Goal: Information Seeking & Learning: Compare options

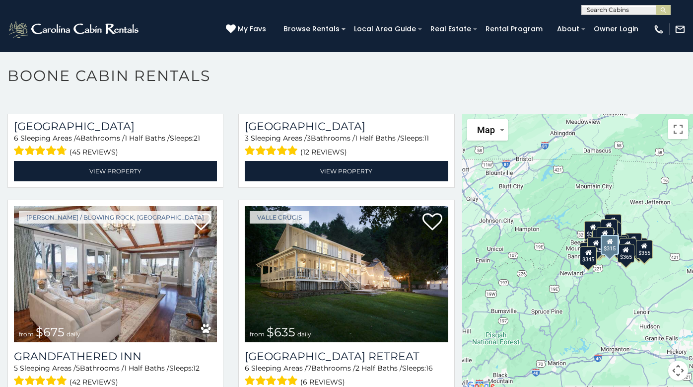
scroll to position [447, 0]
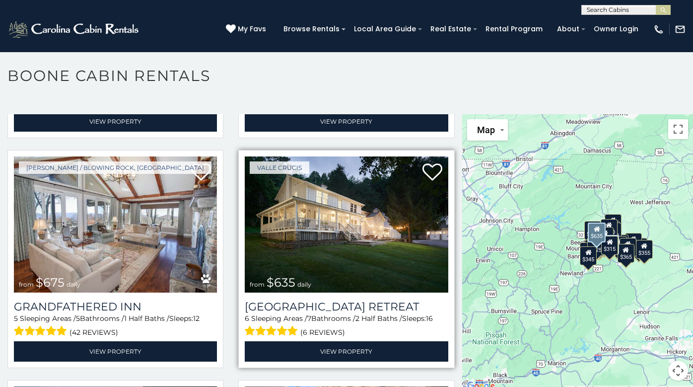
click at [327, 199] on img at bounding box center [346, 224] width 203 height 136
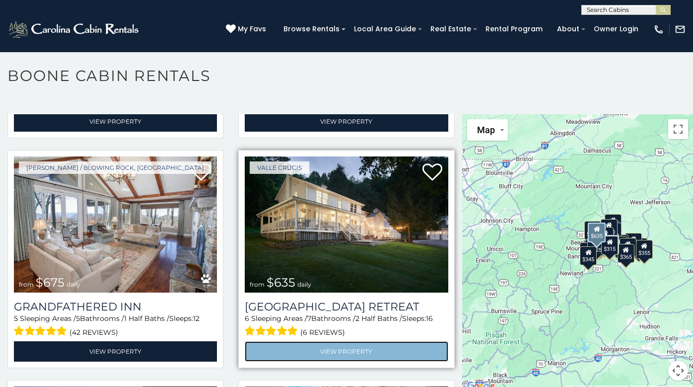
click at [338, 341] on link "View Property" at bounding box center [346, 351] width 203 height 20
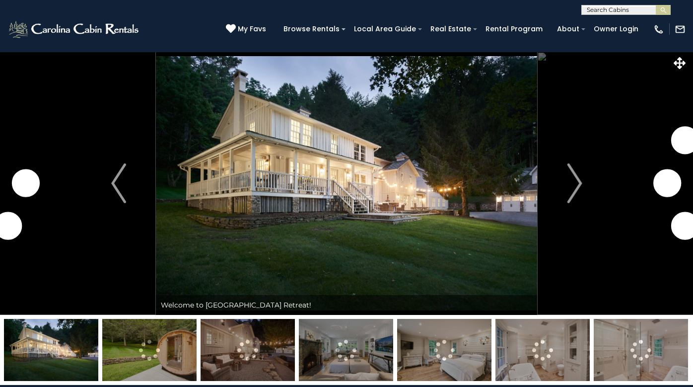
click at [495, 185] on img at bounding box center [346, 183] width 381 height 263
click at [579, 180] on img "Next" at bounding box center [574, 183] width 15 height 40
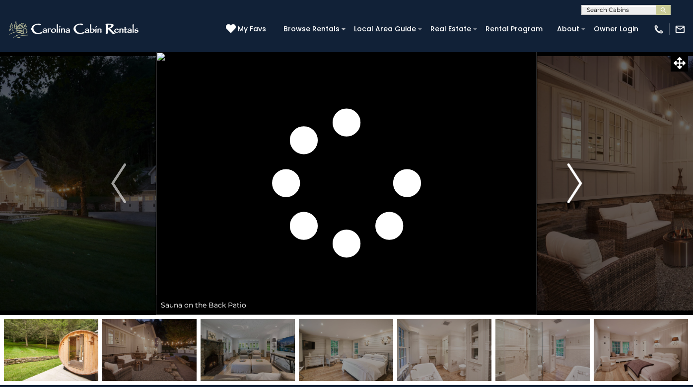
click at [579, 180] on img "Next" at bounding box center [574, 183] width 15 height 40
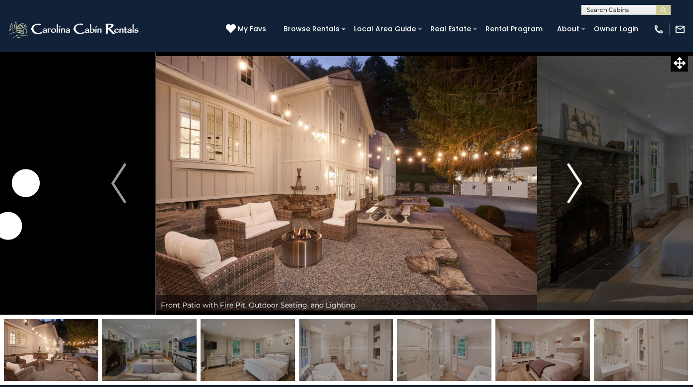
click at [579, 180] on img "Next" at bounding box center [574, 183] width 15 height 40
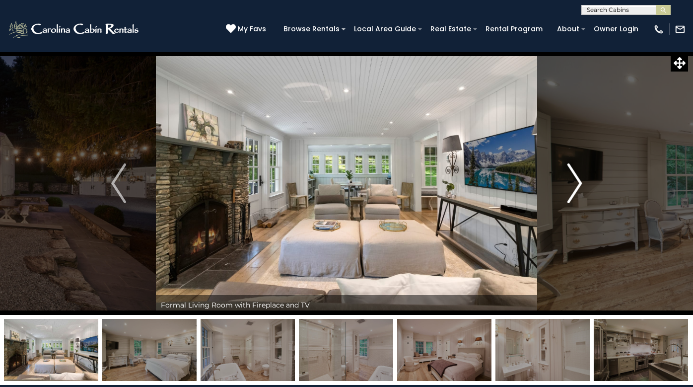
click at [579, 180] on img "Next" at bounding box center [574, 183] width 15 height 40
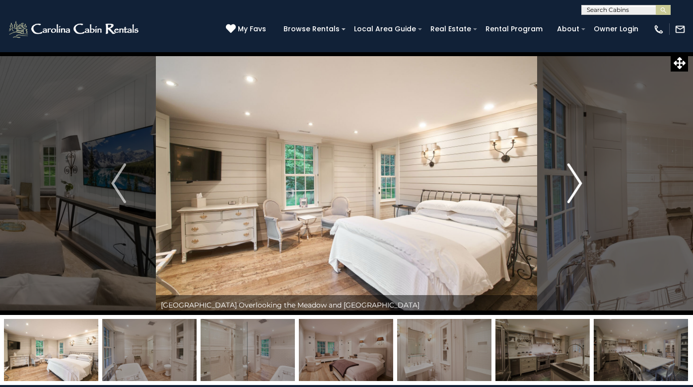
click at [579, 180] on img "Next" at bounding box center [574, 183] width 15 height 40
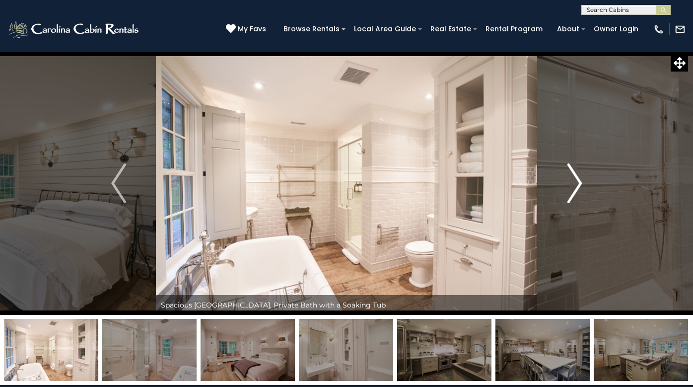
click at [579, 180] on img "Next" at bounding box center [574, 183] width 15 height 40
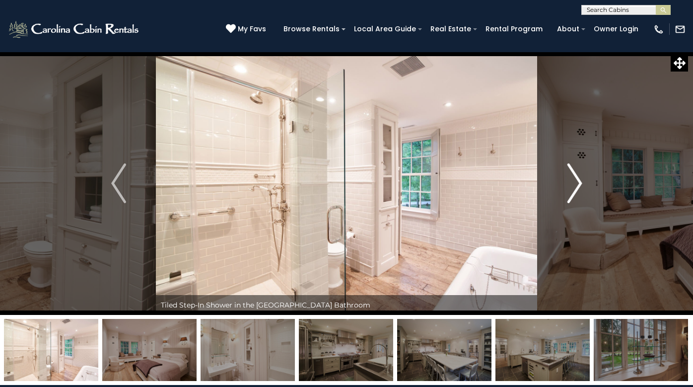
click at [579, 180] on img "Next" at bounding box center [574, 183] width 15 height 40
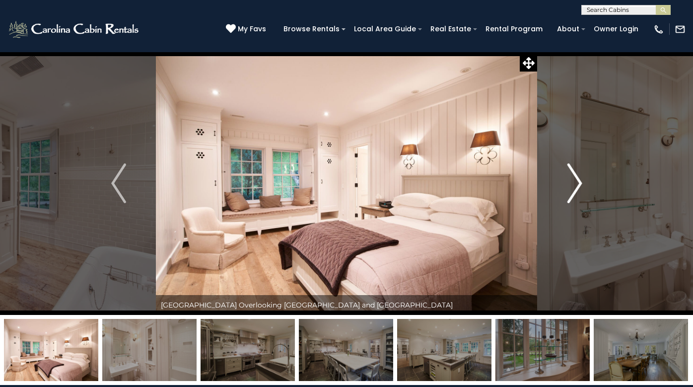
click at [579, 180] on img "Next" at bounding box center [574, 183] width 15 height 40
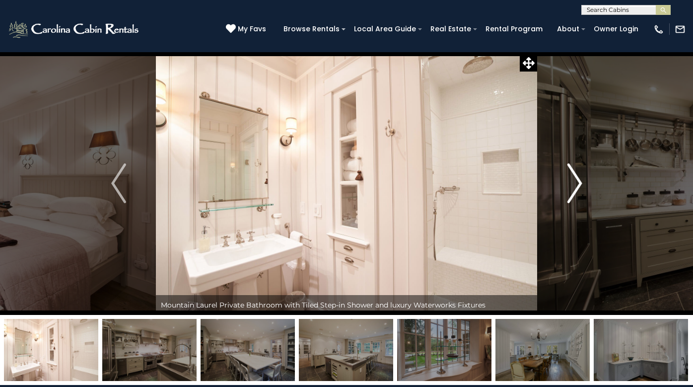
click at [579, 180] on img "Next" at bounding box center [574, 183] width 15 height 40
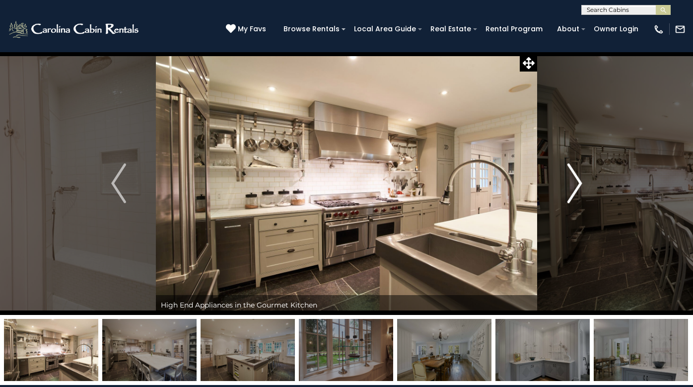
click at [579, 180] on img "Next" at bounding box center [574, 183] width 15 height 40
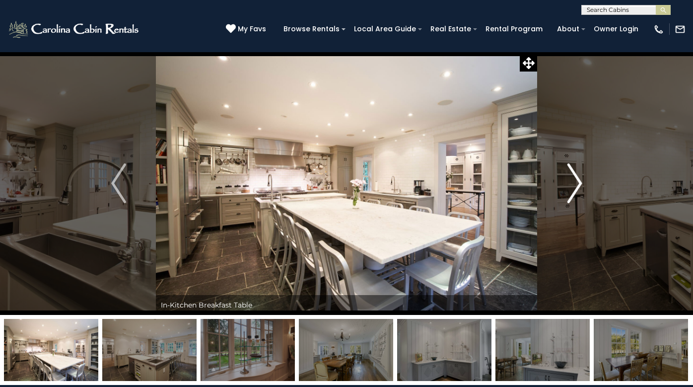
click at [579, 180] on img "Next" at bounding box center [574, 183] width 15 height 40
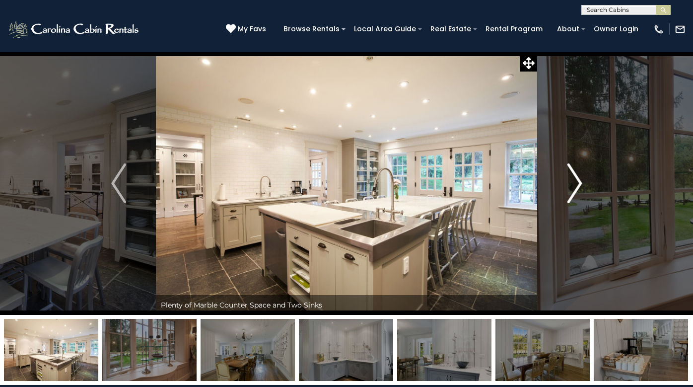
click at [579, 180] on img "Next" at bounding box center [574, 183] width 15 height 40
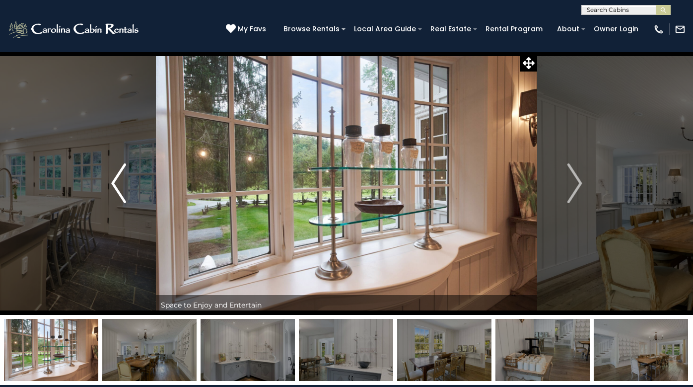
click at [116, 177] on img "Previous" at bounding box center [118, 183] width 15 height 40
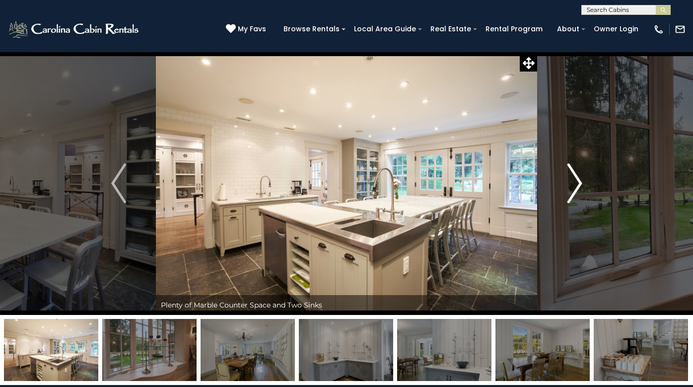
click at [579, 178] on img "Next" at bounding box center [574, 183] width 15 height 40
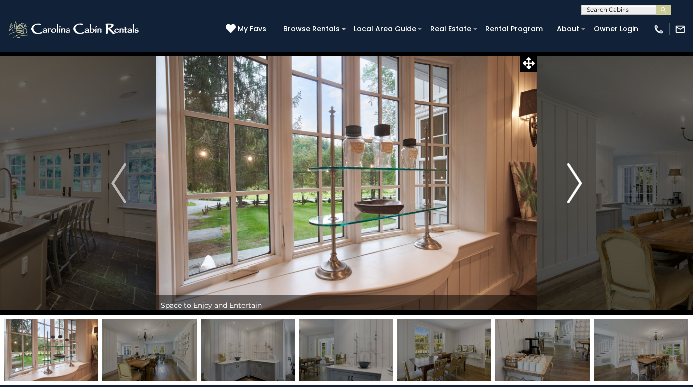
click at [579, 178] on img "Next" at bounding box center [574, 183] width 15 height 40
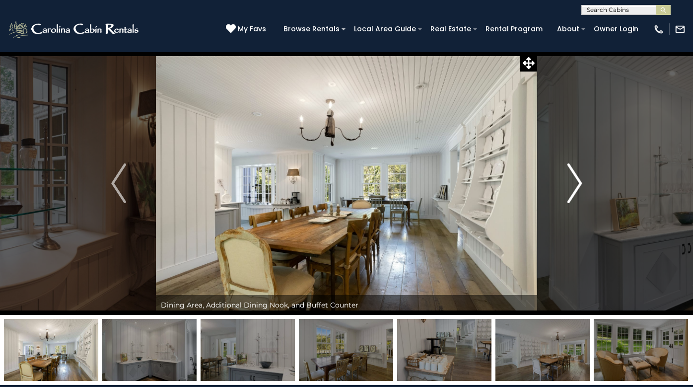
click at [579, 178] on img "Next" at bounding box center [574, 183] width 15 height 40
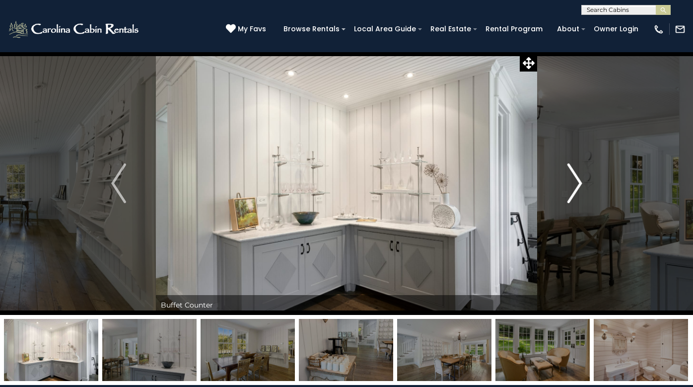
click at [579, 178] on img "Next" at bounding box center [574, 183] width 15 height 40
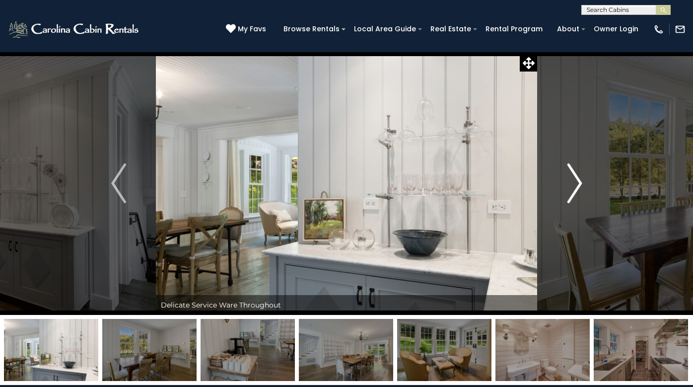
click at [579, 178] on img "Next" at bounding box center [574, 183] width 15 height 40
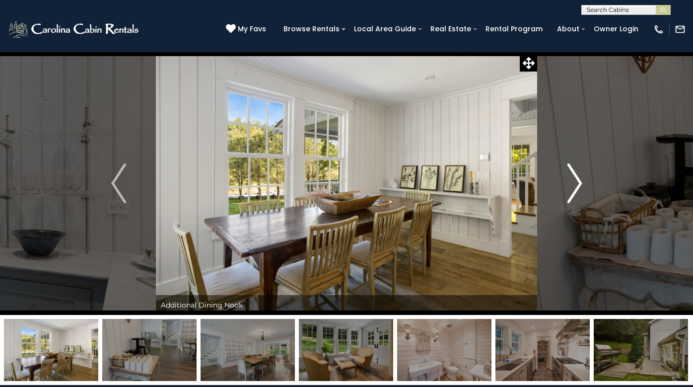
click at [579, 178] on img "Next" at bounding box center [574, 183] width 15 height 40
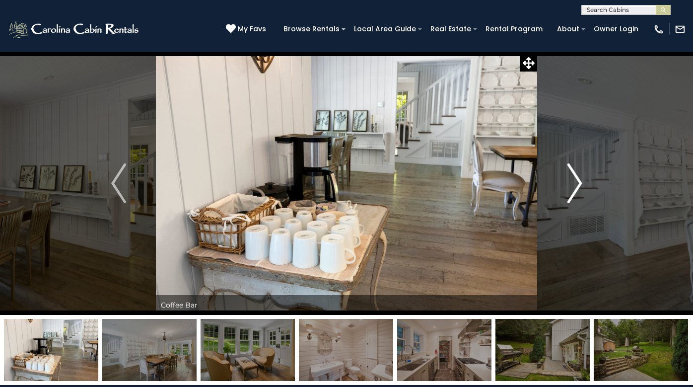
click at [579, 178] on img "Next" at bounding box center [574, 183] width 15 height 40
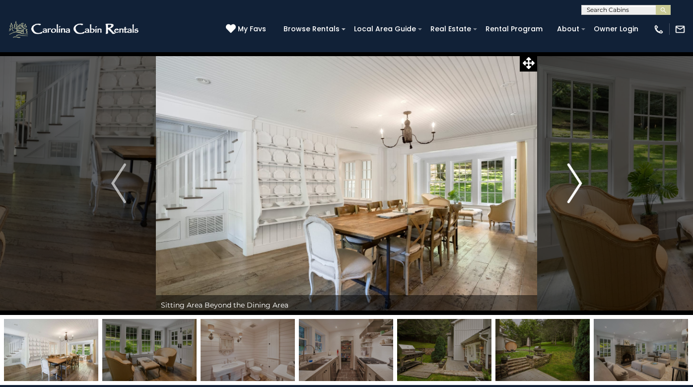
click at [579, 178] on img "Next" at bounding box center [574, 183] width 15 height 40
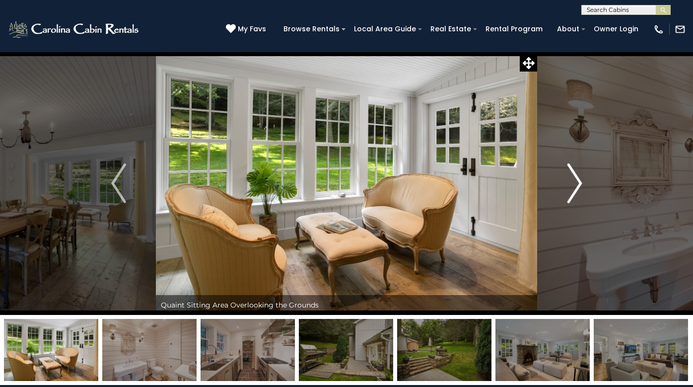
click at [579, 178] on img "Next" at bounding box center [574, 183] width 15 height 40
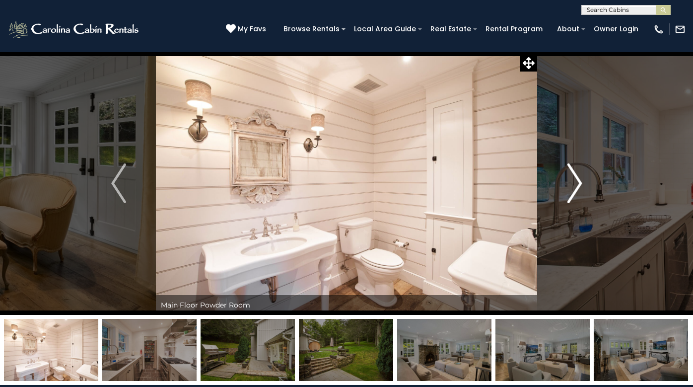
click at [579, 178] on img "Next" at bounding box center [574, 183] width 15 height 40
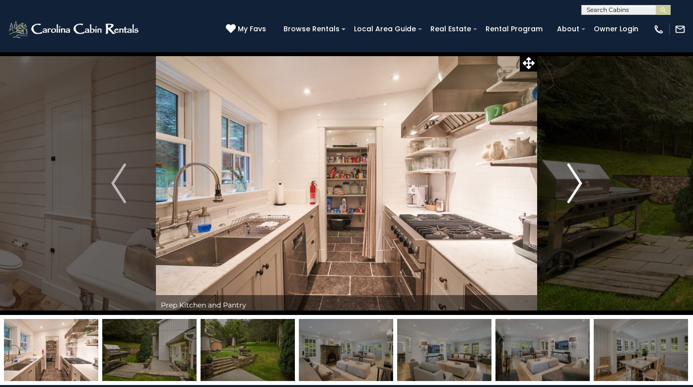
click at [579, 178] on img "Next" at bounding box center [574, 183] width 15 height 40
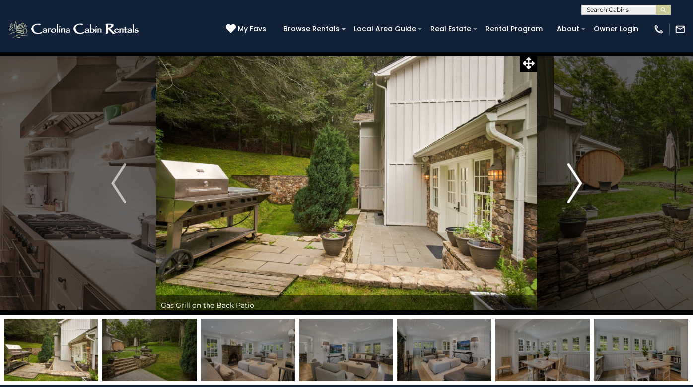
click at [579, 178] on img "Next" at bounding box center [574, 183] width 15 height 40
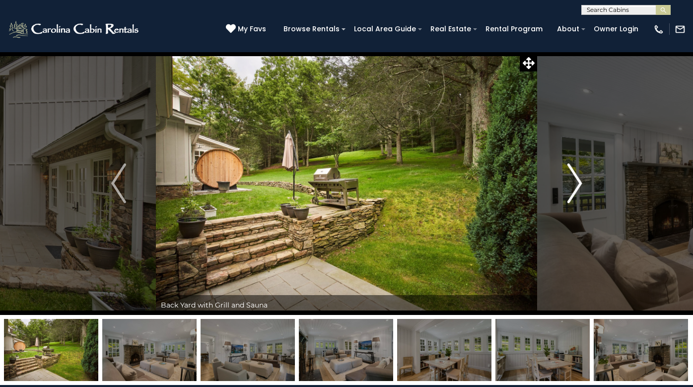
click at [579, 178] on img "Next" at bounding box center [574, 183] width 15 height 40
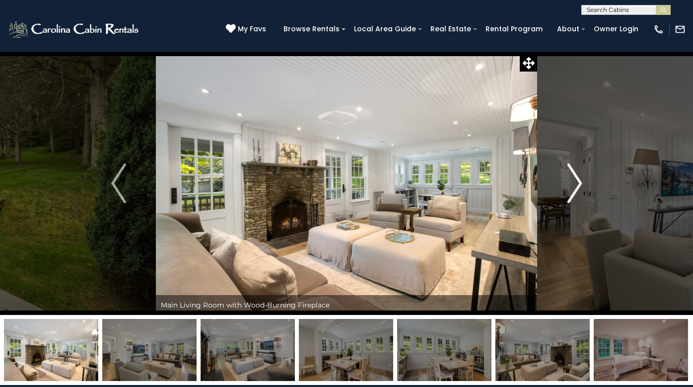
click at [579, 178] on img "Next" at bounding box center [574, 183] width 15 height 40
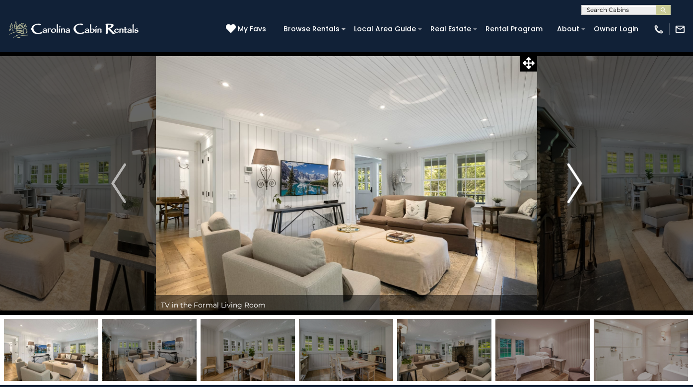
click at [579, 178] on img "Next" at bounding box center [574, 183] width 15 height 40
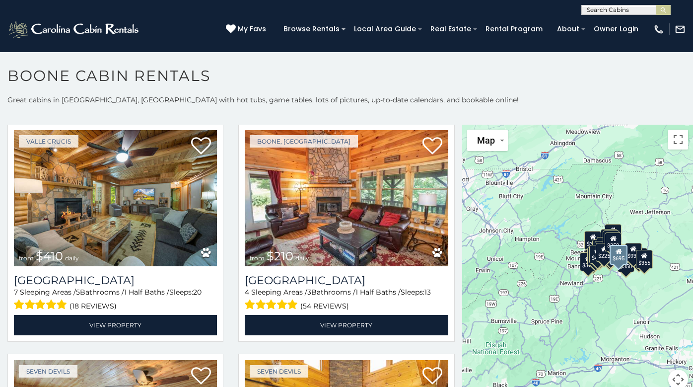
scroll to position [3030, 0]
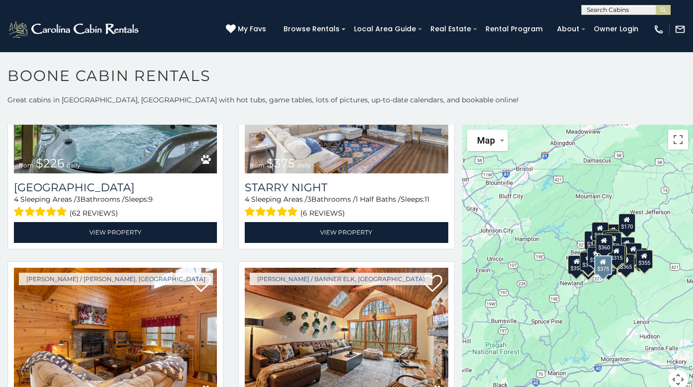
scroll to position [4547, 0]
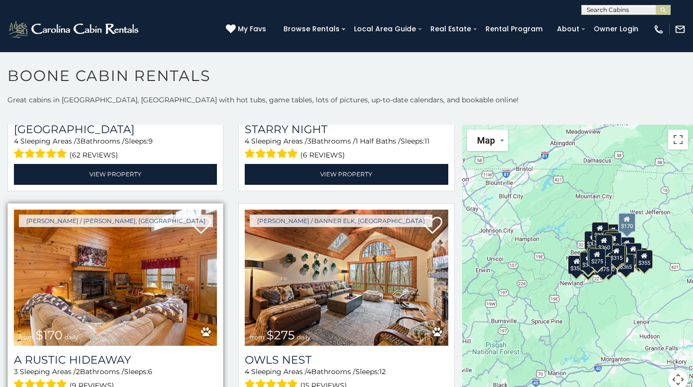
click at [61, 346] on div "A Rustic Hideaway 3 Sleeping Areas / 2 Bathrooms / Sleeps: 6 (9 reviews) View P…" at bounding box center [115, 380] width 203 height 69
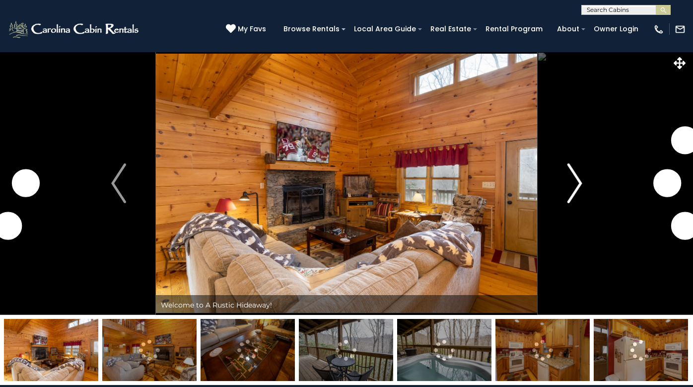
click at [578, 176] on img "Next" at bounding box center [574, 183] width 15 height 40
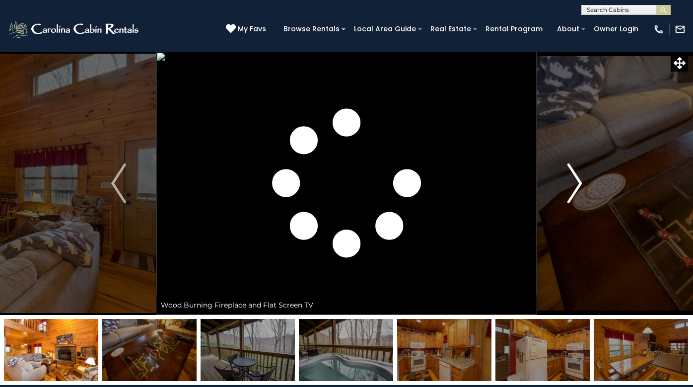
click at [578, 176] on img "Next" at bounding box center [574, 183] width 15 height 40
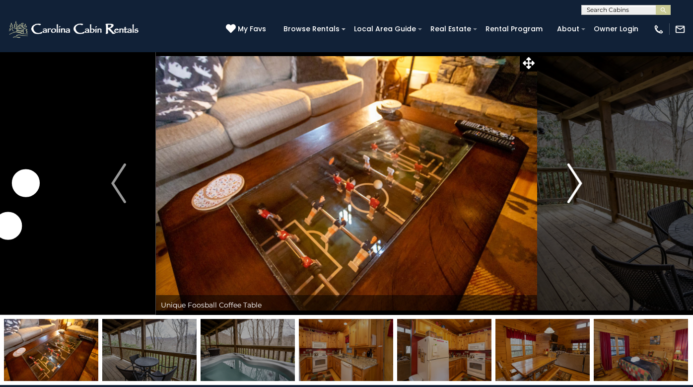
click at [578, 176] on img "Next" at bounding box center [574, 183] width 15 height 40
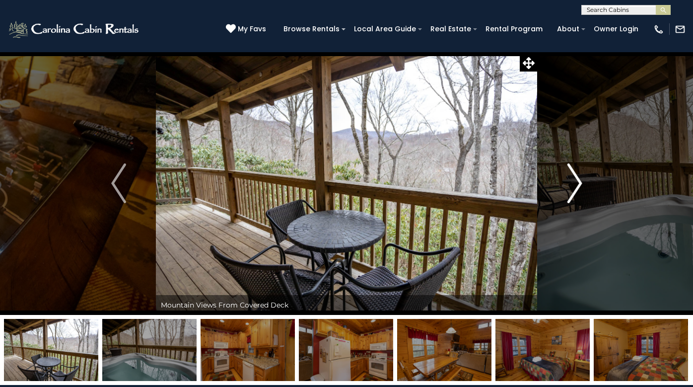
click at [578, 176] on img "Next" at bounding box center [574, 183] width 15 height 40
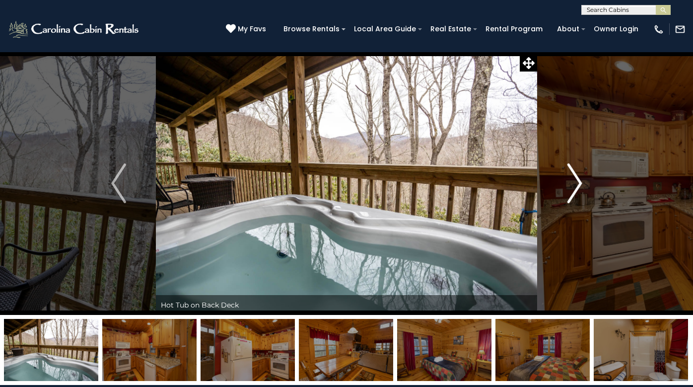
click at [578, 176] on img "Next" at bounding box center [574, 183] width 15 height 40
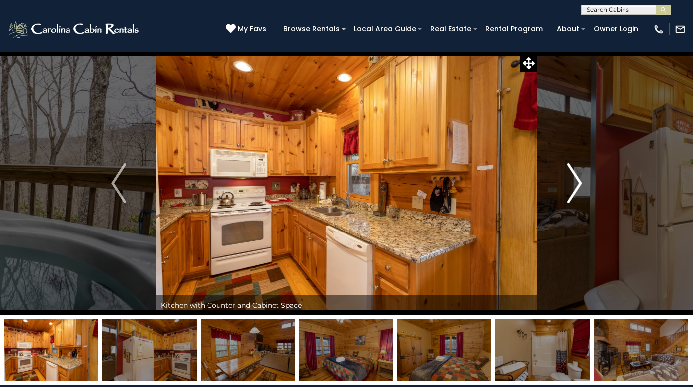
click at [578, 176] on img "Next" at bounding box center [574, 183] width 15 height 40
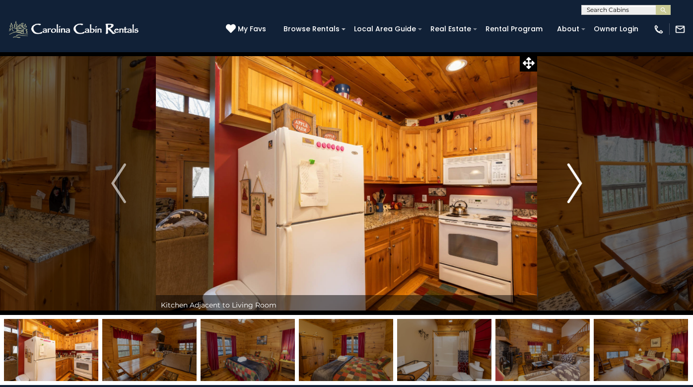
click at [578, 176] on img "Next" at bounding box center [574, 183] width 15 height 40
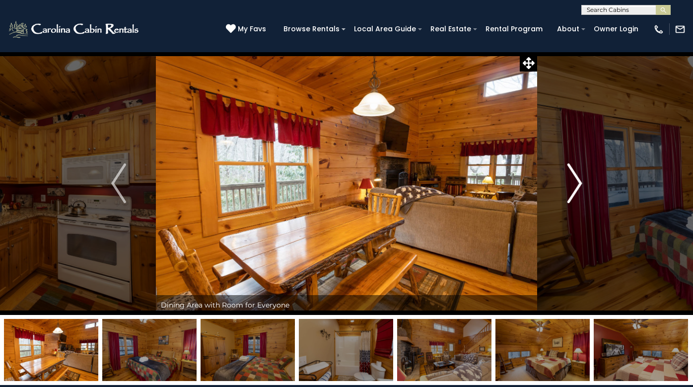
click at [578, 176] on img "Next" at bounding box center [574, 183] width 15 height 40
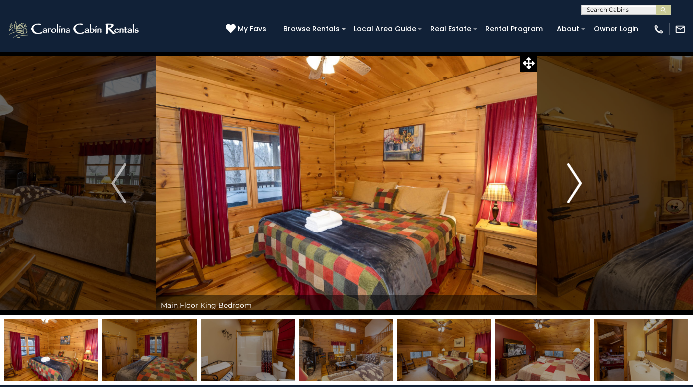
click at [578, 176] on img "Next" at bounding box center [574, 183] width 15 height 40
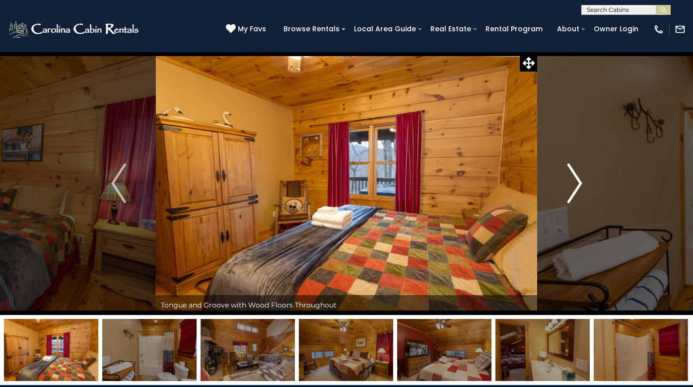
click at [578, 176] on img "Next" at bounding box center [574, 183] width 15 height 40
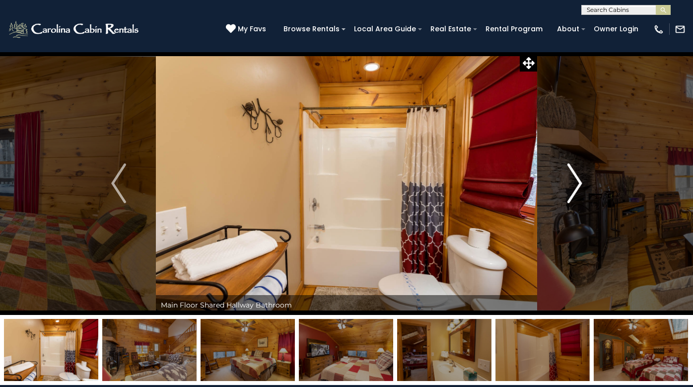
click at [578, 176] on img "Next" at bounding box center [574, 183] width 15 height 40
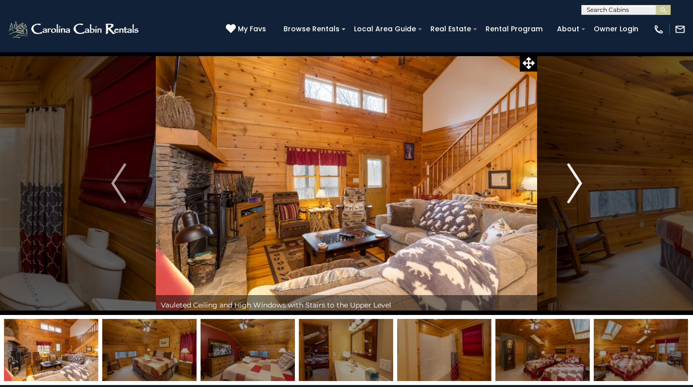
click at [578, 176] on img "Next" at bounding box center [574, 183] width 15 height 40
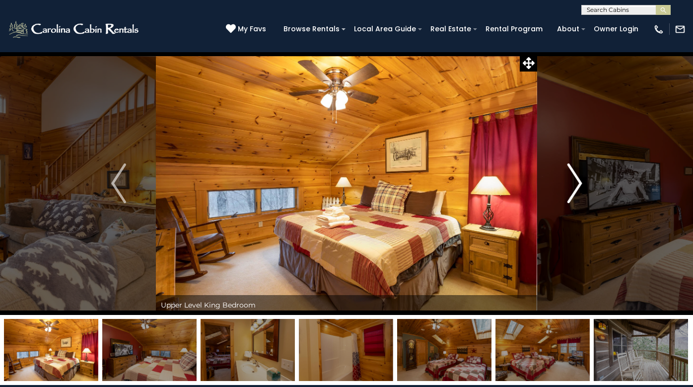
click at [578, 176] on img "Next" at bounding box center [574, 183] width 15 height 40
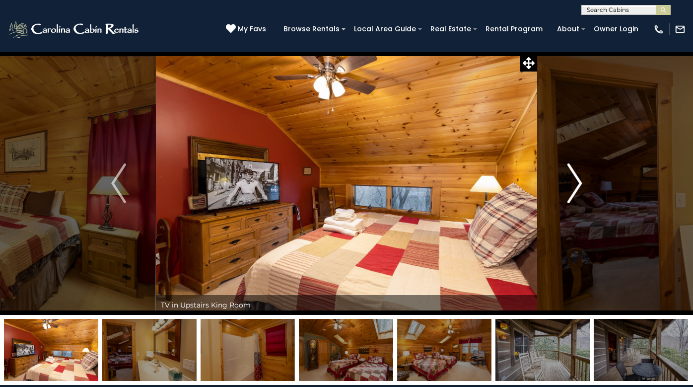
click at [578, 176] on img "Next" at bounding box center [574, 183] width 15 height 40
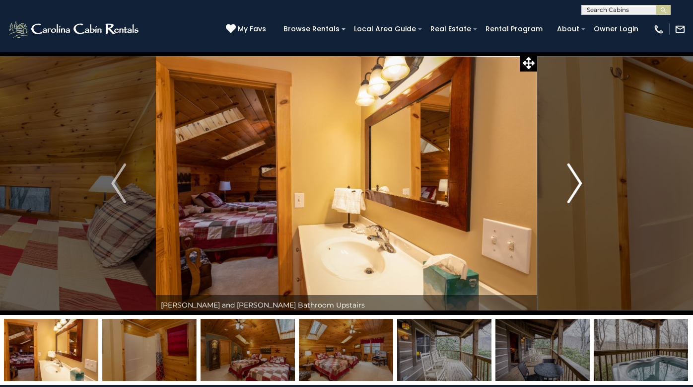
click at [578, 176] on img "Next" at bounding box center [574, 183] width 15 height 40
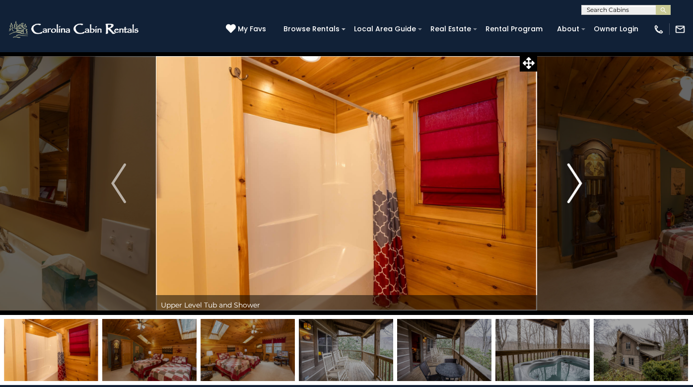
click at [578, 176] on img "Next" at bounding box center [574, 183] width 15 height 40
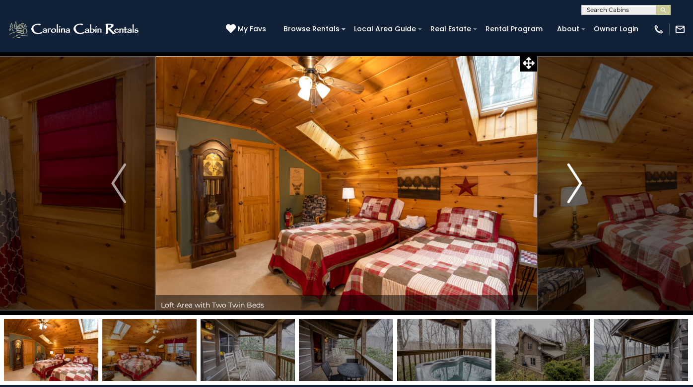
click at [578, 176] on img "Next" at bounding box center [574, 183] width 15 height 40
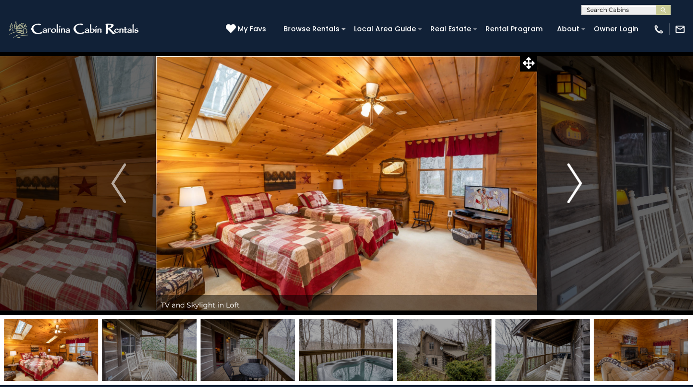
click at [578, 176] on img "Next" at bounding box center [574, 183] width 15 height 40
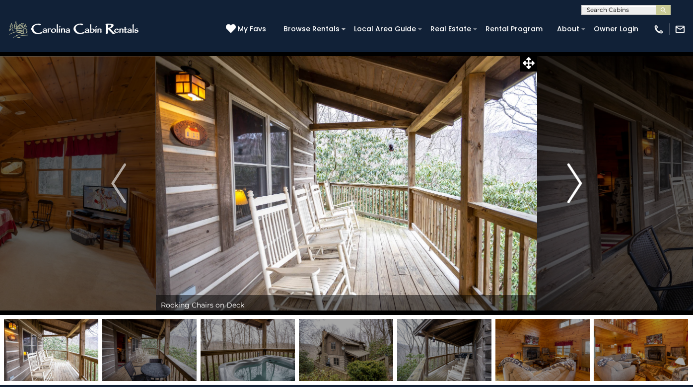
click at [578, 176] on img "Next" at bounding box center [574, 183] width 15 height 40
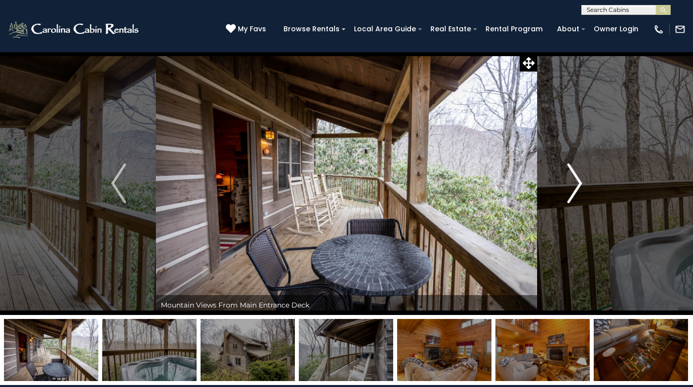
click at [578, 176] on img "Next" at bounding box center [574, 183] width 15 height 40
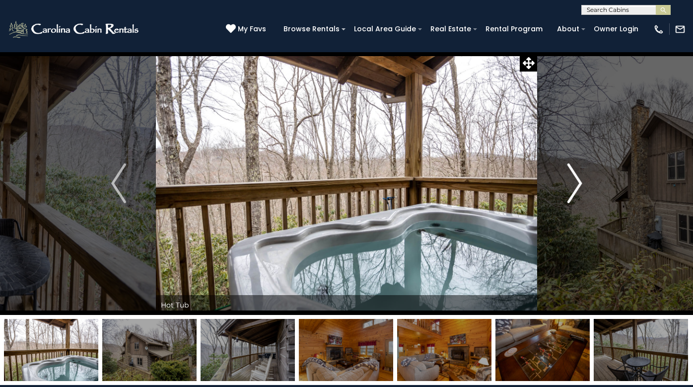
click at [578, 176] on img "Next" at bounding box center [574, 183] width 15 height 40
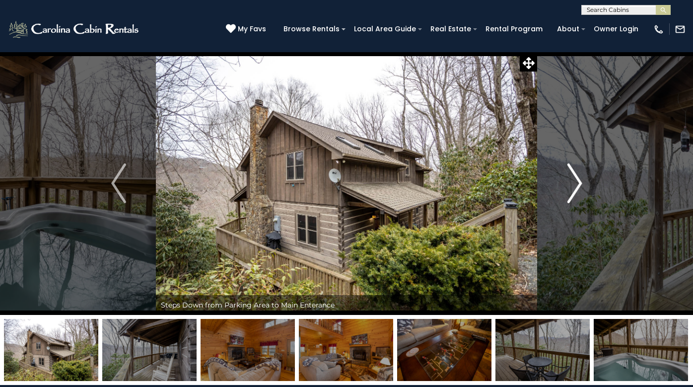
click at [578, 176] on img "Next" at bounding box center [574, 183] width 15 height 40
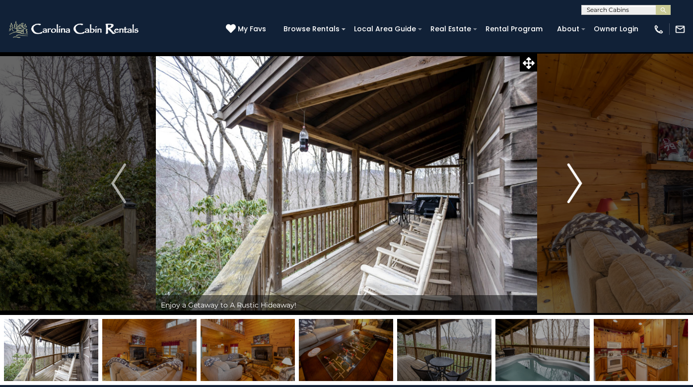
click at [578, 176] on img "Next" at bounding box center [574, 183] width 15 height 40
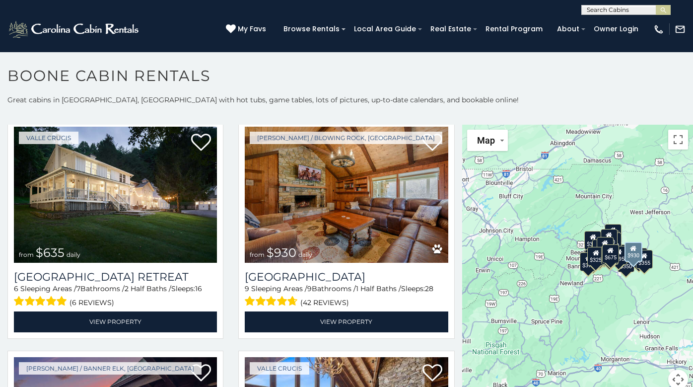
scroll to position [695, 0]
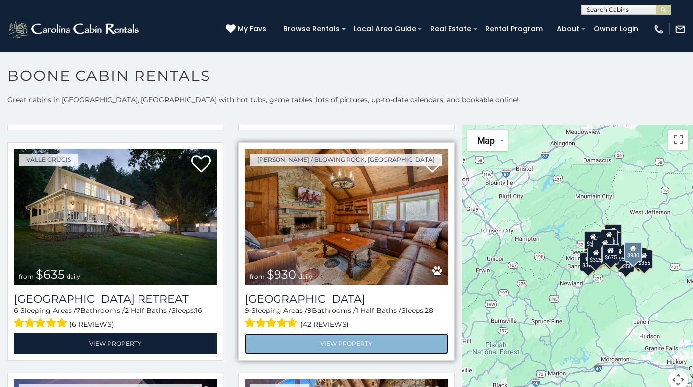
click at [350, 333] on link "View Property" at bounding box center [346, 343] width 203 height 20
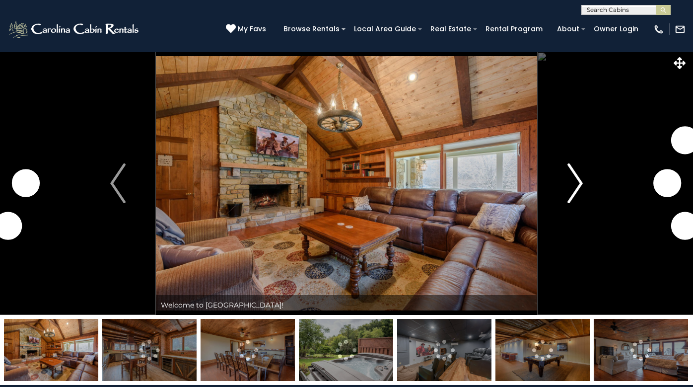
click at [581, 183] on img "Next" at bounding box center [575, 183] width 15 height 40
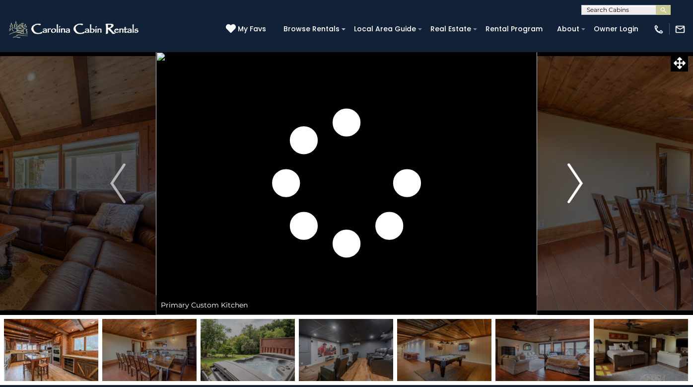
click at [581, 183] on img "Next" at bounding box center [575, 183] width 15 height 40
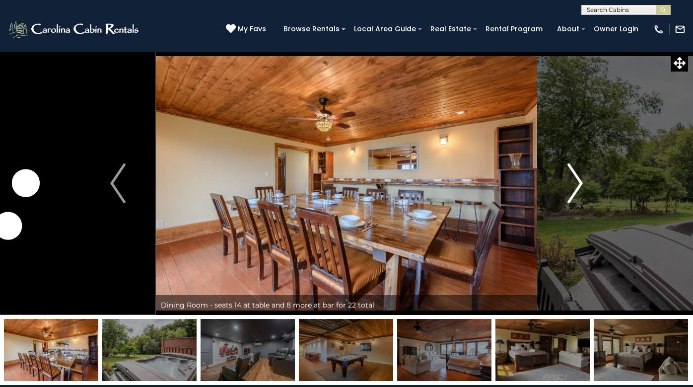
click at [581, 183] on img "Next" at bounding box center [575, 183] width 15 height 40
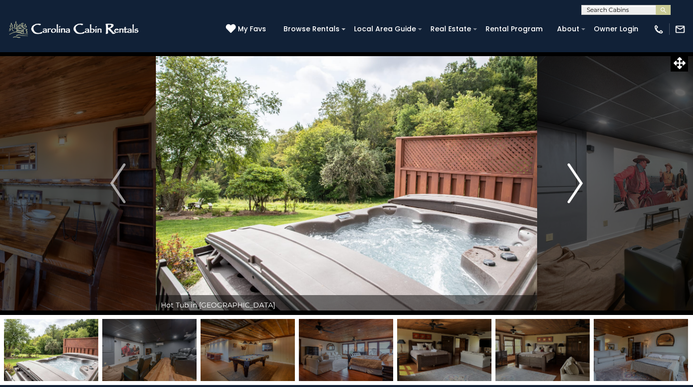
click at [581, 183] on img "Next" at bounding box center [575, 183] width 15 height 40
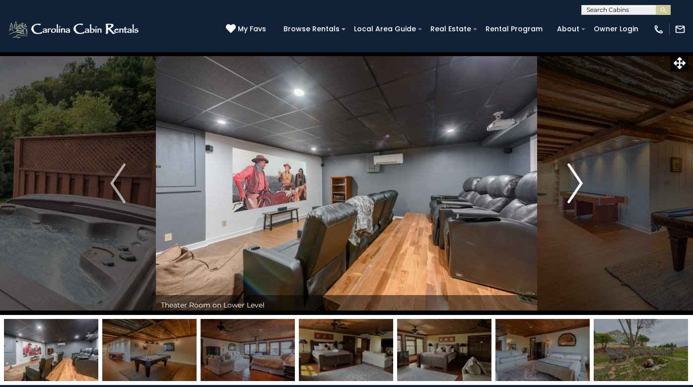
click at [581, 183] on img "Next" at bounding box center [575, 183] width 15 height 40
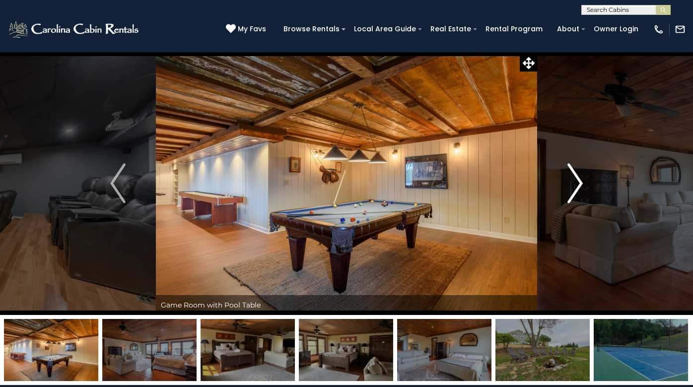
click at [581, 183] on img "Next" at bounding box center [575, 183] width 15 height 40
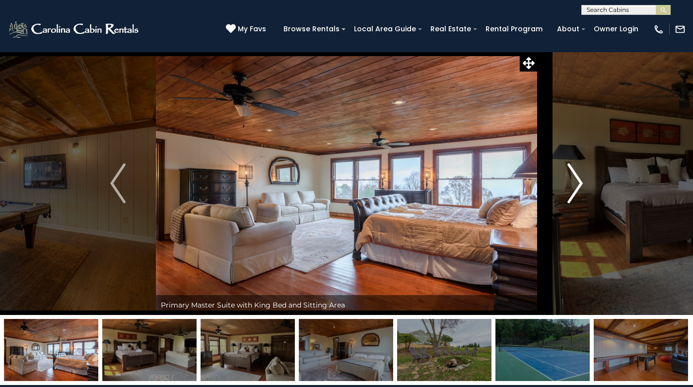
click at [581, 183] on img "Next" at bounding box center [575, 183] width 15 height 40
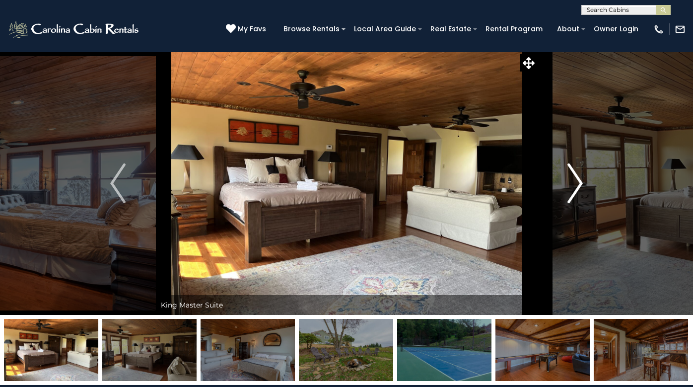
click at [581, 183] on img "Next" at bounding box center [575, 183] width 15 height 40
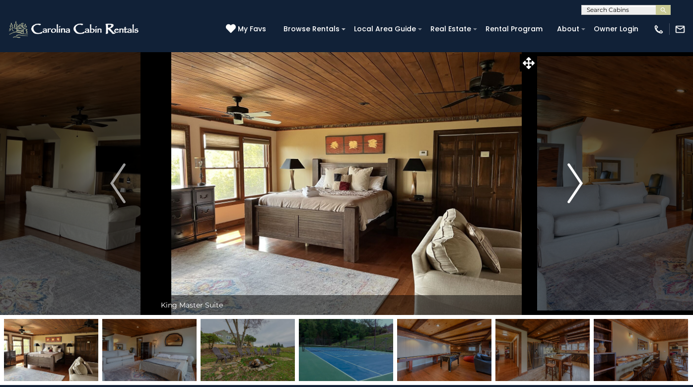
click at [581, 183] on img "Next" at bounding box center [575, 183] width 15 height 40
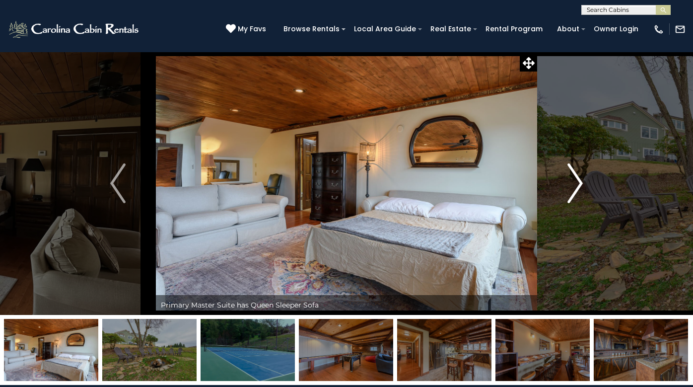
click at [581, 183] on img "Next" at bounding box center [575, 183] width 15 height 40
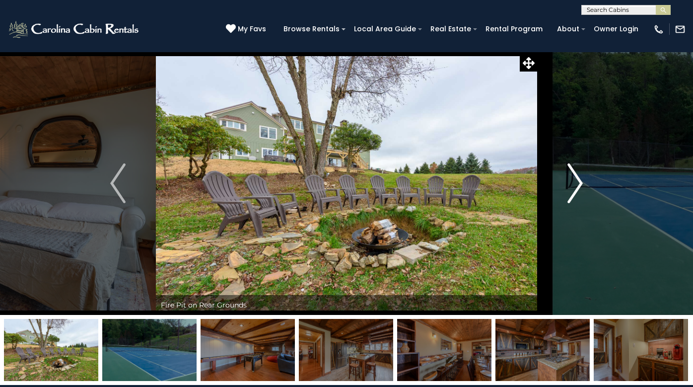
click at [581, 183] on img "Next" at bounding box center [575, 183] width 15 height 40
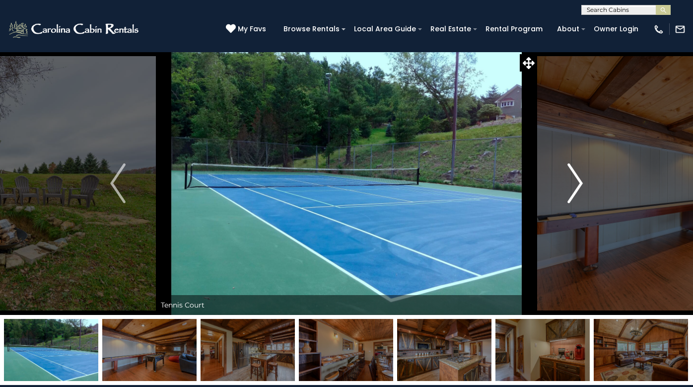
click at [581, 183] on img "Next" at bounding box center [575, 183] width 15 height 40
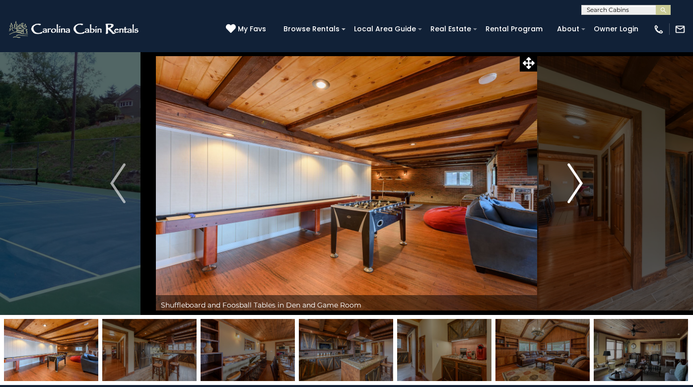
click at [581, 183] on img "Next" at bounding box center [575, 183] width 15 height 40
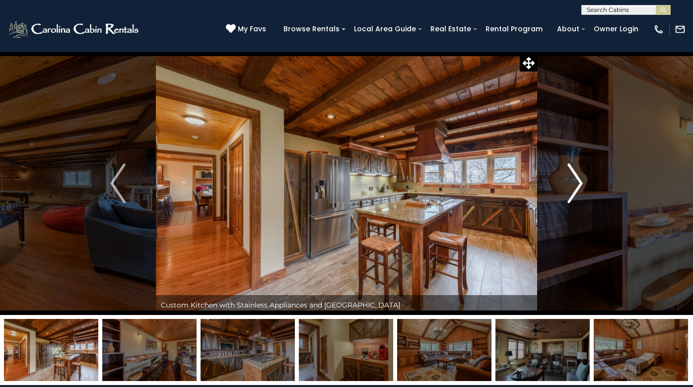
click at [581, 183] on img "Next" at bounding box center [575, 183] width 15 height 40
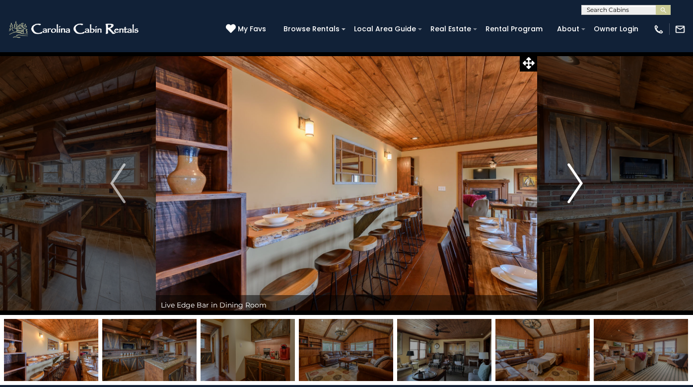
click at [581, 183] on img "Next" at bounding box center [575, 183] width 15 height 40
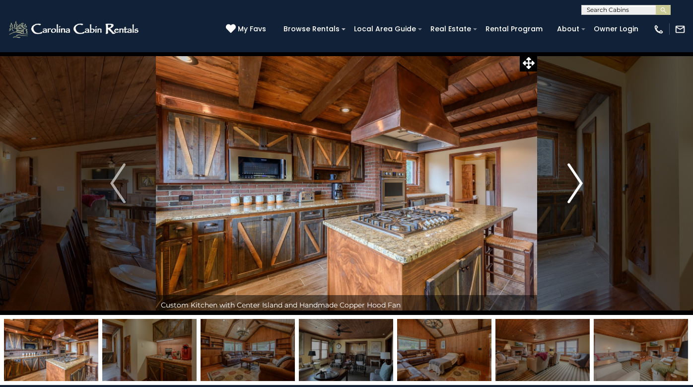
click at [581, 183] on img "Next" at bounding box center [575, 183] width 15 height 40
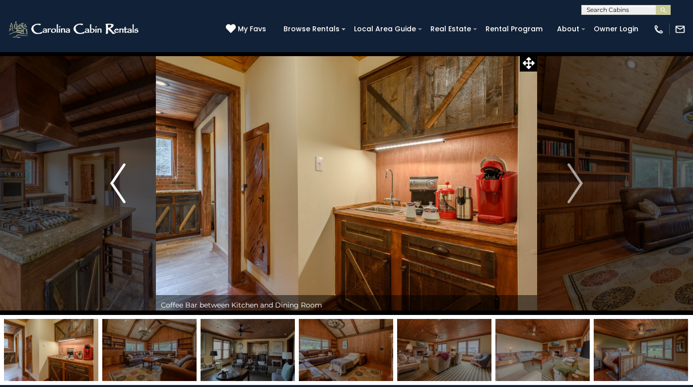
click at [111, 181] on img "Previous" at bounding box center [117, 183] width 15 height 40
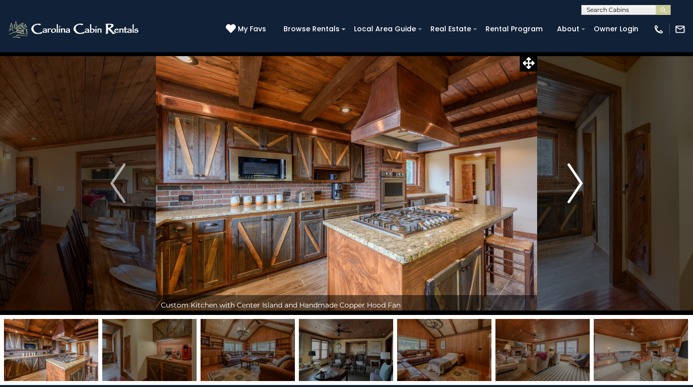
click at [580, 181] on img "Next" at bounding box center [575, 183] width 15 height 40
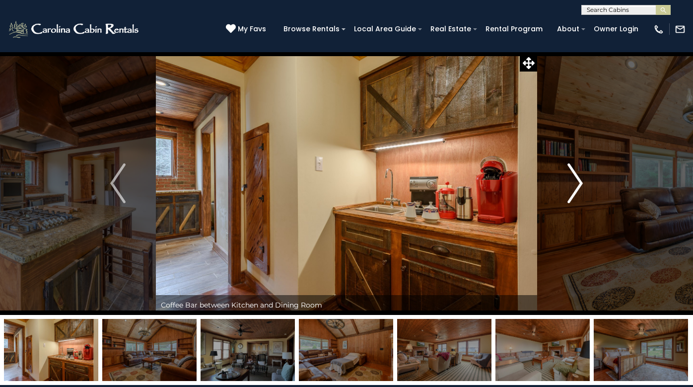
click at [580, 181] on img "Next" at bounding box center [575, 183] width 15 height 40
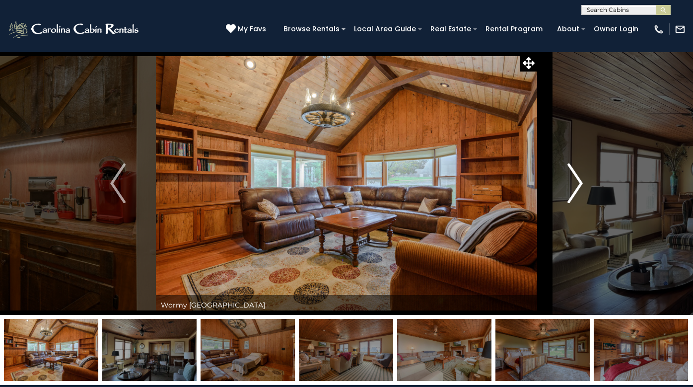
click at [580, 181] on img "Next" at bounding box center [575, 183] width 15 height 40
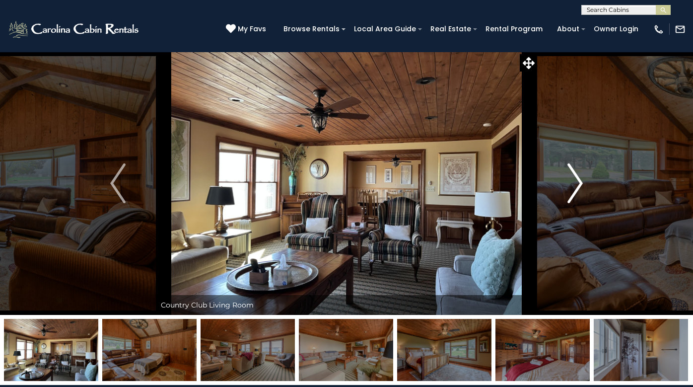
click at [580, 181] on img "Next" at bounding box center [575, 183] width 15 height 40
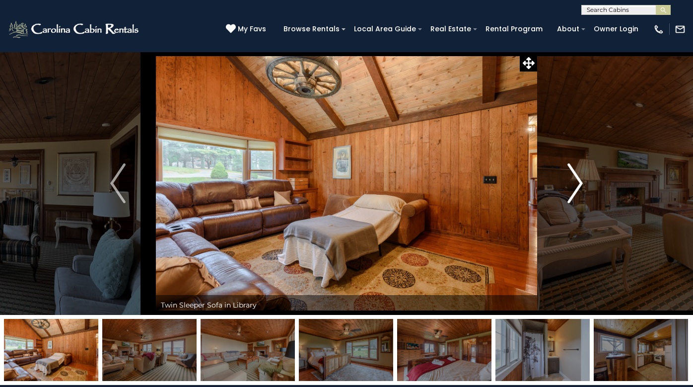
click at [580, 181] on img "Next" at bounding box center [575, 183] width 15 height 40
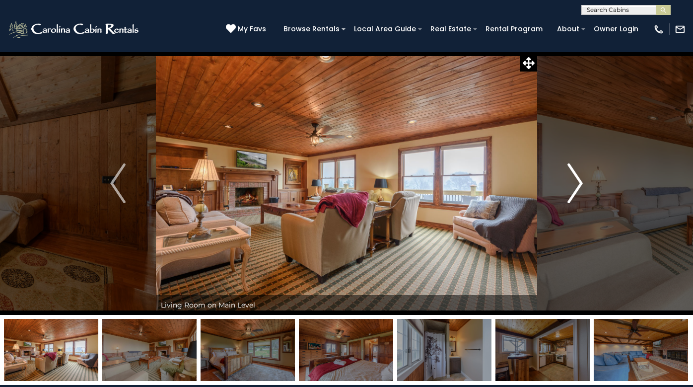
click at [580, 181] on img "Next" at bounding box center [575, 183] width 15 height 40
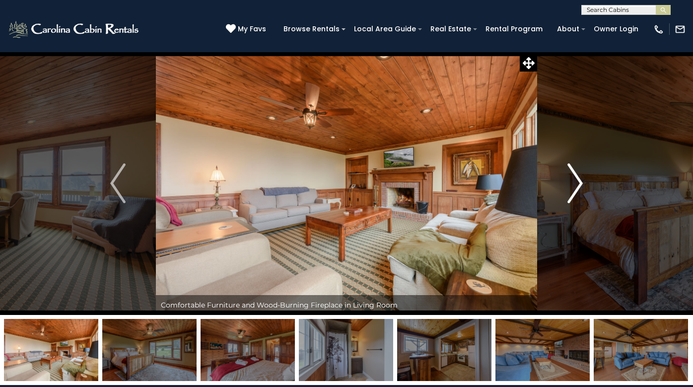
click at [580, 181] on img "Next" at bounding box center [575, 183] width 15 height 40
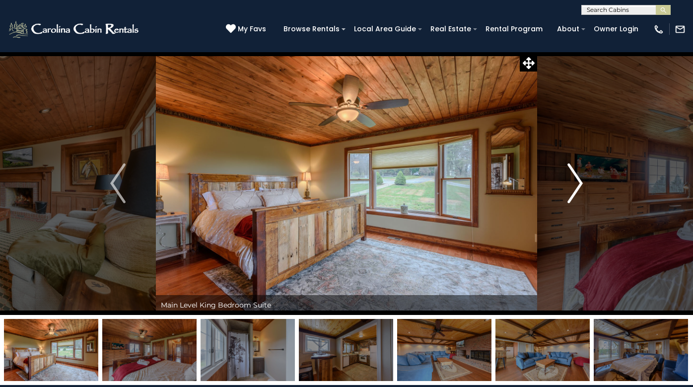
click at [580, 181] on img "Next" at bounding box center [575, 183] width 15 height 40
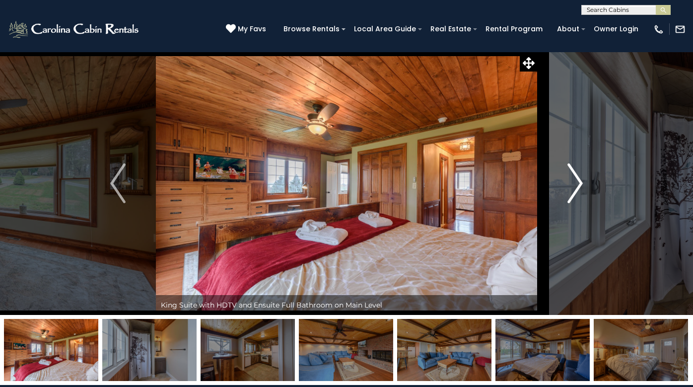
click at [580, 181] on img "Next" at bounding box center [575, 183] width 15 height 40
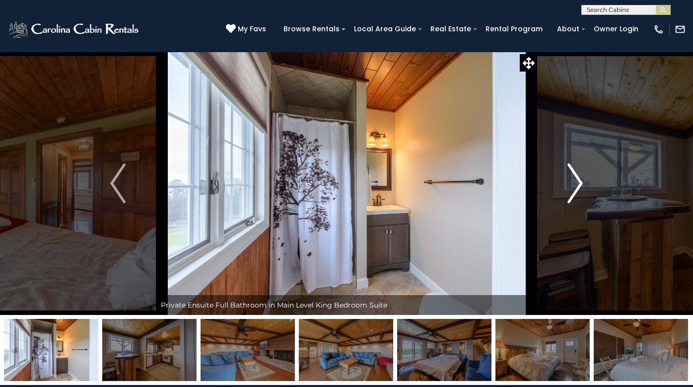
click at [580, 181] on img "Next" at bounding box center [575, 183] width 15 height 40
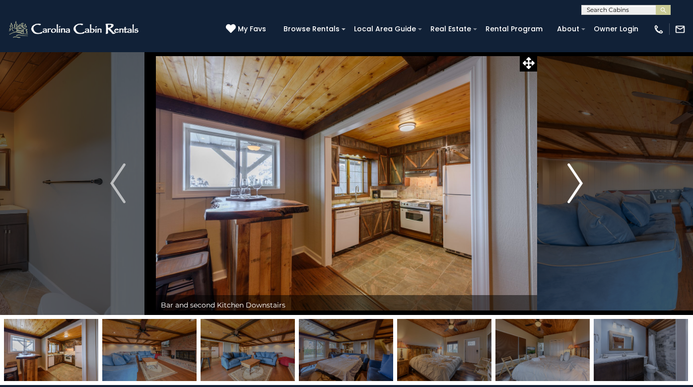
click at [580, 181] on img "Next" at bounding box center [575, 183] width 15 height 40
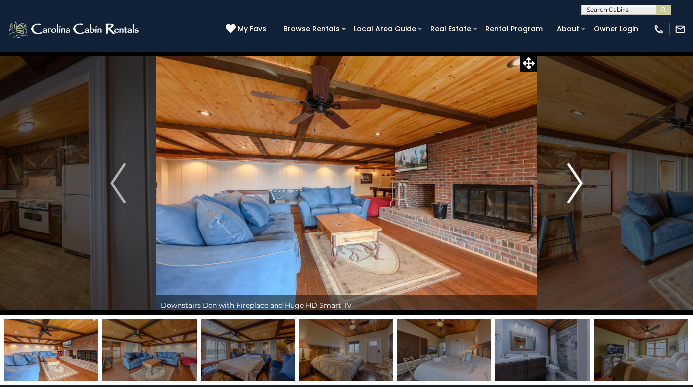
click at [580, 181] on img "Next" at bounding box center [575, 183] width 15 height 40
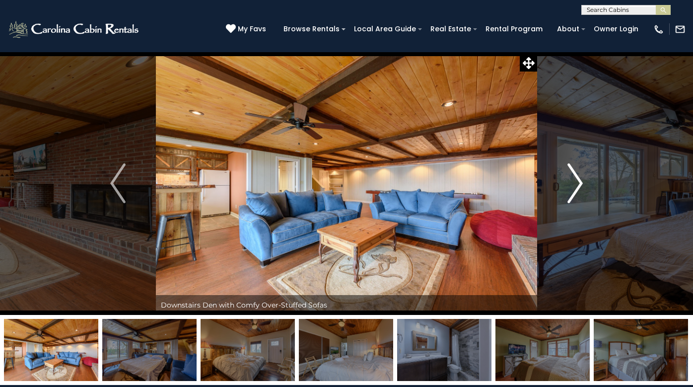
click at [580, 181] on img "Next" at bounding box center [575, 183] width 15 height 40
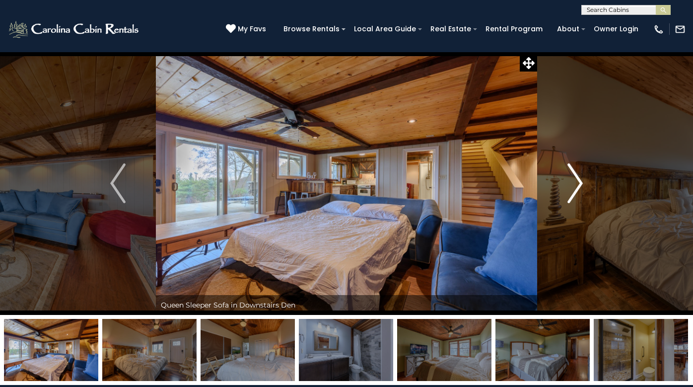
click at [580, 181] on img "Next" at bounding box center [575, 183] width 15 height 40
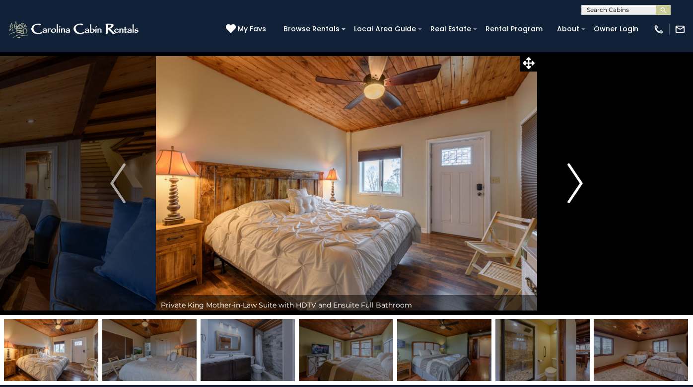
click at [580, 181] on img "Next" at bounding box center [575, 183] width 15 height 40
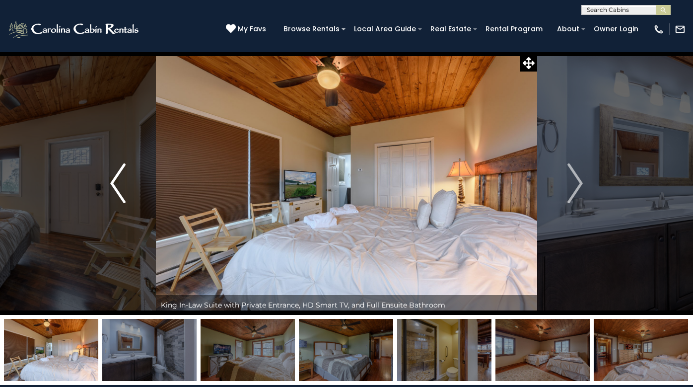
click at [113, 181] on img "Previous" at bounding box center [117, 183] width 15 height 40
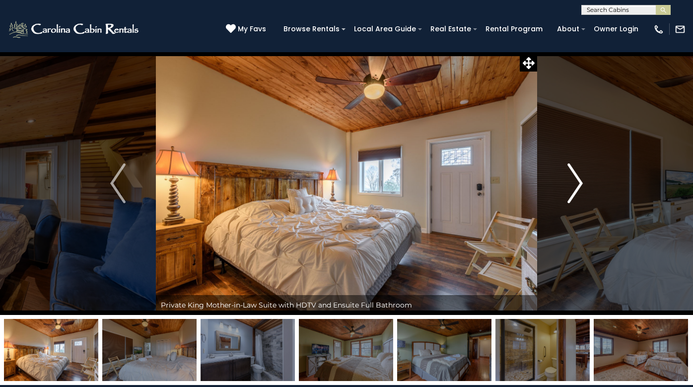
click at [581, 183] on img "Next" at bounding box center [575, 183] width 15 height 40
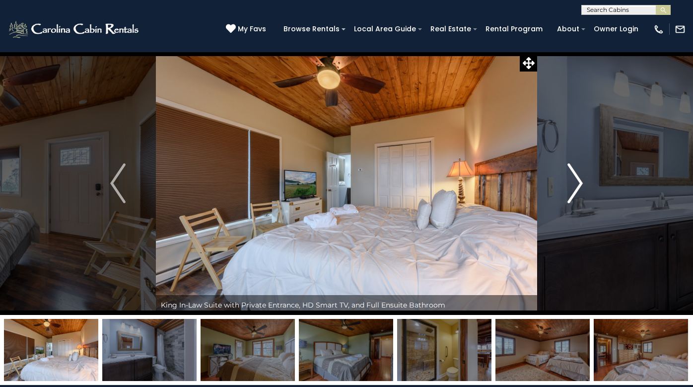
click at [581, 183] on img "Next" at bounding box center [575, 183] width 15 height 40
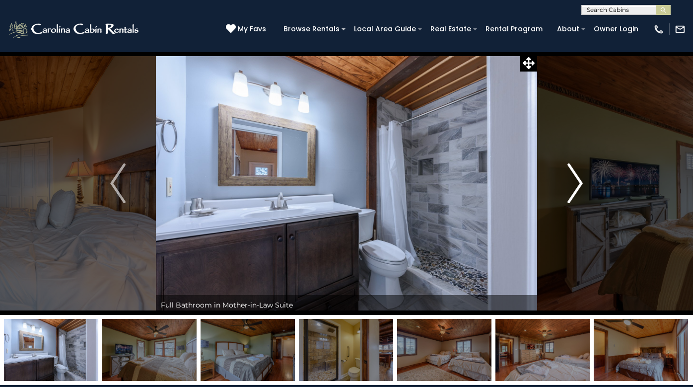
click at [581, 183] on img "Next" at bounding box center [575, 183] width 15 height 40
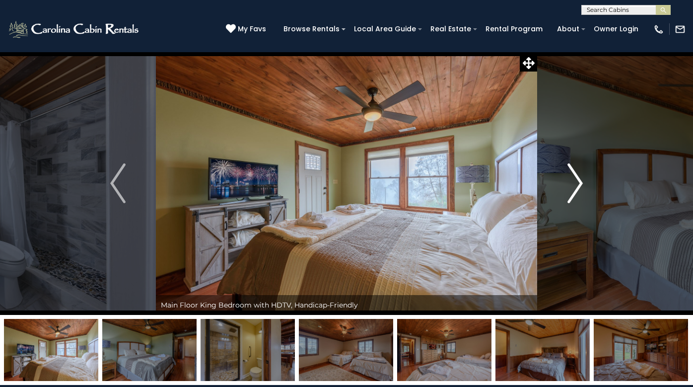
click at [581, 183] on img "Next" at bounding box center [575, 183] width 15 height 40
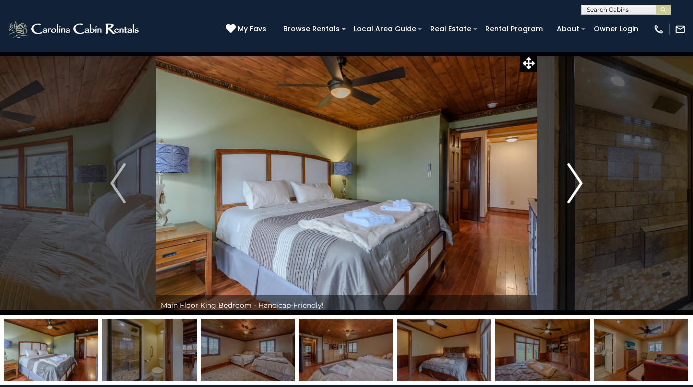
click at [581, 183] on img "Next" at bounding box center [575, 183] width 15 height 40
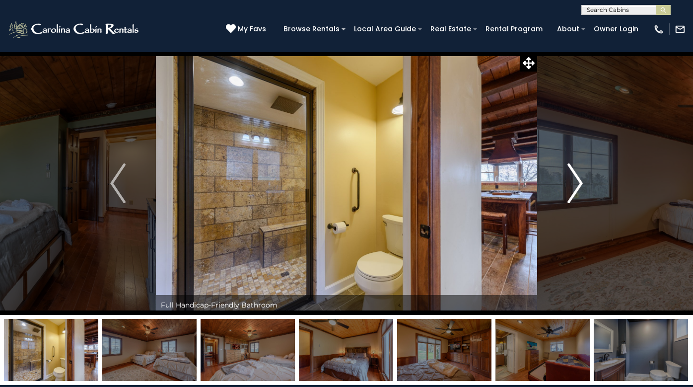
click at [581, 183] on img "Next" at bounding box center [575, 183] width 15 height 40
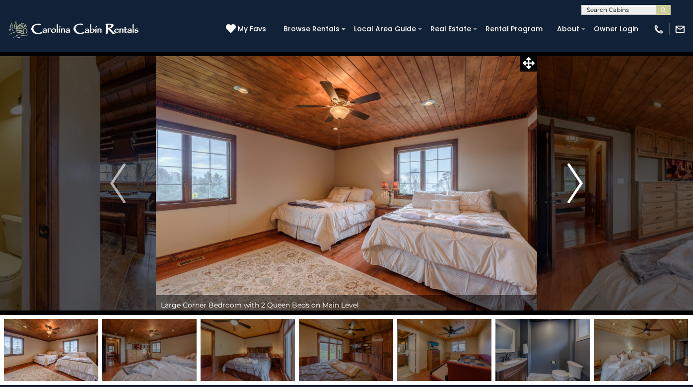
click at [581, 183] on img "Next" at bounding box center [575, 183] width 15 height 40
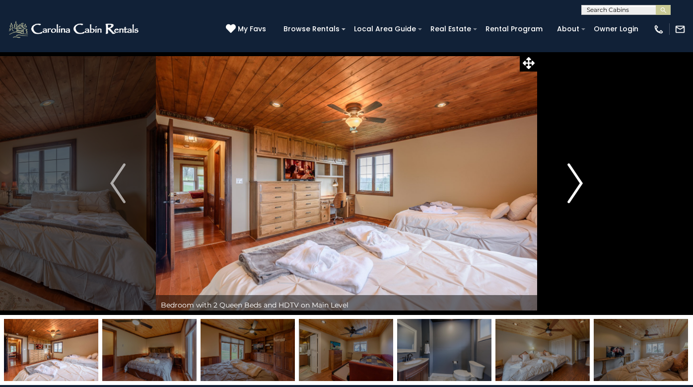
click at [581, 183] on img "Next" at bounding box center [575, 183] width 15 height 40
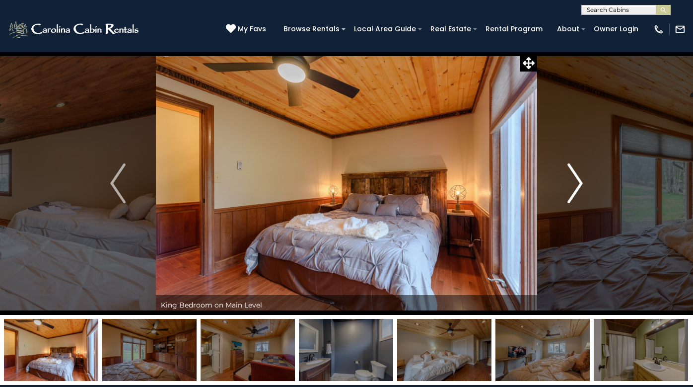
click at [581, 183] on img "Next" at bounding box center [575, 183] width 15 height 40
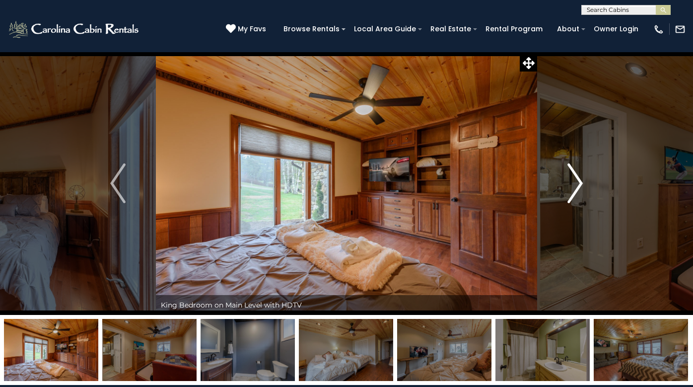
click at [581, 183] on img "Next" at bounding box center [575, 183] width 15 height 40
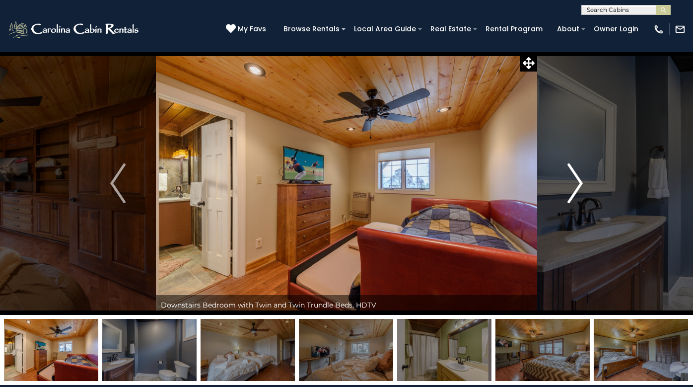
click at [581, 183] on img "Next" at bounding box center [575, 183] width 15 height 40
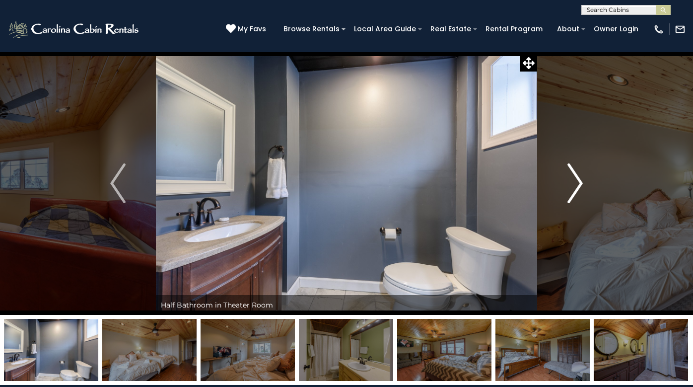
click at [581, 183] on img "Next" at bounding box center [575, 183] width 15 height 40
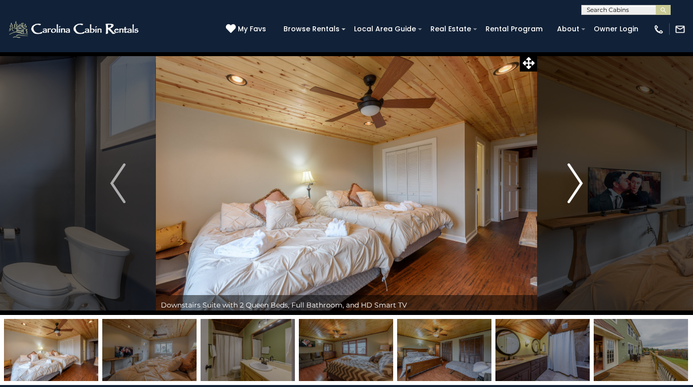
click at [581, 183] on img "Next" at bounding box center [575, 183] width 15 height 40
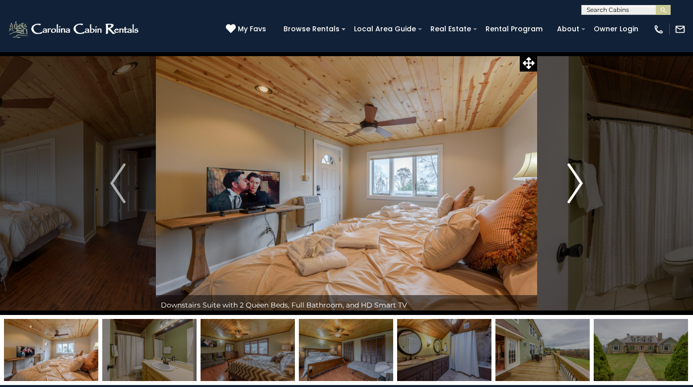
click at [581, 183] on img "Next" at bounding box center [575, 183] width 15 height 40
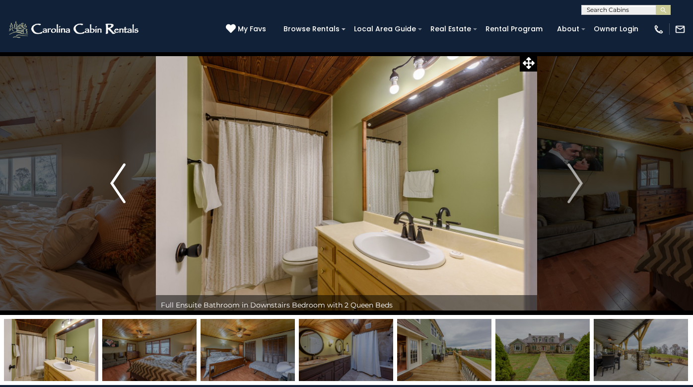
click at [112, 182] on img "Previous" at bounding box center [117, 183] width 15 height 40
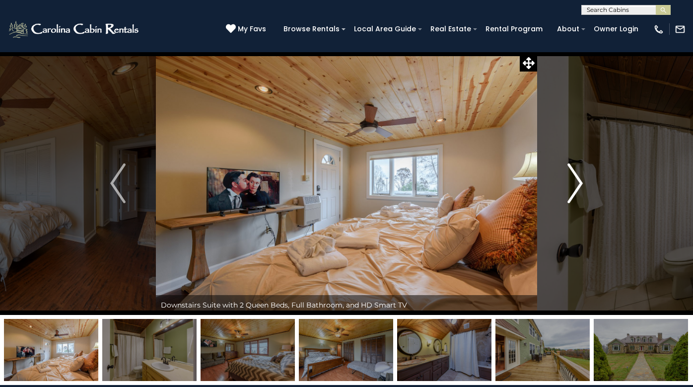
click at [578, 179] on img "Next" at bounding box center [575, 183] width 15 height 40
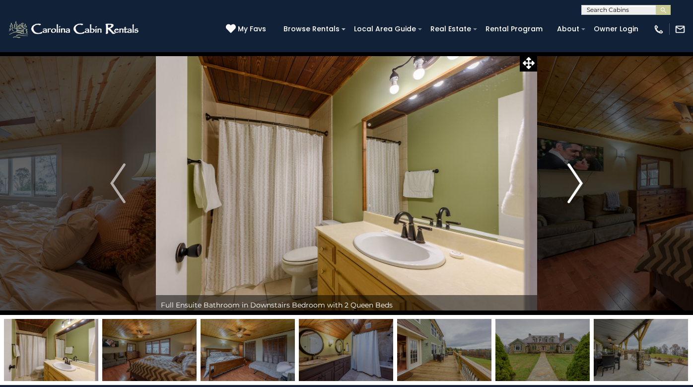
click at [578, 179] on img "Next" at bounding box center [575, 183] width 15 height 40
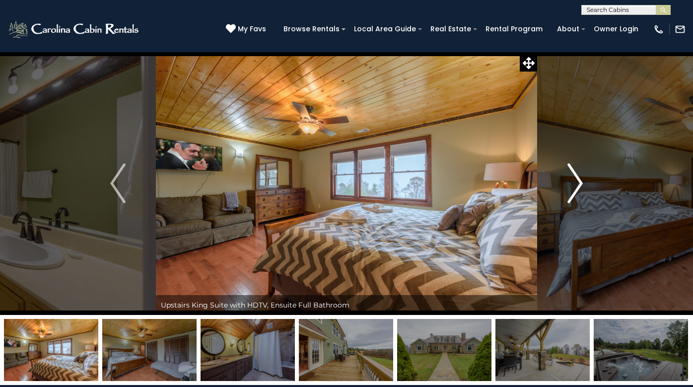
click at [578, 179] on img "Next" at bounding box center [575, 183] width 15 height 40
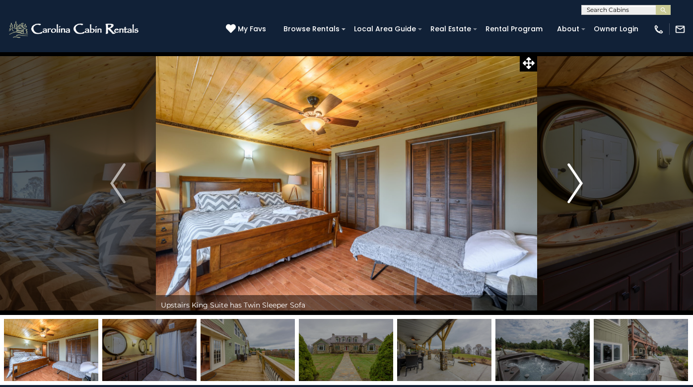
click at [578, 179] on img "Next" at bounding box center [575, 183] width 15 height 40
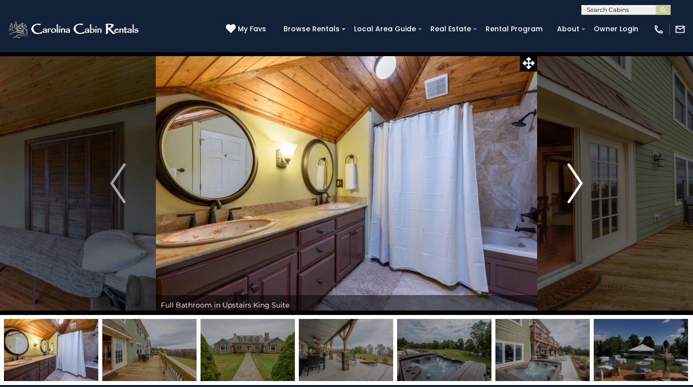
click at [578, 179] on img "Next" at bounding box center [575, 183] width 15 height 40
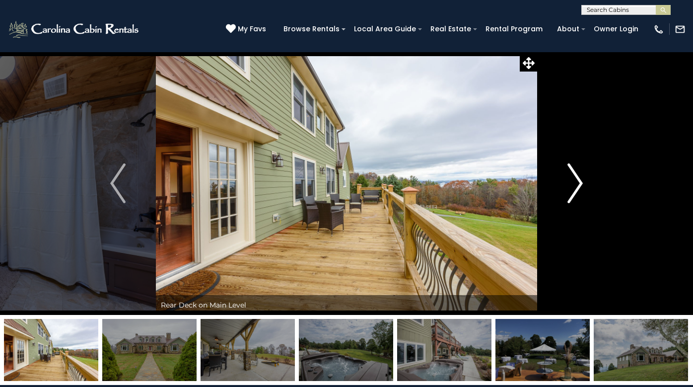
click at [578, 179] on img "Next" at bounding box center [575, 183] width 15 height 40
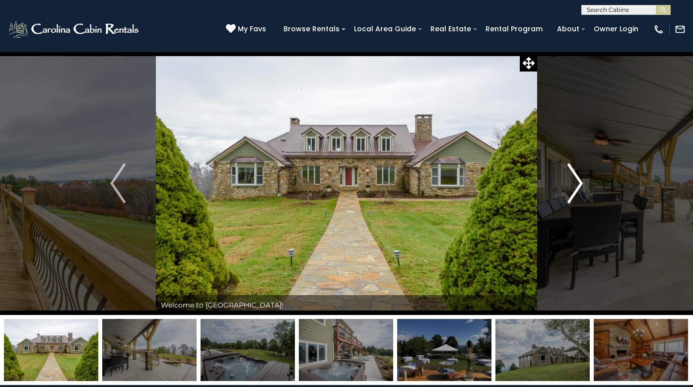
click at [578, 179] on img "Next" at bounding box center [575, 183] width 15 height 40
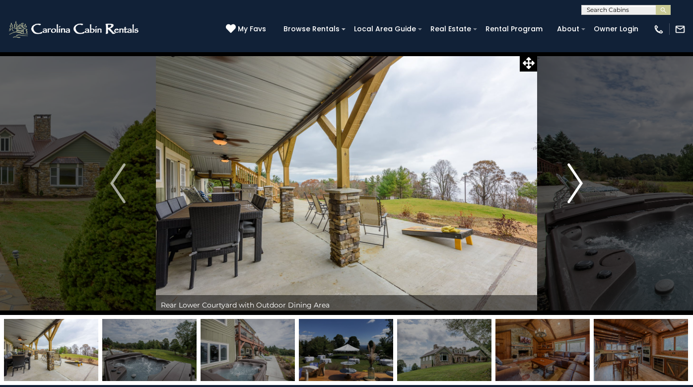
click at [578, 179] on img "Next" at bounding box center [575, 183] width 15 height 40
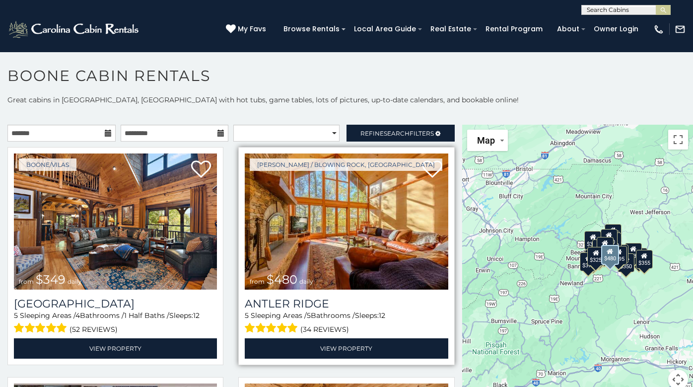
click at [367, 216] on img at bounding box center [346, 221] width 203 height 136
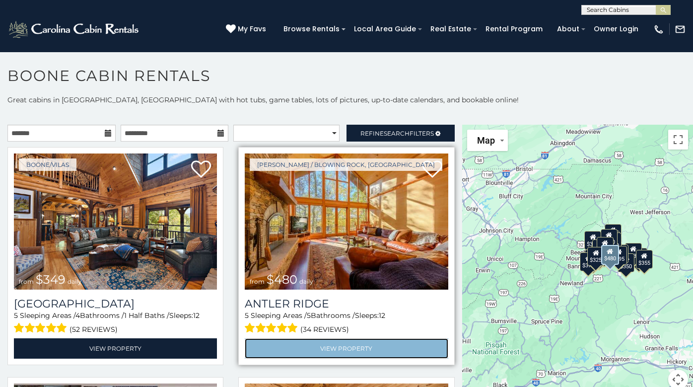
click at [348, 345] on link "View Property" at bounding box center [346, 348] width 203 height 20
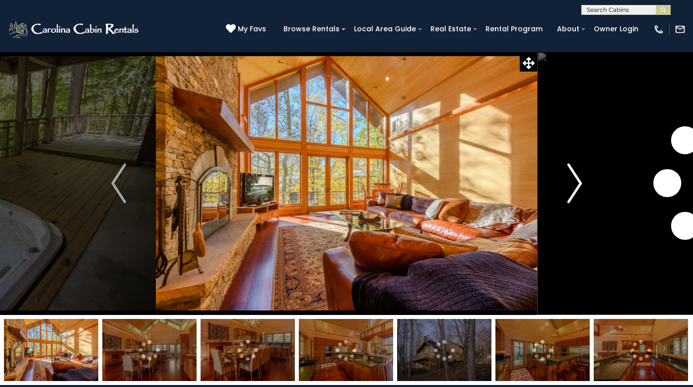
click at [581, 180] on img "Next" at bounding box center [574, 183] width 15 height 40
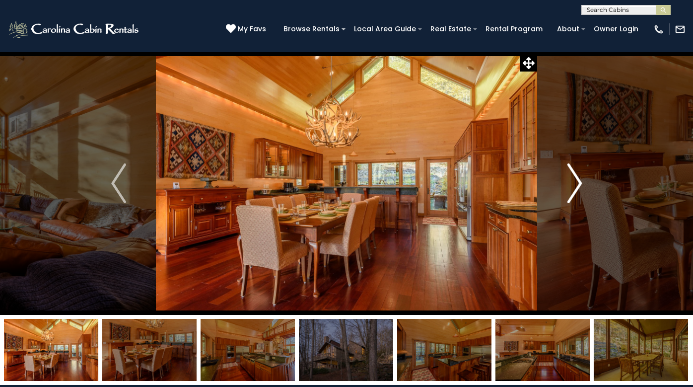
click at [581, 180] on img "Next" at bounding box center [574, 183] width 15 height 40
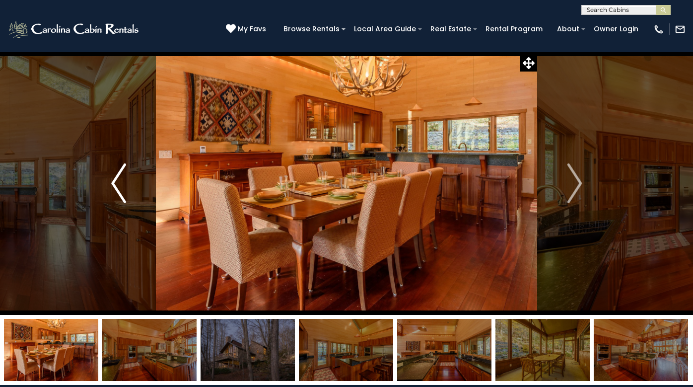
click at [114, 181] on img "Previous" at bounding box center [118, 183] width 15 height 40
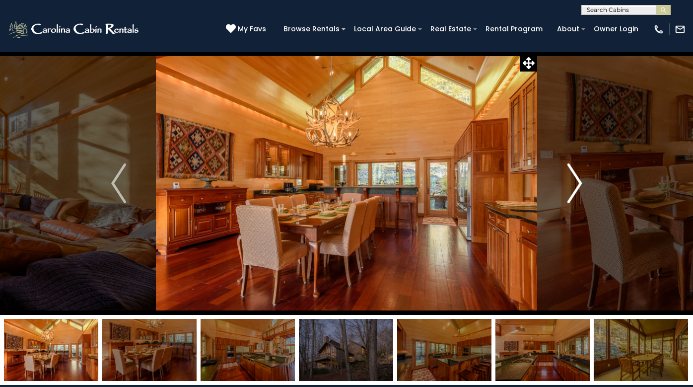
click at [578, 181] on img "Next" at bounding box center [574, 183] width 15 height 40
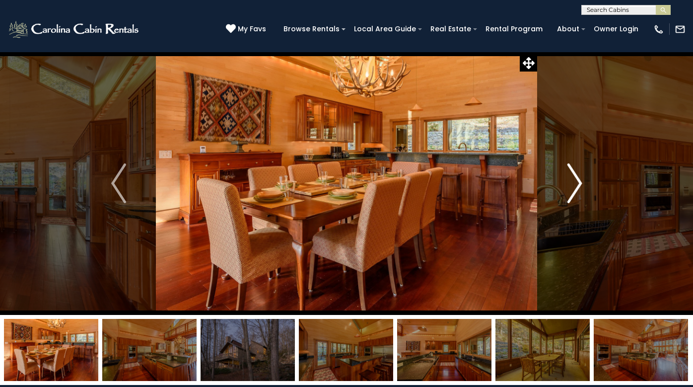
click at [578, 181] on img "Next" at bounding box center [574, 183] width 15 height 40
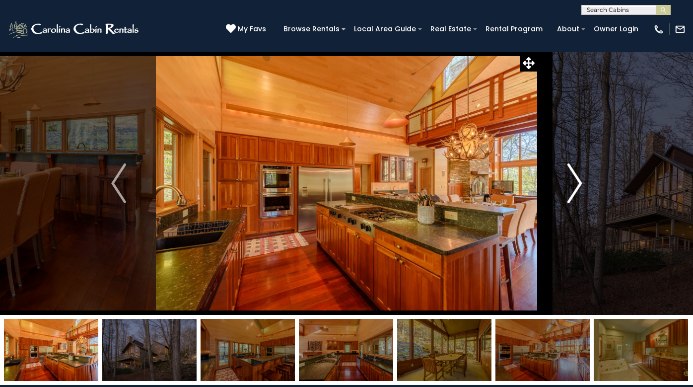
click at [578, 181] on img "Next" at bounding box center [574, 183] width 15 height 40
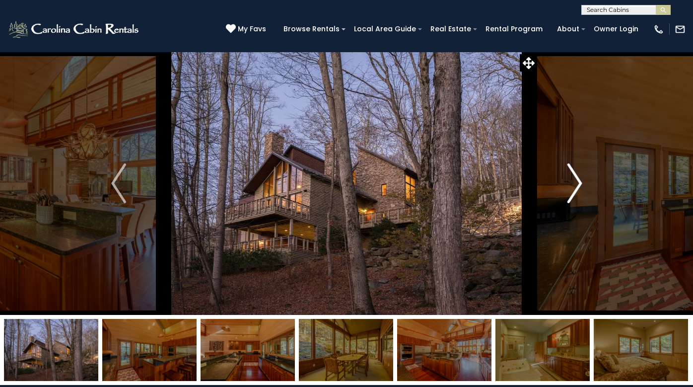
click at [578, 181] on img "Next" at bounding box center [574, 183] width 15 height 40
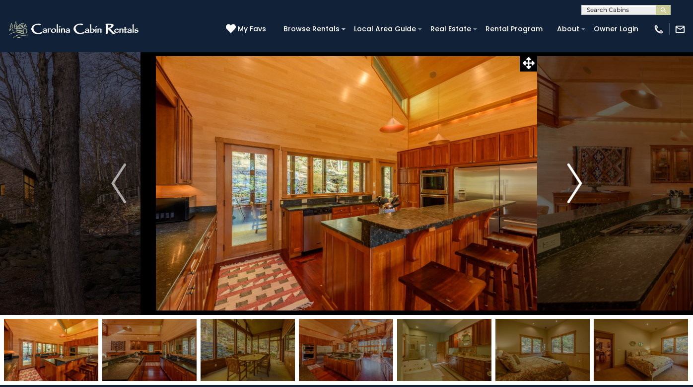
click at [578, 181] on img "Next" at bounding box center [574, 183] width 15 height 40
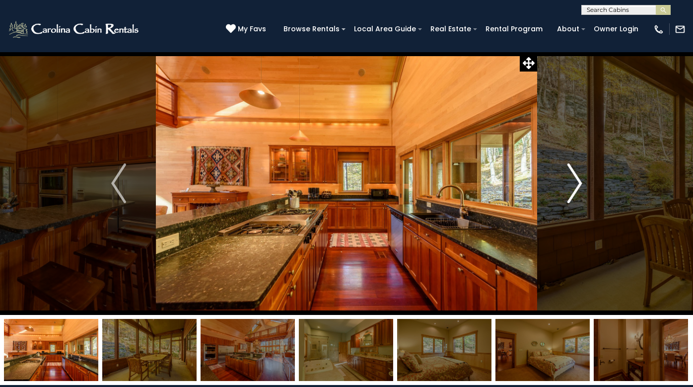
click at [578, 181] on img "Next" at bounding box center [574, 183] width 15 height 40
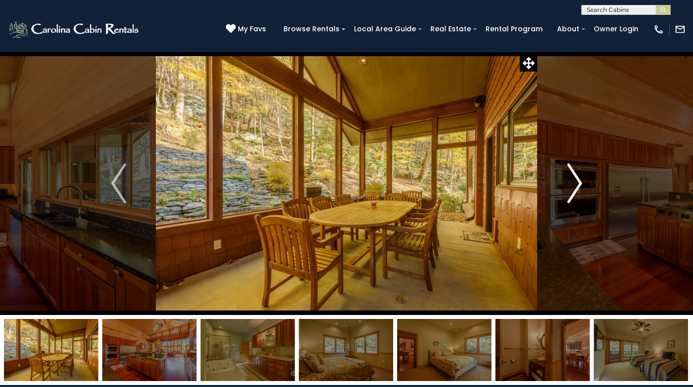
click at [578, 181] on img "Next" at bounding box center [574, 183] width 15 height 40
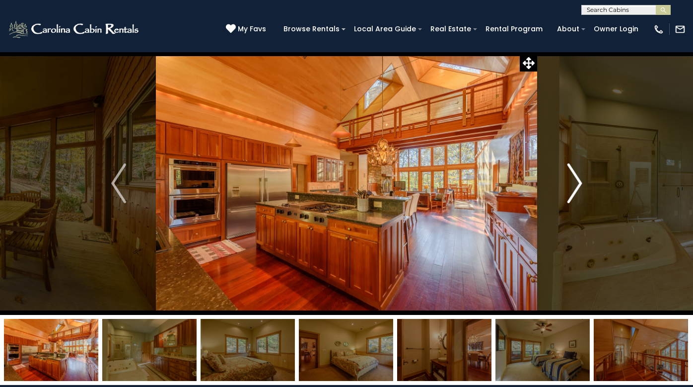
click at [578, 181] on img "Next" at bounding box center [574, 183] width 15 height 40
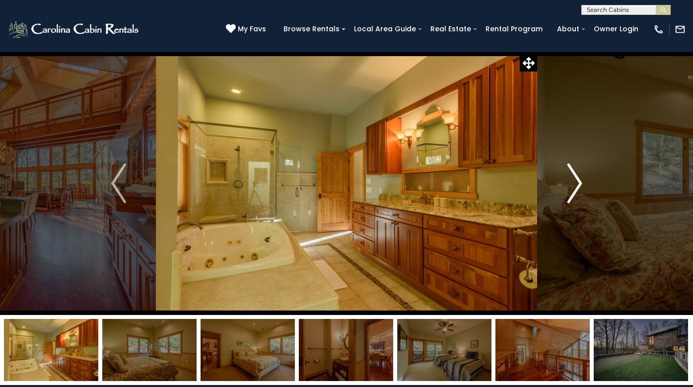
click at [578, 181] on img "Next" at bounding box center [574, 183] width 15 height 40
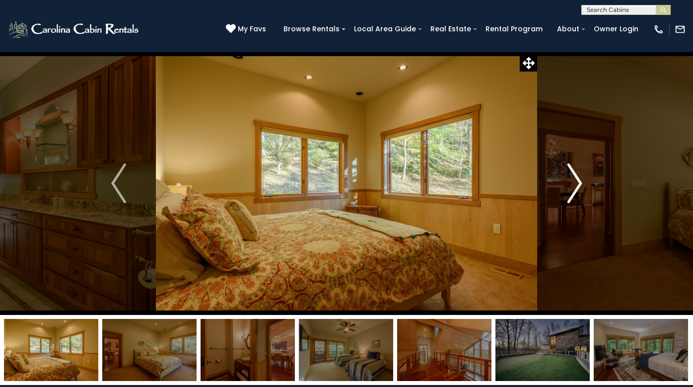
click at [578, 181] on img "Next" at bounding box center [574, 183] width 15 height 40
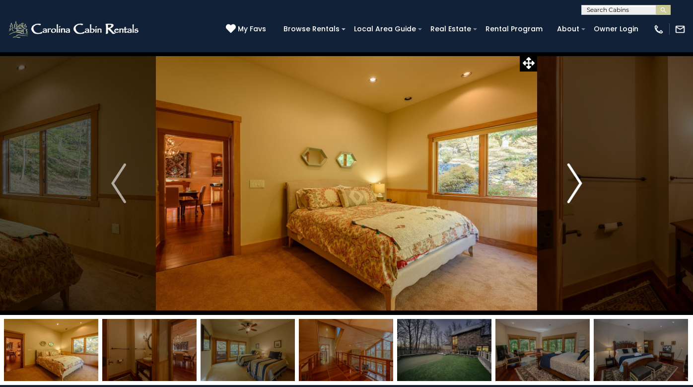
click at [578, 181] on img "Next" at bounding box center [574, 183] width 15 height 40
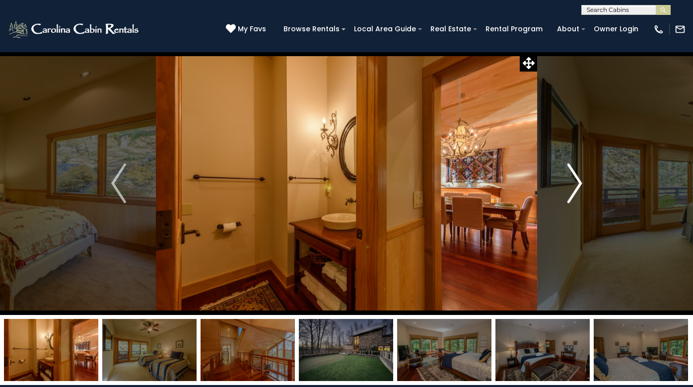
click at [578, 181] on img "Next" at bounding box center [574, 183] width 15 height 40
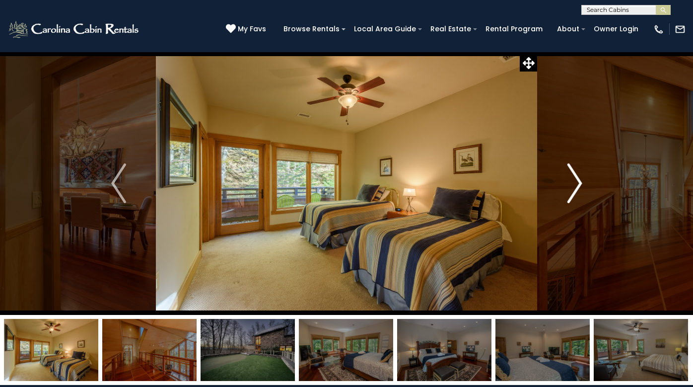
click at [578, 181] on img "Next" at bounding box center [574, 183] width 15 height 40
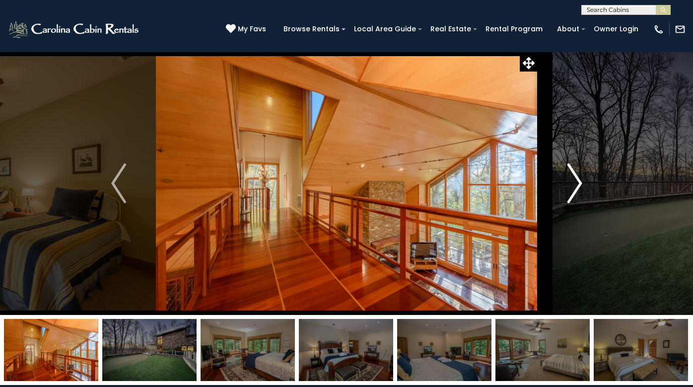
click at [578, 181] on img "Next" at bounding box center [574, 183] width 15 height 40
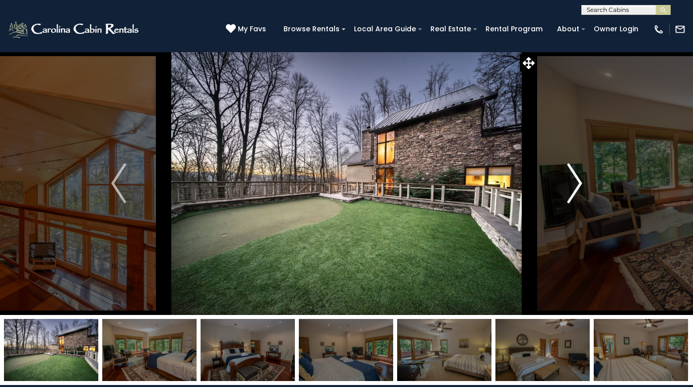
click at [578, 181] on img "Next" at bounding box center [574, 183] width 15 height 40
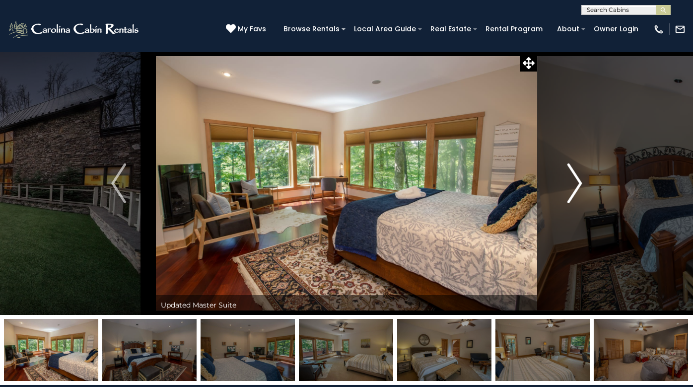
click at [583, 181] on button "Next" at bounding box center [574, 183] width 75 height 263
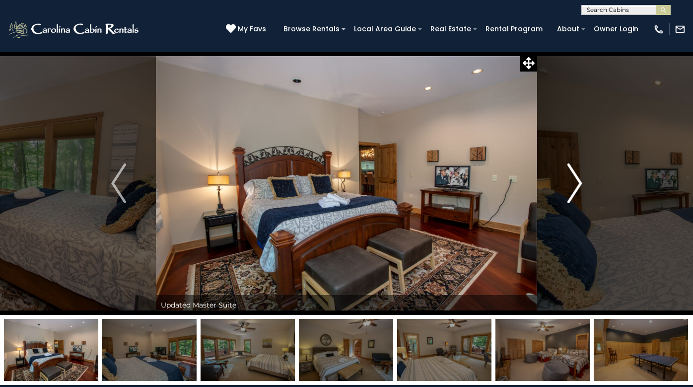
click at [583, 181] on button "Next" at bounding box center [574, 183] width 75 height 263
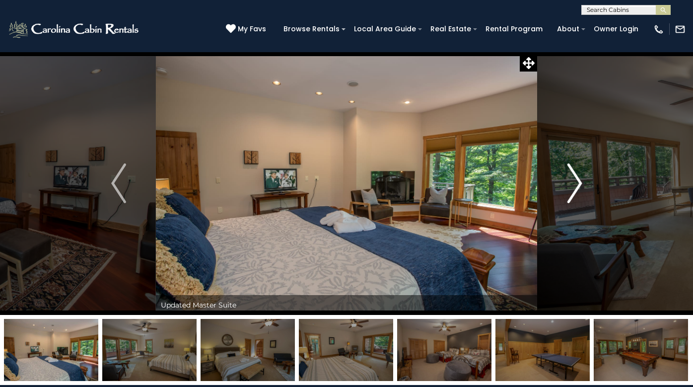
click at [583, 181] on button "Next" at bounding box center [574, 183] width 75 height 263
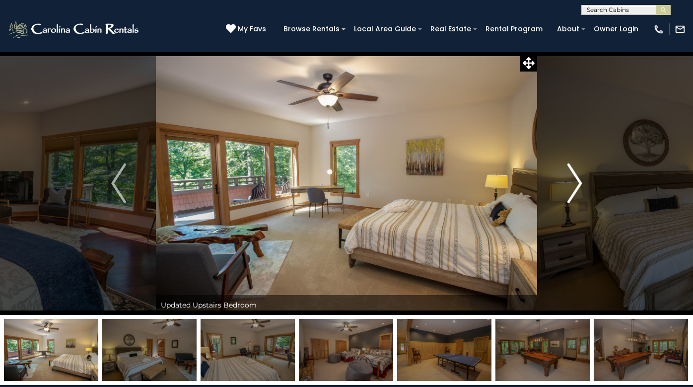
click at [578, 180] on img "Next" at bounding box center [574, 183] width 15 height 40
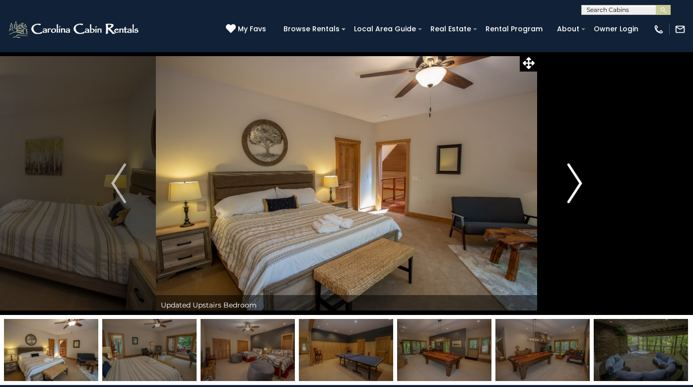
click at [578, 180] on img "Next" at bounding box center [574, 183] width 15 height 40
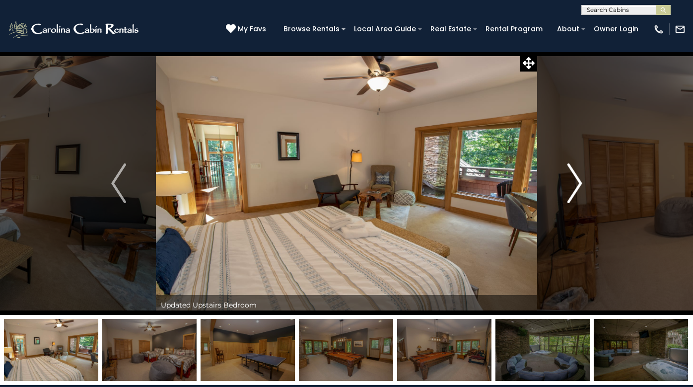
click at [578, 180] on img "Next" at bounding box center [574, 183] width 15 height 40
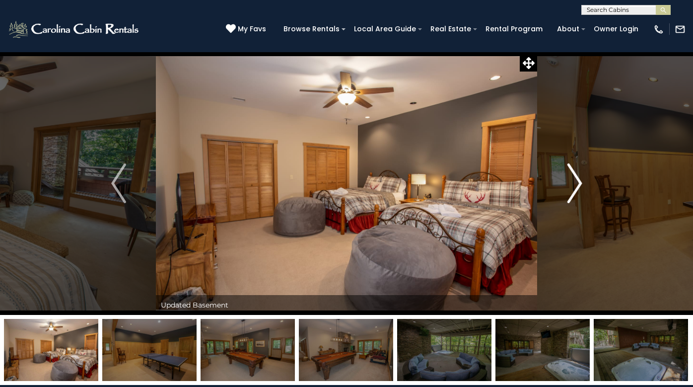
click at [578, 180] on img "Next" at bounding box center [574, 183] width 15 height 40
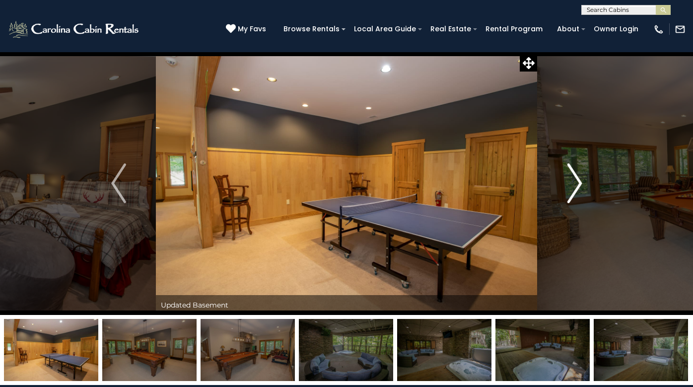
click at [578, 180] on img "Next" at bounding box center [574, 183] width 15 height 40
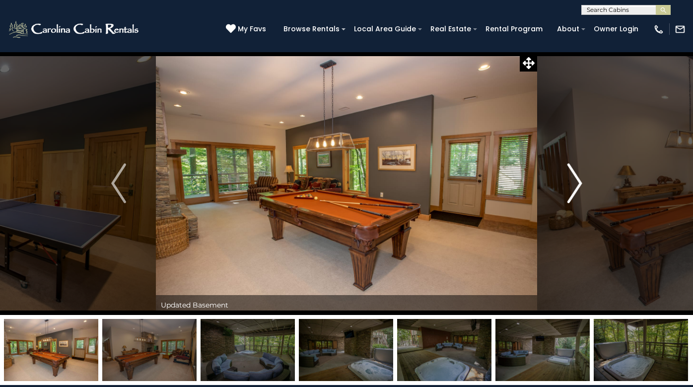
click at [578, 180] on img "Next" at bounding box center [574, 183] width 15 height 40
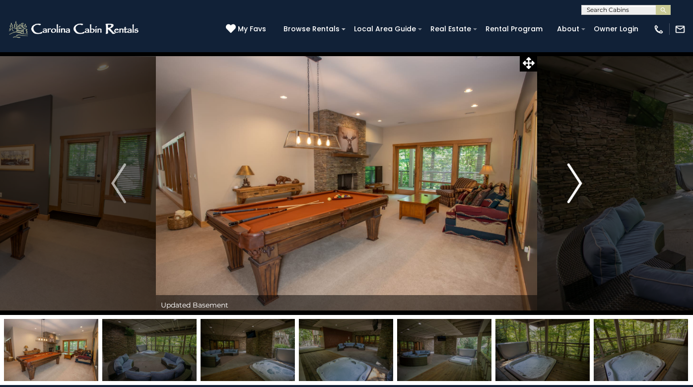
click at [578, 180] on img "Next" at bounding box center [574, 183] width 15 height 40
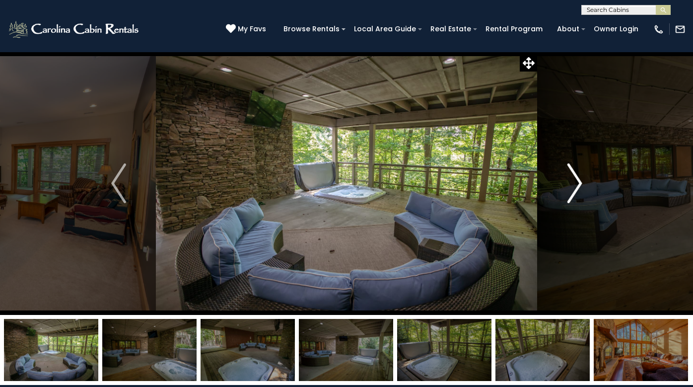
click at [578, 180] on img "Next" at bounding box center [574, 183] width 15 height 40
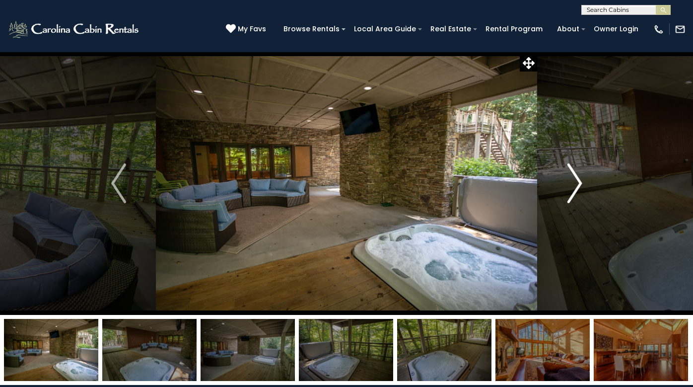
click at [578, 180] on img "Next" at bounding box center [574, 183] width 15 height 40
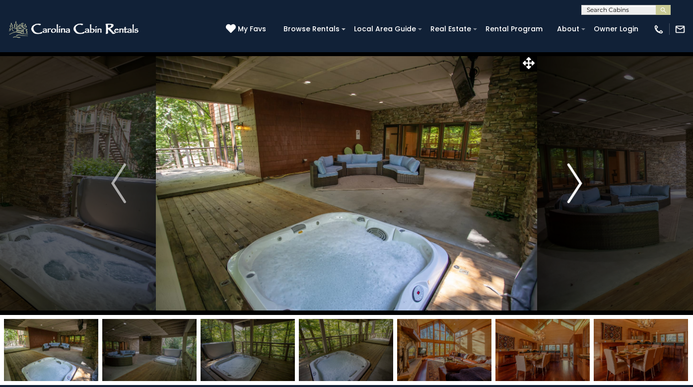
click at [578, 180] on img "Next" at bounding box center [574, 183] width 15 height 40
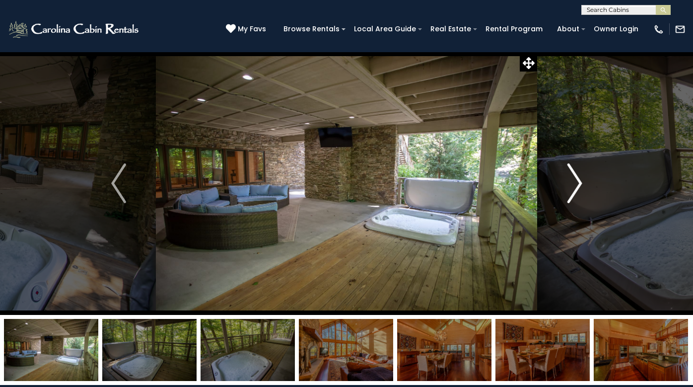
click at [578, 180] on img "Next" at bounding box center [574, 183] width 15 height 40
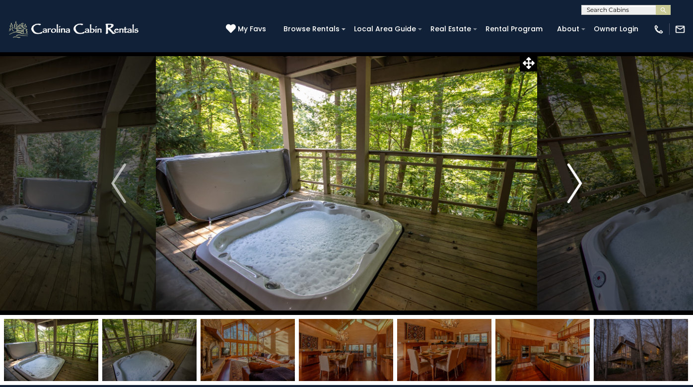
click at [578, 180] on img "Next" at bounding box center [574, 183] width 15 height 40
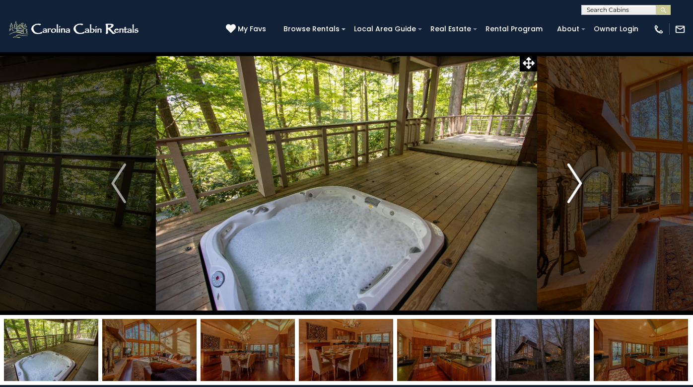
click at [578, 180] on img "Next" at bounding box center [574, 183] width 15 height 40
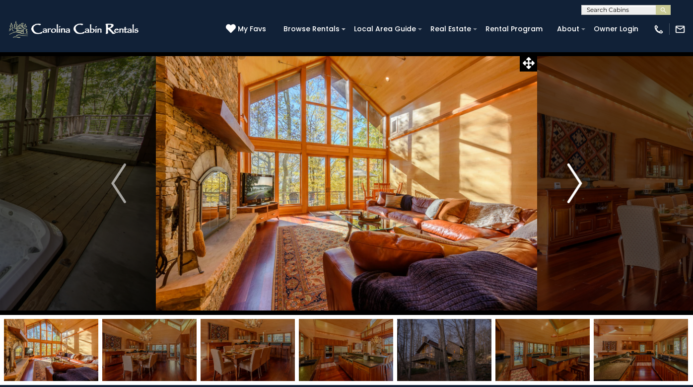
click at [578, 180] on img "Next" at bounding box center [574, 183] width 15 height 40
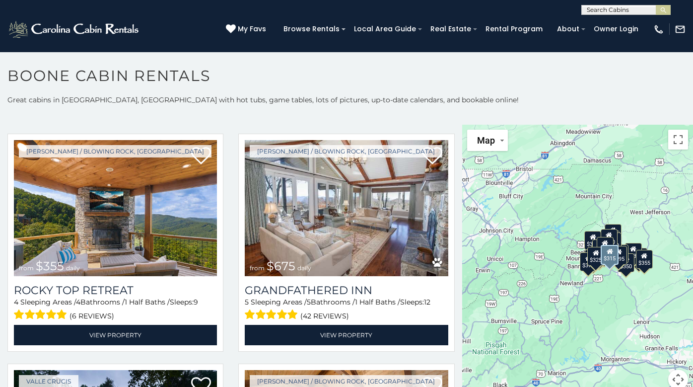
scroll to position [497, 0]
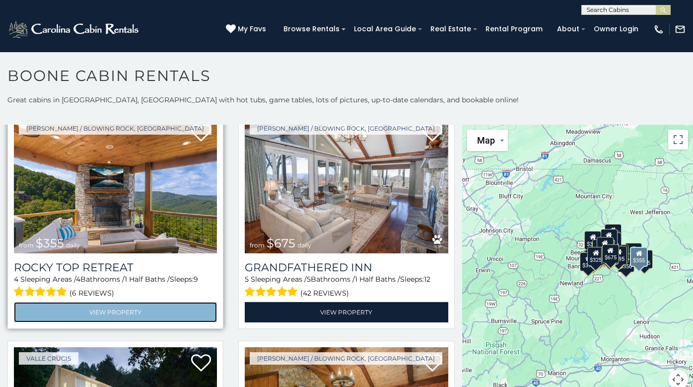
click at [86, 302] on link "View Property" at bounding box center [115, 312] width 203 height 20
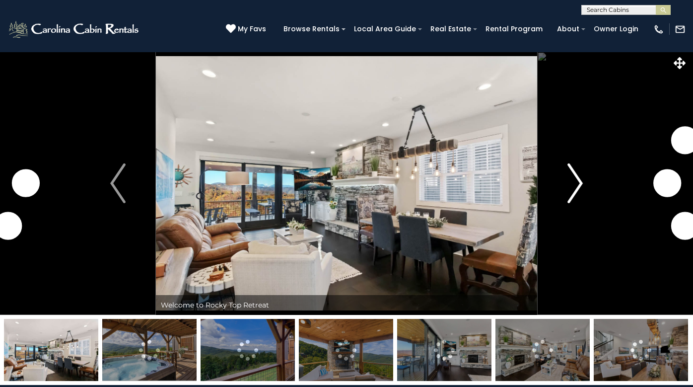
click at [579, 178] on img "Next" at bounding box center [575, 183] width 15 height 40
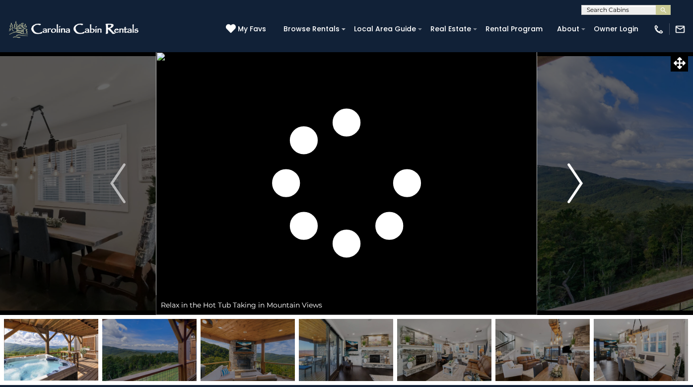
click at [579, 178] on img "Next" at bounding box center [575, 183] width 15 height 40
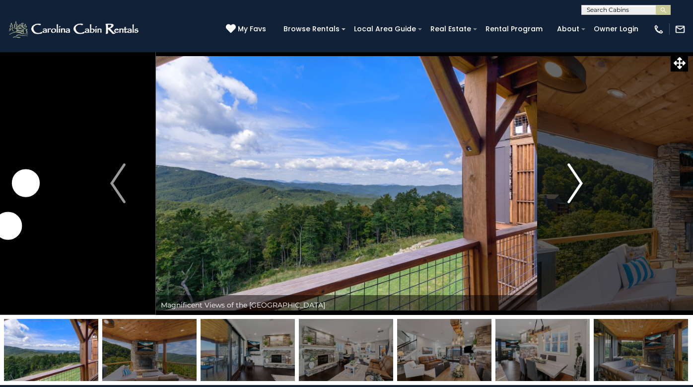
click at [579, 178] on img "Next" at bounding box center [575, 183] width 15 height 40
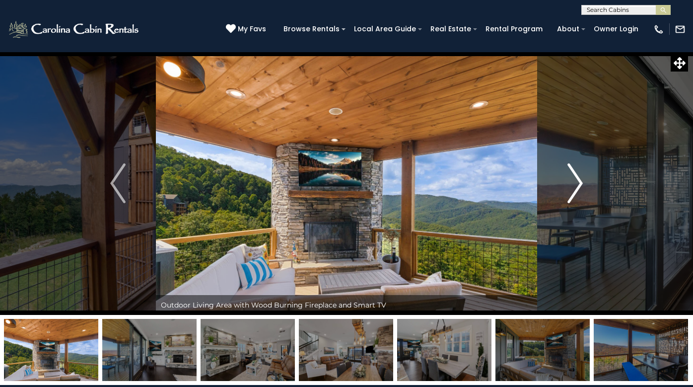
click at [579, 178] on img "Next" at bounding box center [575, 183] width 15 height 40
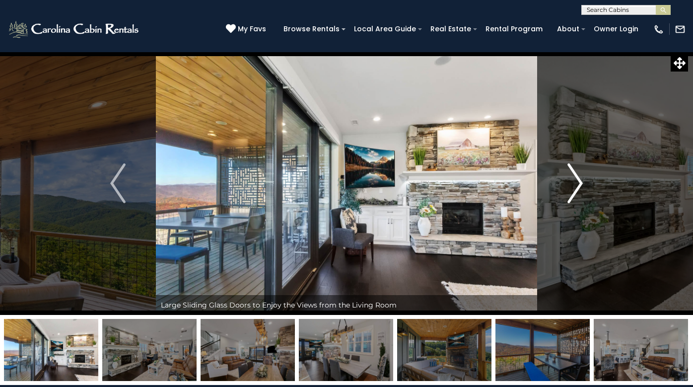
click at [579, 178] on img "Next" at bounding box center [575, 183] width 15 height 40
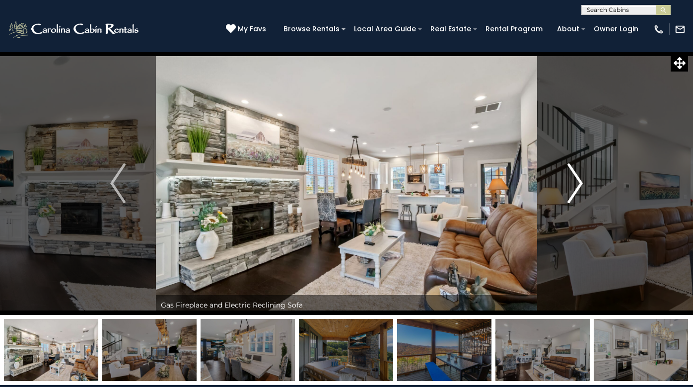
click at [579, 178] on img "Next" at bounding box center [575, 183] width 15 height 40
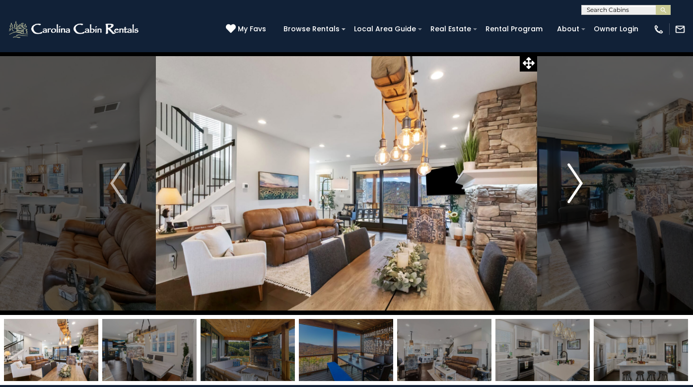
click at [579, 178] on img "Next" at bounding box center [575, 183] width 15 height 40
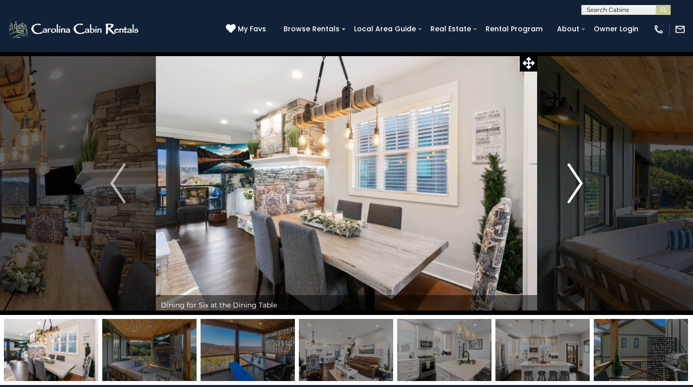
click at [579, 178] on img "Next" at bounding box center [575, 183] width 15 height 40
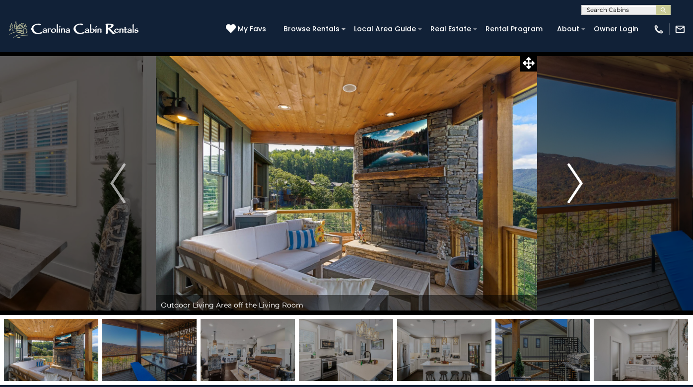
click at [579, 178] on img "Next" at bounding box center [575, 183] width 15 height 40
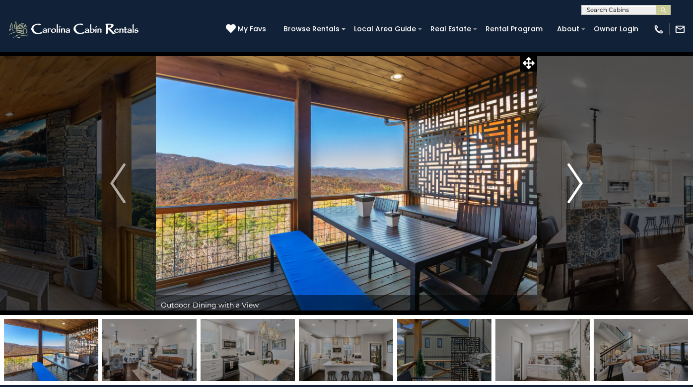
click at [579, 178] on img "Next" at bounding box center [575, 183] width 15 height 40
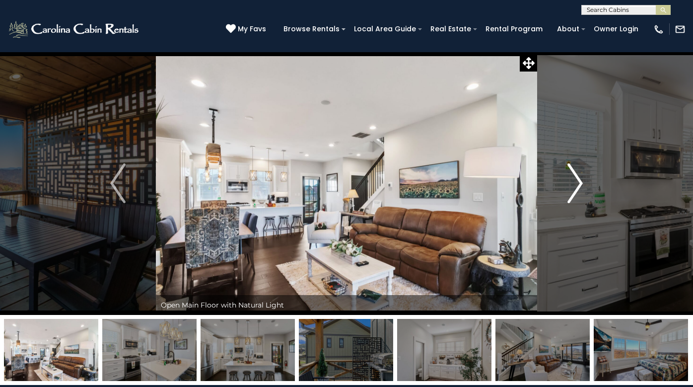
click at [579, 178] on img "Next" at bounding box center [575, 183] width 15 height 40
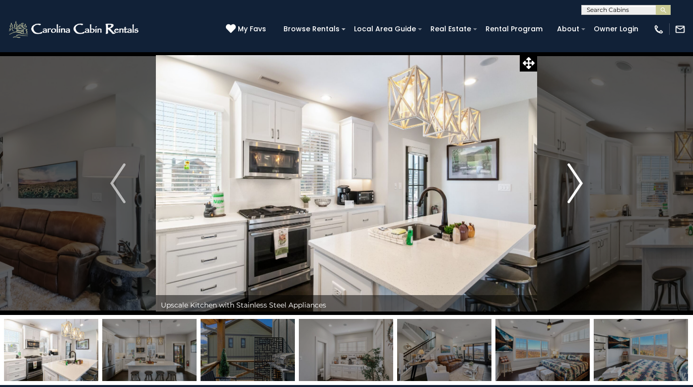
click at [579, 178] on img "Next" at bounding box center [575, 183] width 15 height 40
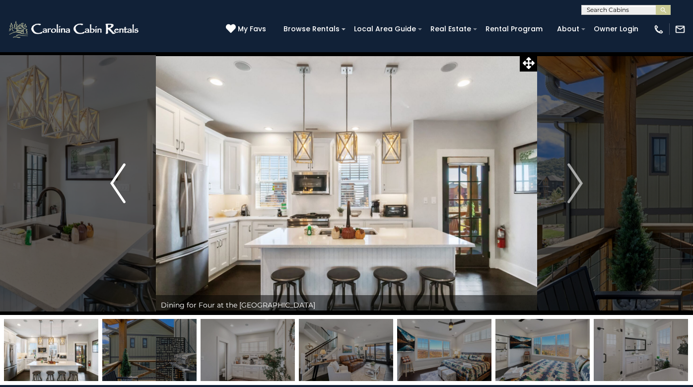
click at [110, 179] on button "Previous" at bounding box center [118, 183] width 76 height 263
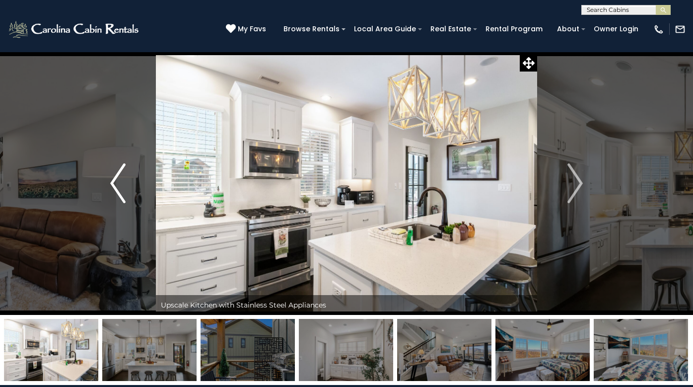
click at [113, 180] on img "Previous" at bounding box center [117, 183] width 15 height 40
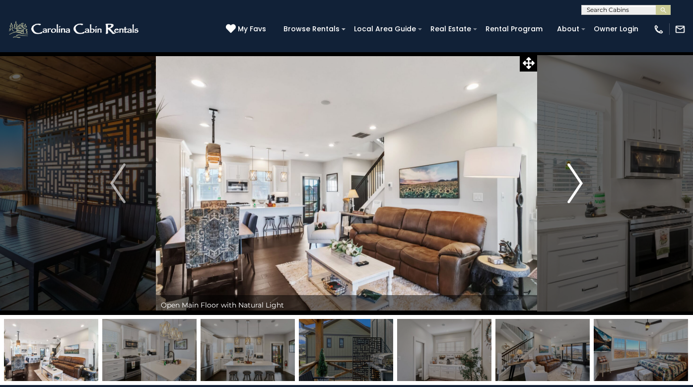
click at [581, 179] on img "Next" at bounding box center [575, 183] width 15 height 40
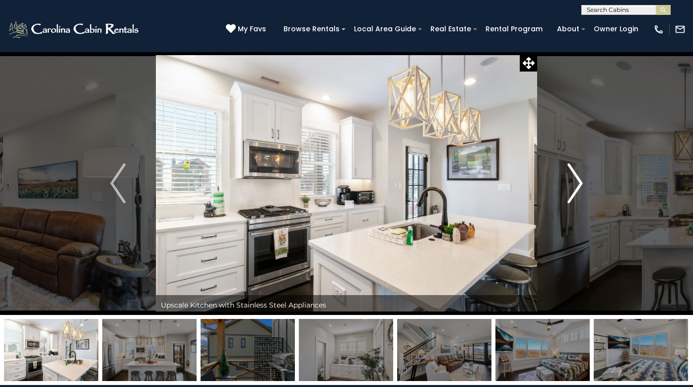
click at [581, 179] on img "Next" at bounding box center [575, 183] width 15 height 40
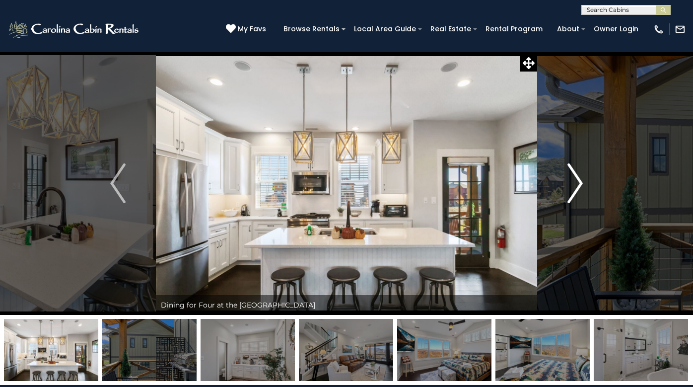
click at [581, 179] on img "Next" at bounding box center [575, 183] width 15 height 40
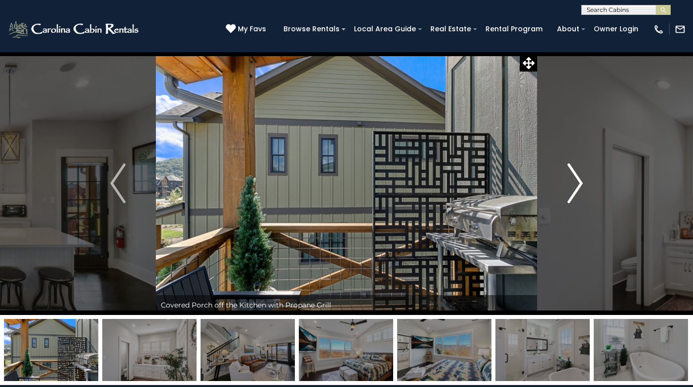
click at [581, 179] on img "Next" at bounding box center [575, 183] width 15 height 40
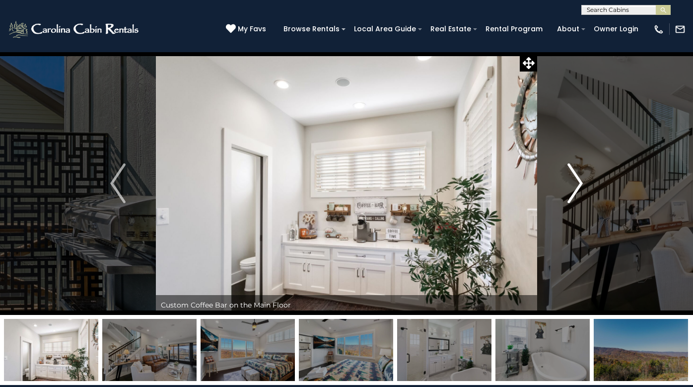
click at [581, 179] on img "Next" at bounding box center [575, 183] width 15 height 40
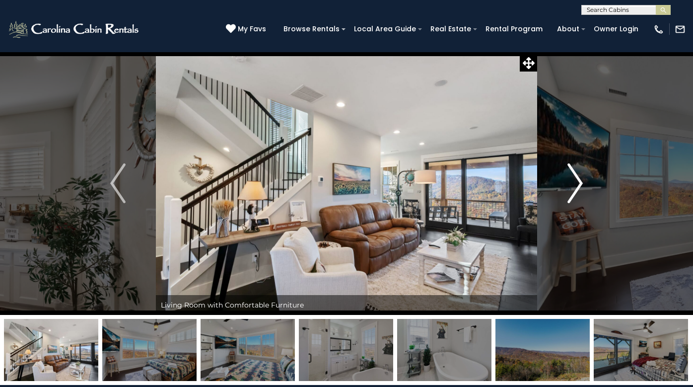
click at [581, 179] on img "Next" at bounding box center [575, 183] width 15 height 40
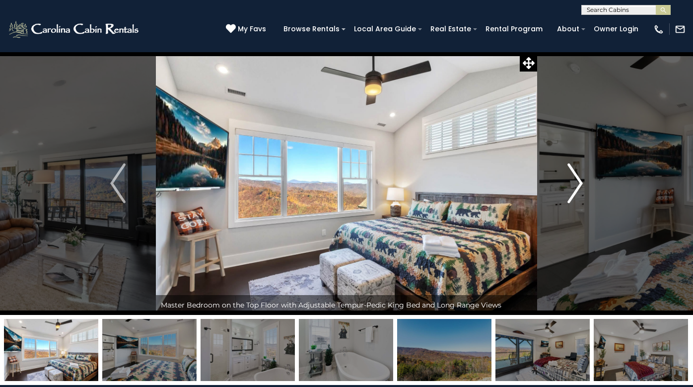
click at [581, 179] on img "Next" at bounding box center [575, 183] width 15 height 40
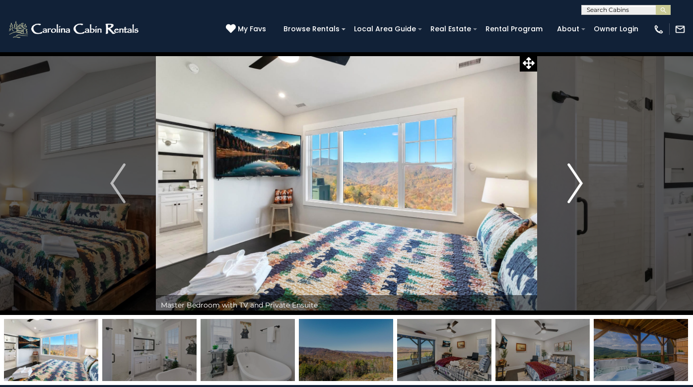
click at [581, 179] on img "Next" at bounding box center [575, 183] width 15 height 40
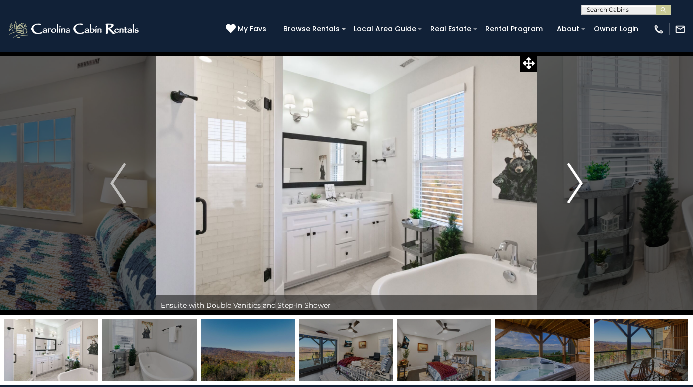
click at [581, 179] on img "Next" at bounding box center [575, 183] width 15 height 40
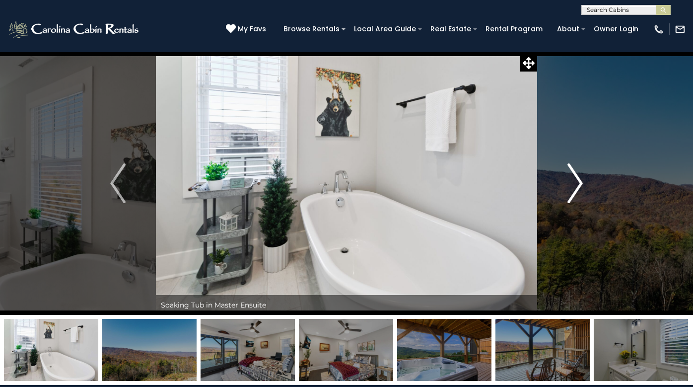
click at [581, 179] on img "Next" at bounding box center [575, 183] width 15 height 40
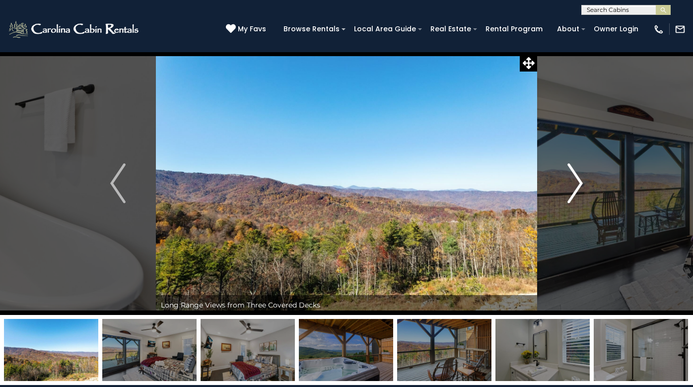
click at [581, 179] on img "Next" at bounding box center [575, 183] width 15 height 40
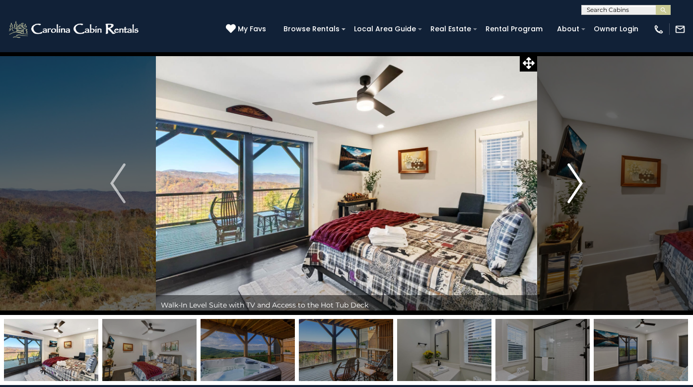
click at [581, 179] on img "Next" at bounding box center [575, 183] width 15 height 40
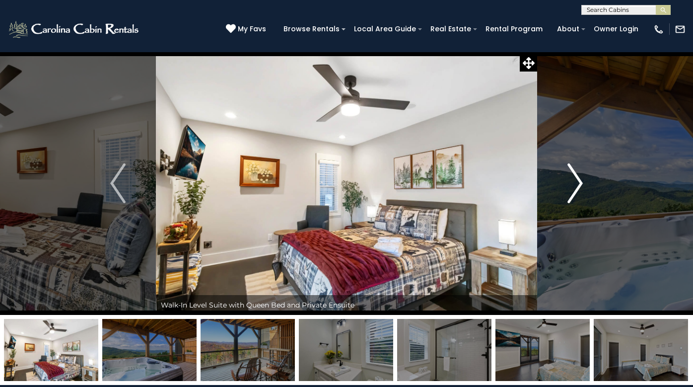
click at [581, 179] on img "Next" at bounding box center [575, 183] width 15 height 40
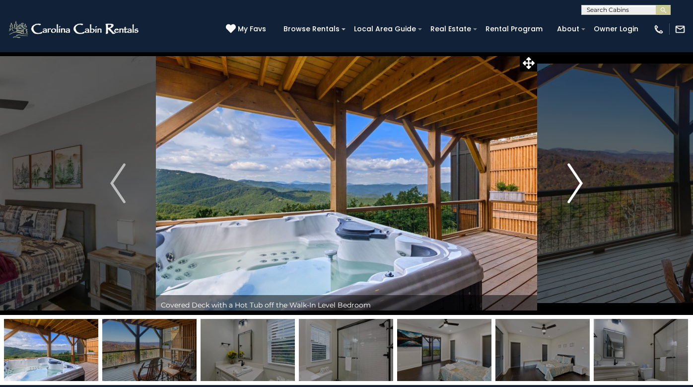
click at [581, 179] on img "Next" at bounding box center [575, 183] width 15 height 40
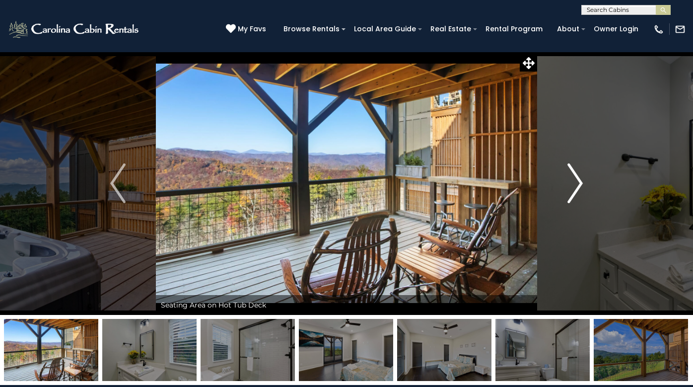
click at [580, 179] on img "Next" at bounding box center [575, 183] width 15 height 40
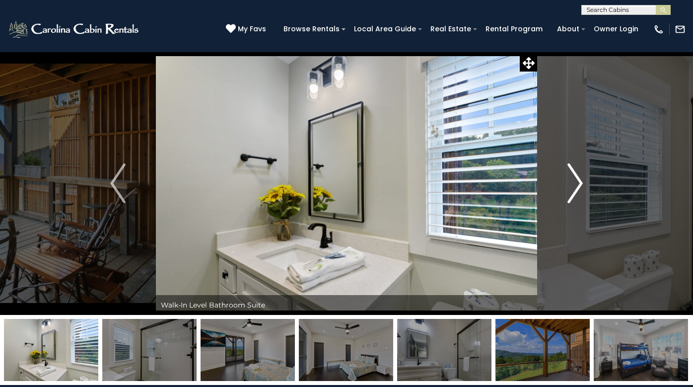
click at [580, 179] on img "Next" at bounding box center [575, 183] width 15 height 40
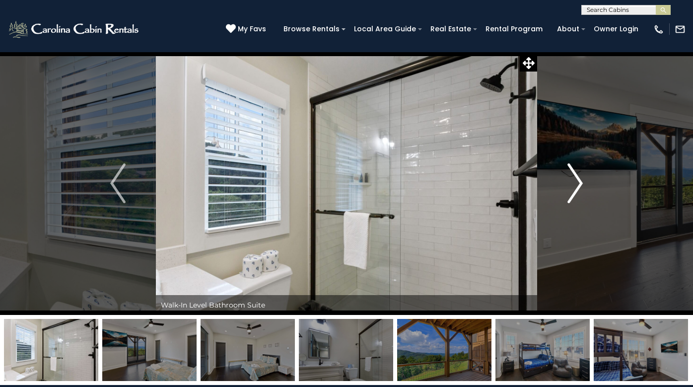
click at [580, 179] on img "Next" at bounding box center [575, 183] width 15 height 40
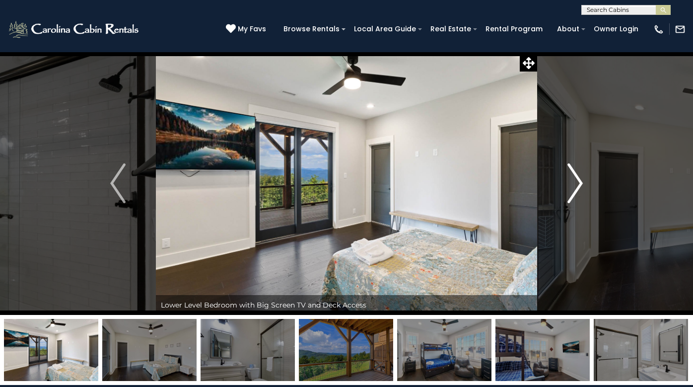
click at [580, 179] on img "Next" at bounding box center [575, 183] width 15 height 40
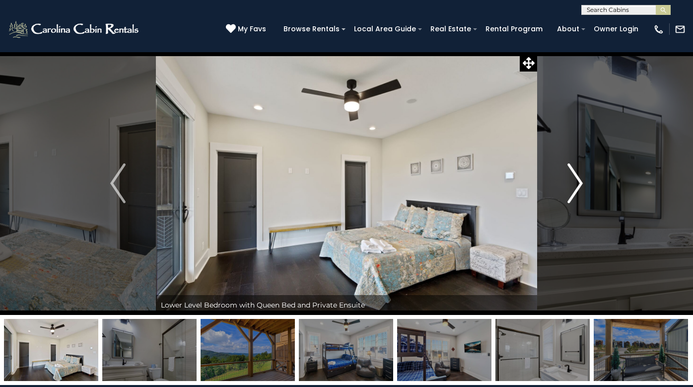
click at [580, 179] on img "Next" at bounding box center [575, 183] width 15 height 40
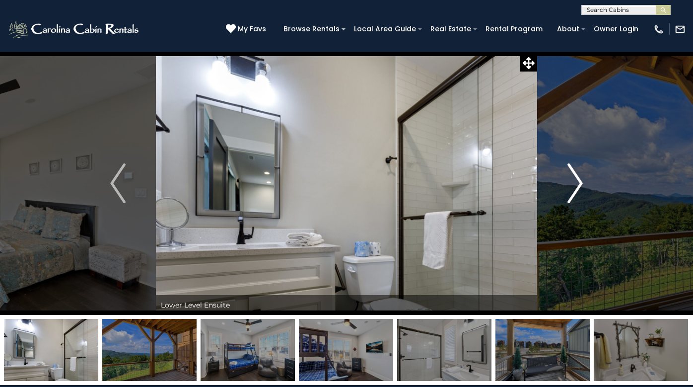
click at [580, 179] on img "Next" at bounding box center [575, 183] width 15 height 40
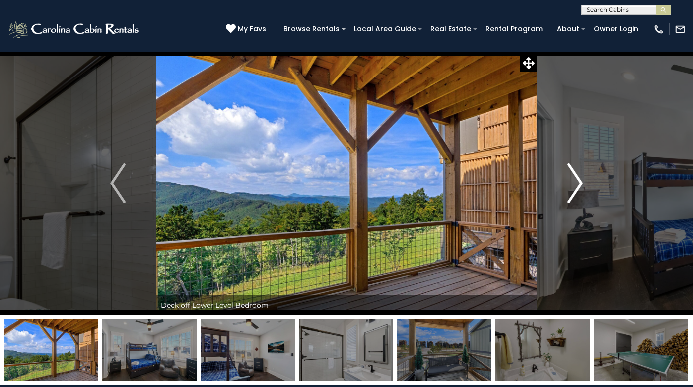
click at [580, 179] on img "Next" at bounding box center [575, 183] width 15 height 40
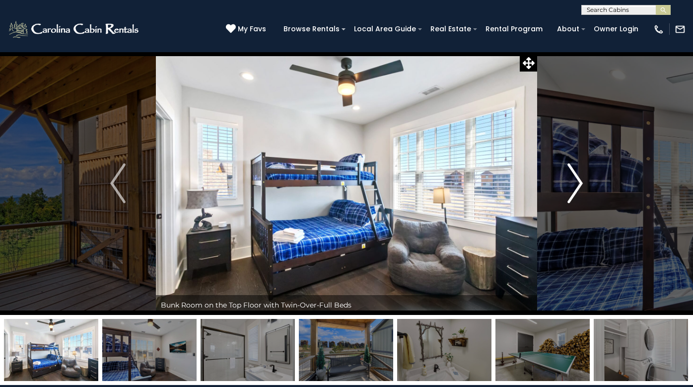
click at [580, 179] on img "Next" at bounding box center [575, 183] width 15 height 40
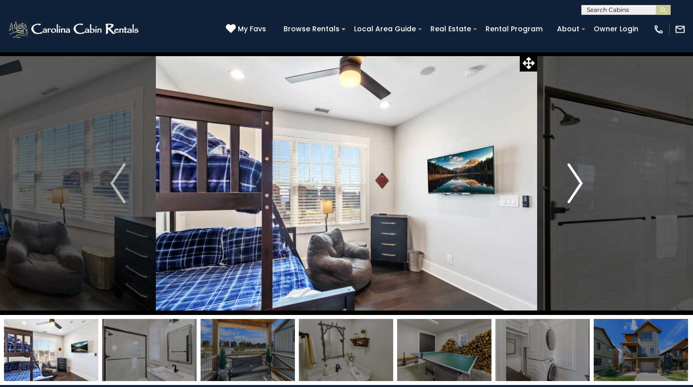
click at [580, 179] on img "Next" at bounding box center [575, 183] width 15 height 40
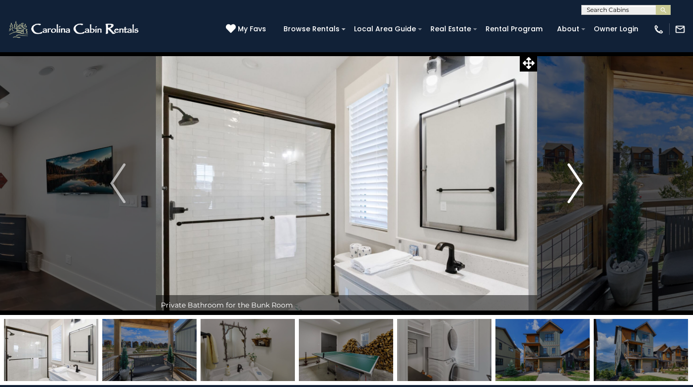
click at [580, 179] on img "Next" at bounding box center [575, 183] width 15 height 40
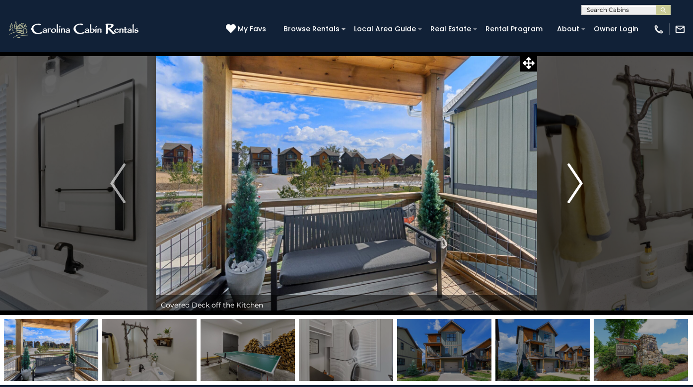
click at [580, 179] on img "Next" at bounding box center [575, 183] width 15 height 40
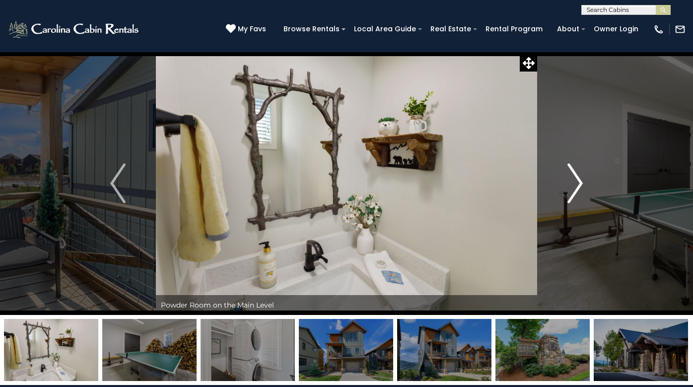
click at [580, 179] on img "Next" at bounding box center [575, 183] width 15 height 40
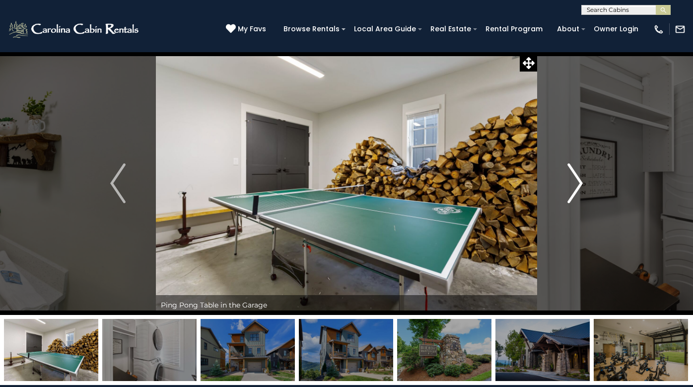
click at [580, 179] on img "Next" at bounding box center [575, 183] width 15 height 40
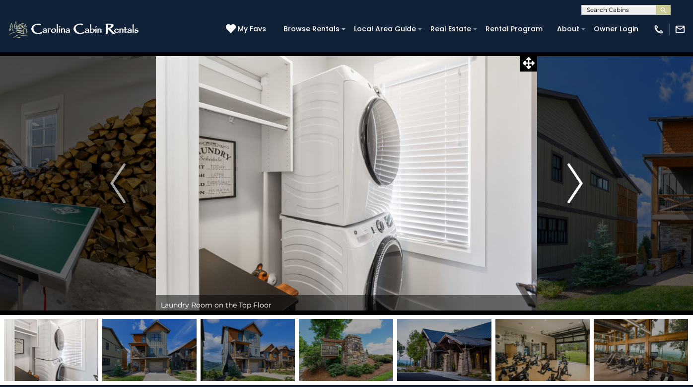
click at [580, 179] on img "Next" at bounding box center [575, 183] width 15 height 40
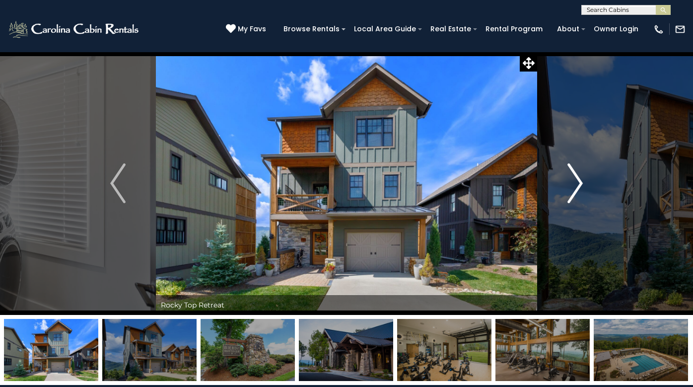
click at [580, 178] on img "Next" at bounding box center [575, 183] width 15 height 40
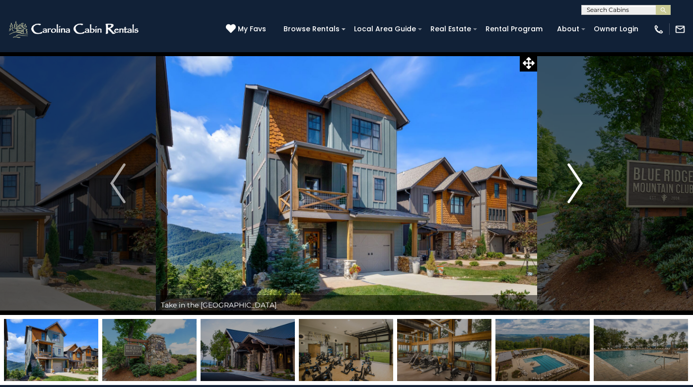
click at [580, 178] on img "Next" at bounding box center [575, 183] width 15 height 40
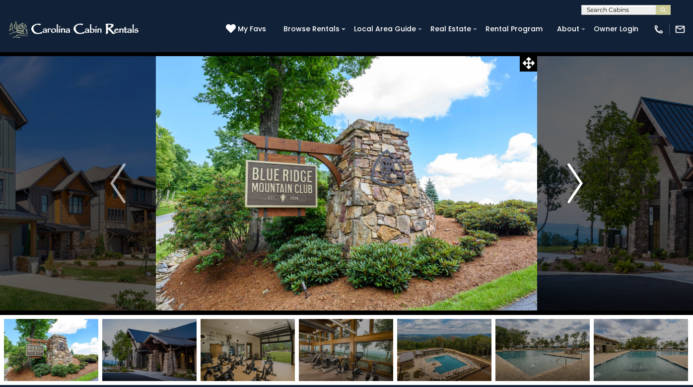
click at [580, 178] on img "Next" at bounding box center [575, 183] width 15 height 40
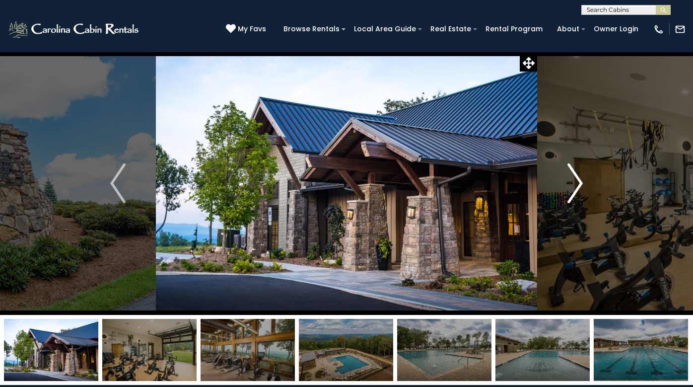
click at [580, 178] on img "Next" at bounding box center [575, 183] width 15 height 40
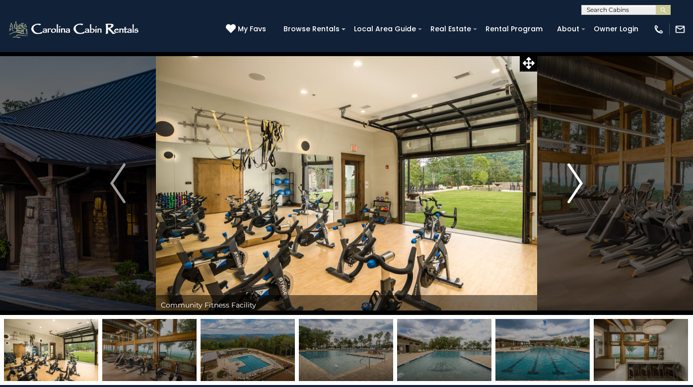
click at [580, 178] on img "Next" at bounding box center [575, 183] width 15 height 40
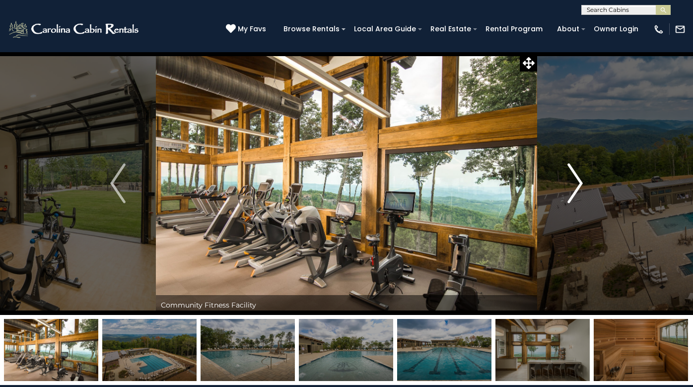
click at [580, 178] on img "Next" at bounding box center [575, 183] width 15 height 40
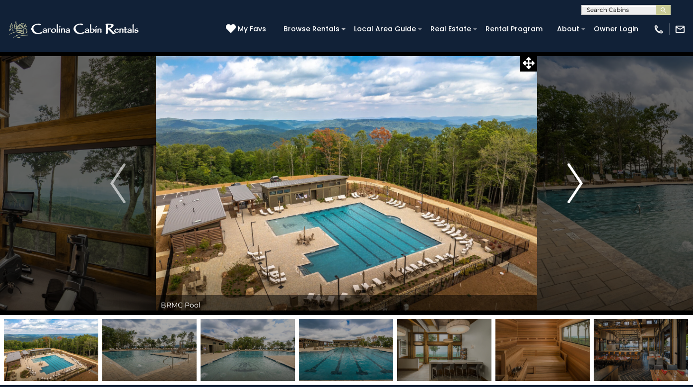
click at [580, 178] on img "Next" at bounding box center [575, 183] width 15 height 40
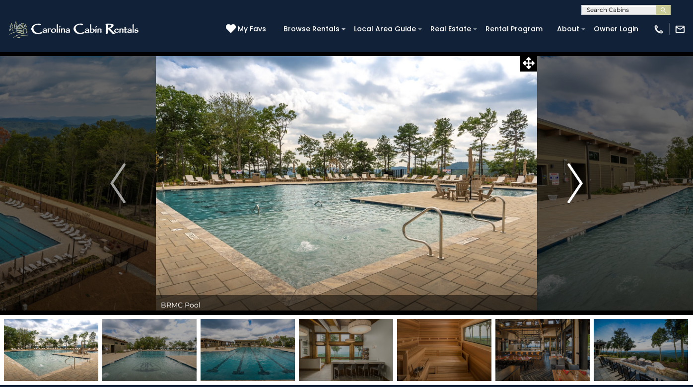
click at [580, 178] on img "Next" at bounding box center [575, 183] width 15 height 40
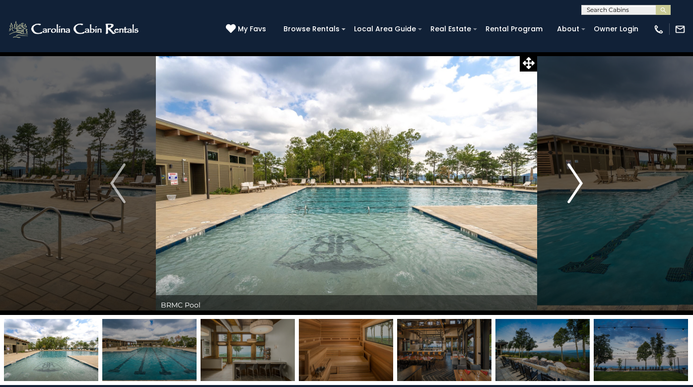
click at [580, 178] on img "Next" at bounding box center [575, 183] width 15 height 40
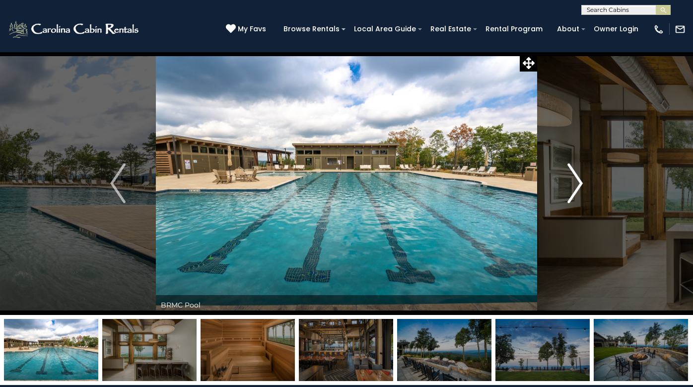
click at [580, 178] on img "Next" at bounding box center [575, 183] width 15 height 40
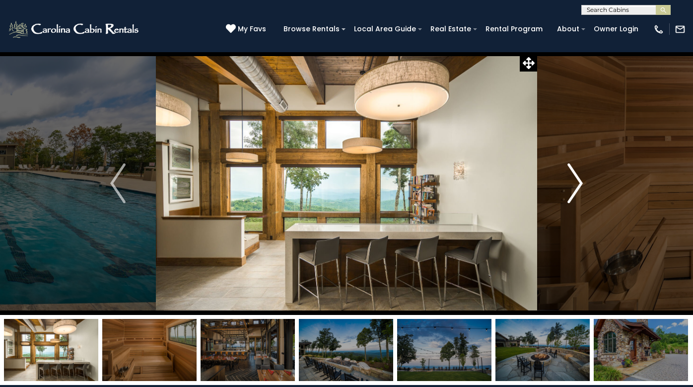
click at [580, 178] on img "Next" at bounding box center [575, 183] width 15 height 40
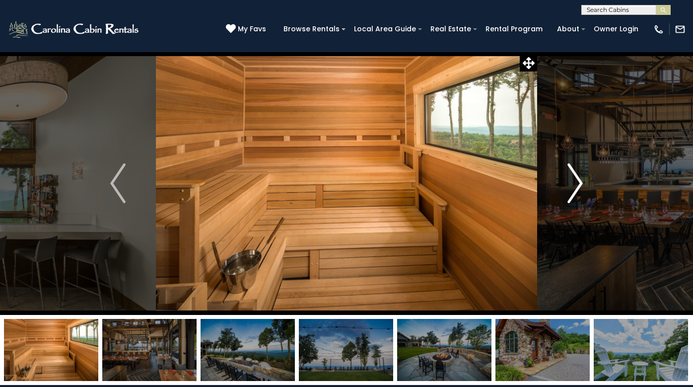
click at [580, 178] on img "Next" at bounding box center [575, 183] width 15 height 40
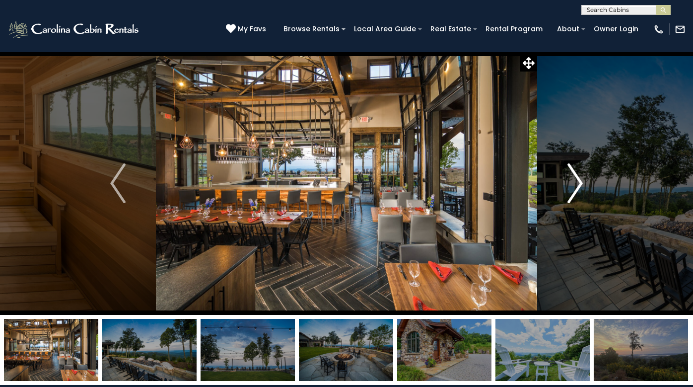
click at [580, 178] on img "Next" at bounding box center [575, 183] width 15 height 40
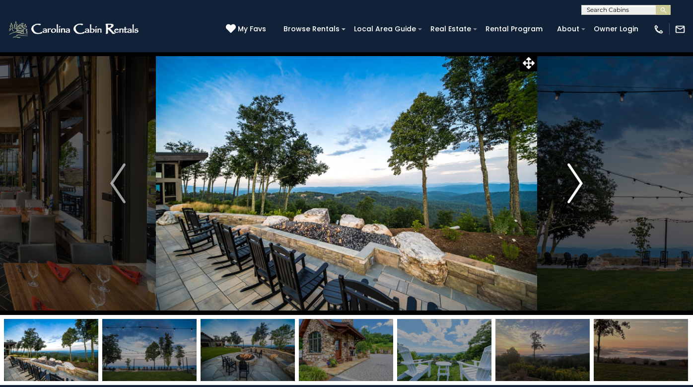
click at [580, 178] on img "Next" at bounding box center [575, 183] width 15 height 40
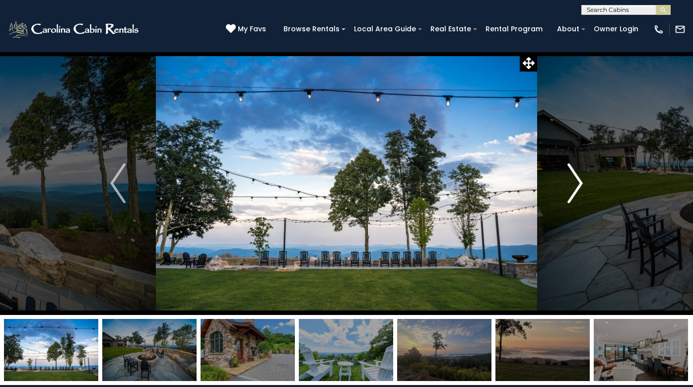
click at [580, 178] on img "Next" at bounding box center [575, 183] width 15 height 40
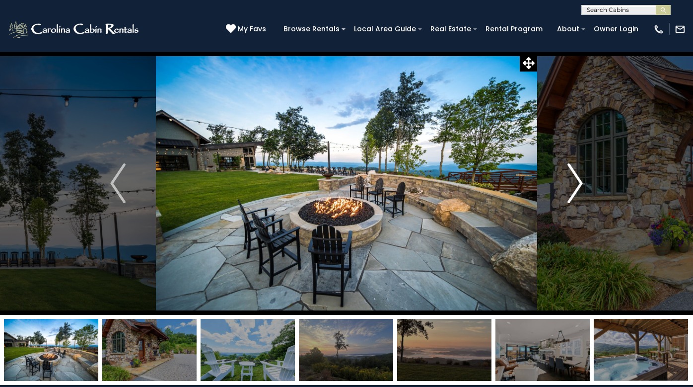
click at [580, 178] on img "Next" at bounding box center [575, 183] width 15 height 40
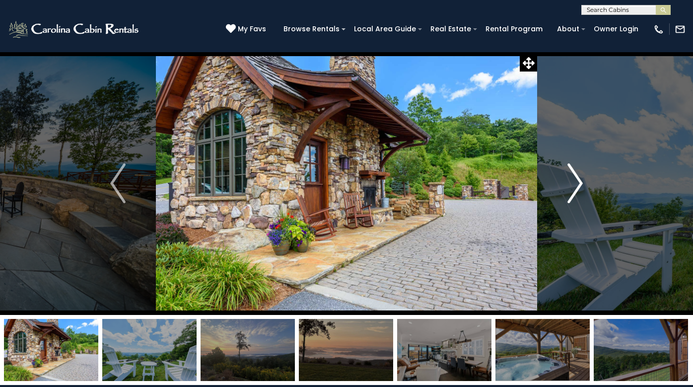
click at [578, 180] on img "Next" at bounding box center [575, 183] width 15 height 40
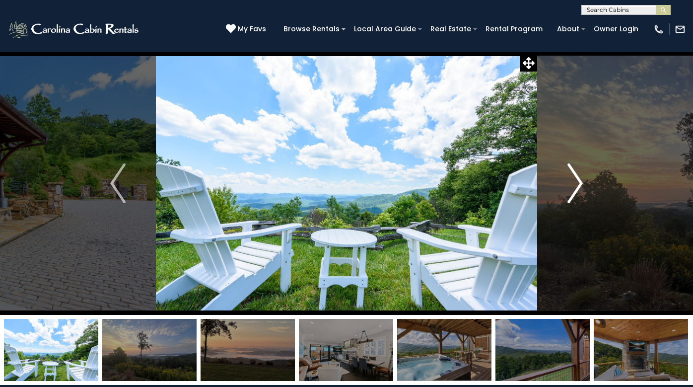
click at [578, 180] on img "Next" at bounding box center [575, 183] width 15 height 40
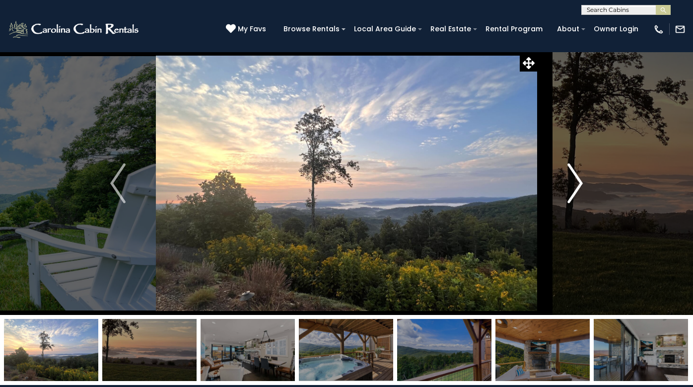
click at [578, 180] on img "Next" at bounding box center [575, 183] width 15 height 40
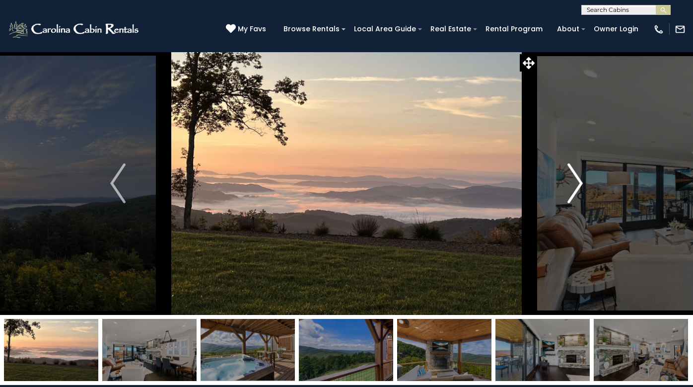
click at [578, 180] on img "Next" at bounding box center [575, 183] width 15 height 40
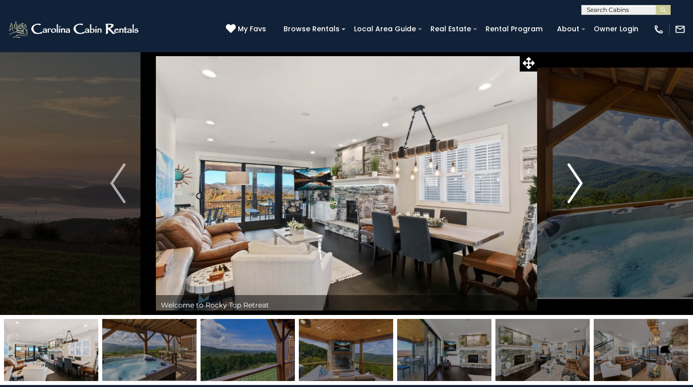
click at [578, 180] on img "Next" at bounding box center [575, 183] width 15 height 40
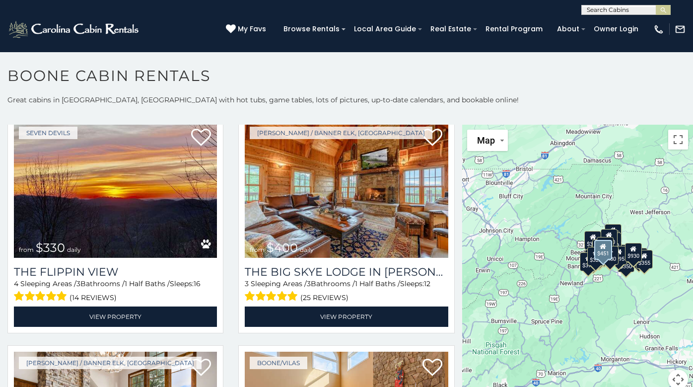
scroll to position [1192, 0]
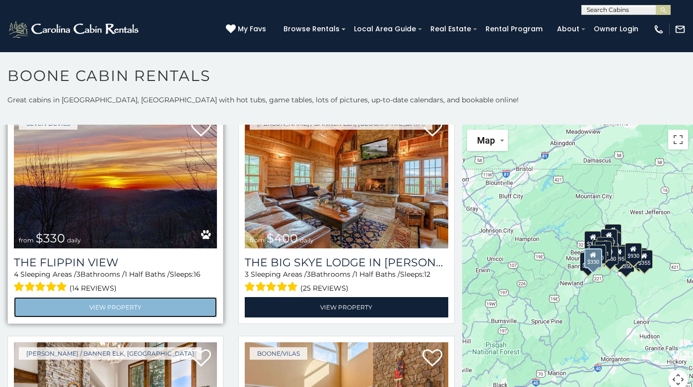
click at [131, 297] on link "View Property" at bounding box center [115, 307] width 203 height 20
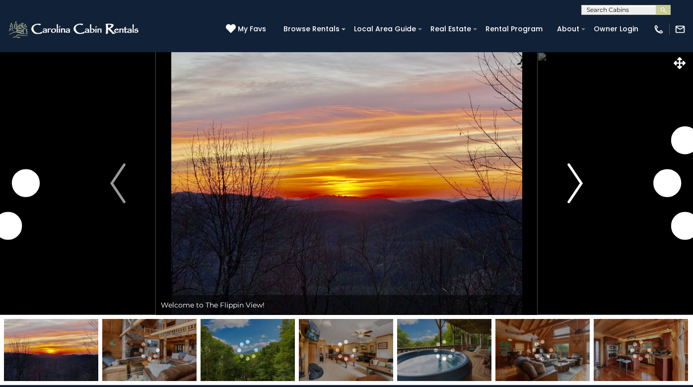
click at [578, 177] on img "Next" at bounding box center [575, 183] width 15 height 40
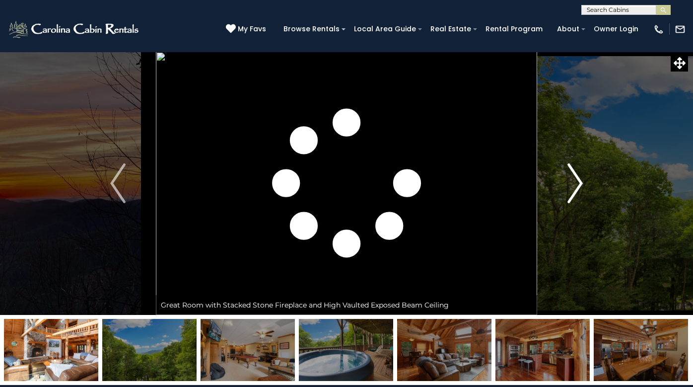
click at [578, 177] on img "Next" at bounding box center [575, 183] width 15 height 40
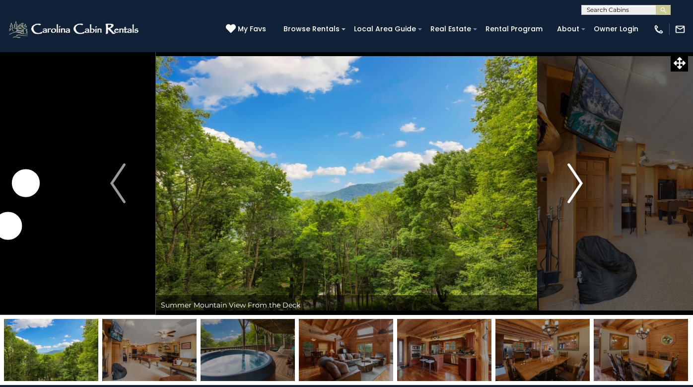
click at [578, 177] on img "Next" at bounding box center [575, 183] width 15 height 40
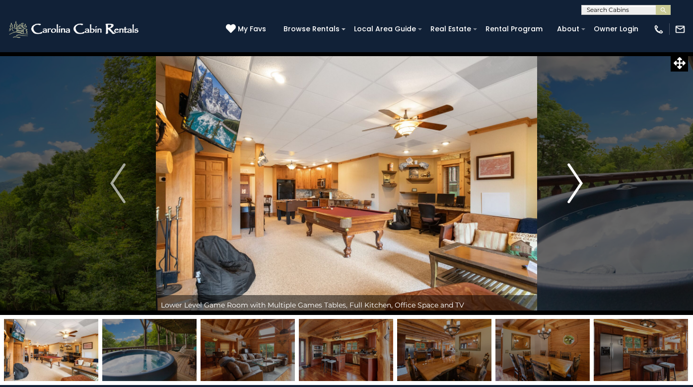
click at [578, 177] on img "Next" at bounding box center [575, 183] width 15 height 40
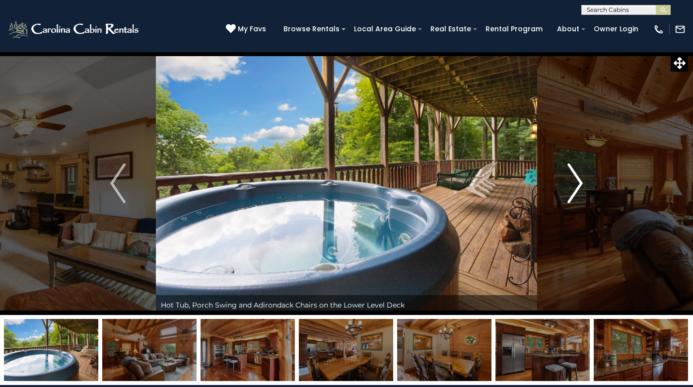
click at [578, 177] on img "Next" at bounding box center [575, 183] width 15 height 40
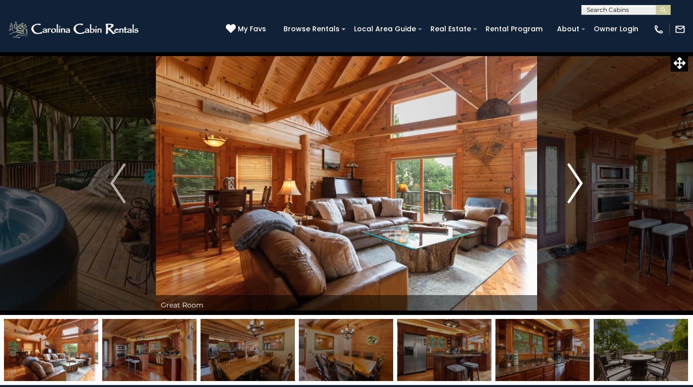
click at [578, 177] on img "Next" at bounding box center [575, 183] width 15 height 40
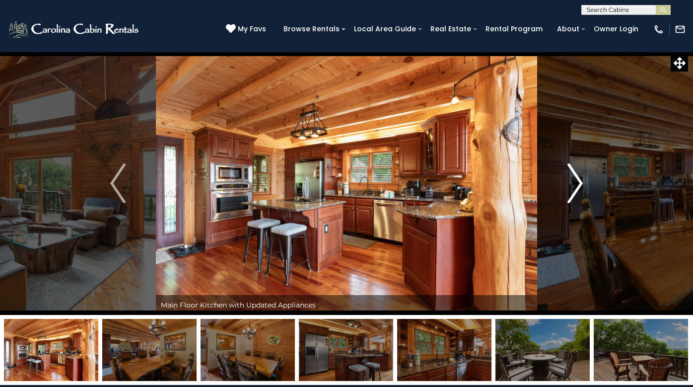
click at [578, 177] on img "Next" at bounding box center [575, 183] width 15 height 40
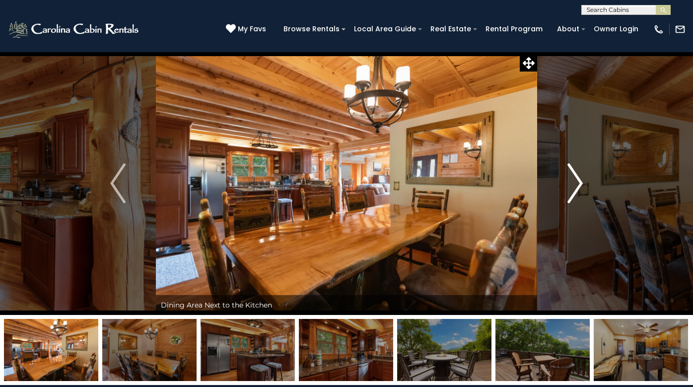
click at [578, 177] on img "Next" at bounding box center [575, 183] width 15 height 40
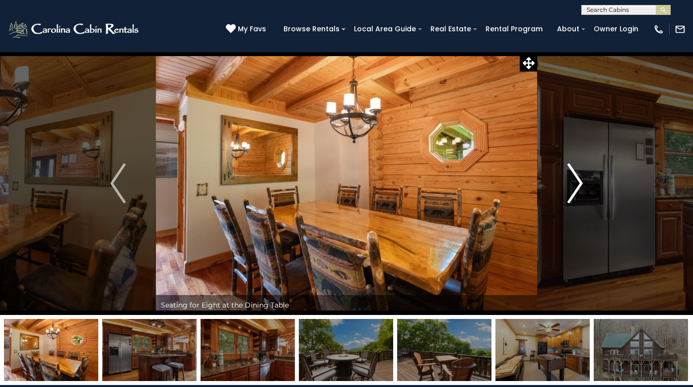
click at [578, 177] on img "Next" at bounding box center [575, 183] width 15 height 40
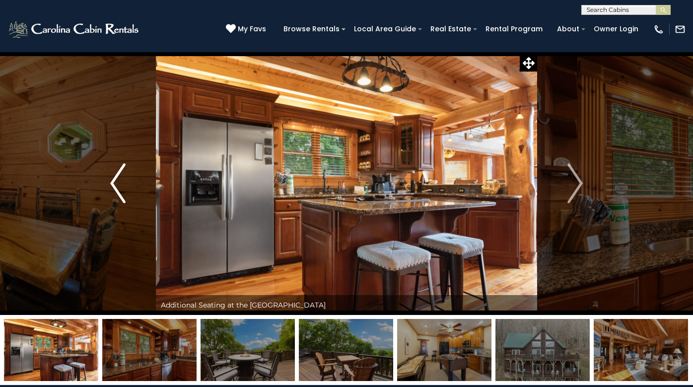
click at [114, 182] on img "Previous" at bounding box center [117, 183] width 15 height 40
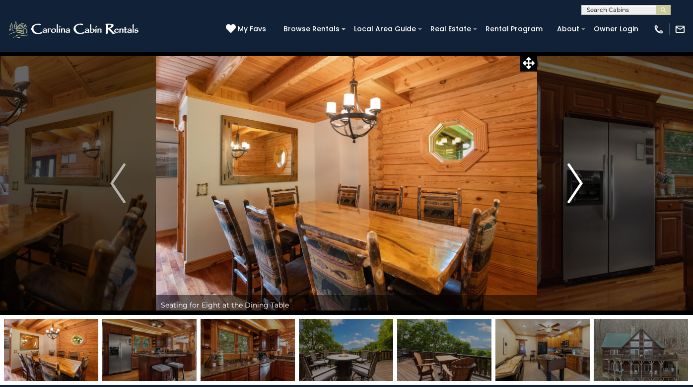
click at [579, 180] on img "Next" at bounding box center [575, 183] width 15 height 40
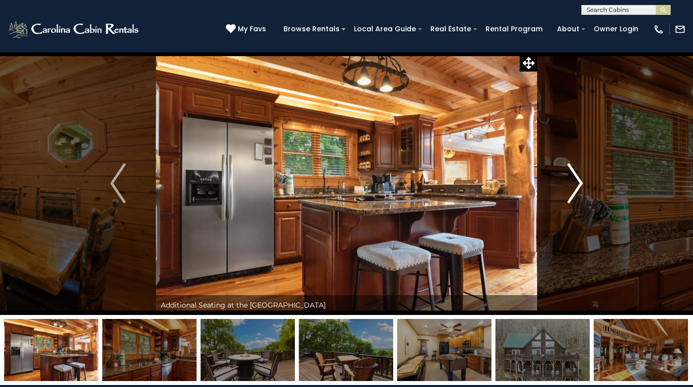
click at [579, 180] on img "Next" at bounding box center [575, 183] width 15 height 40
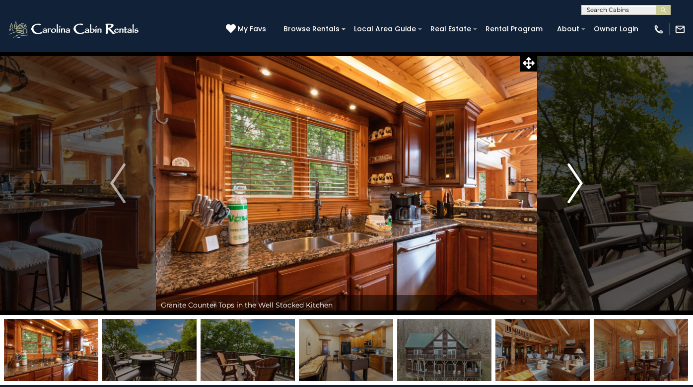
click at [579, 180] on img "Next" at bounding box center [575, 183] width 15 height 40
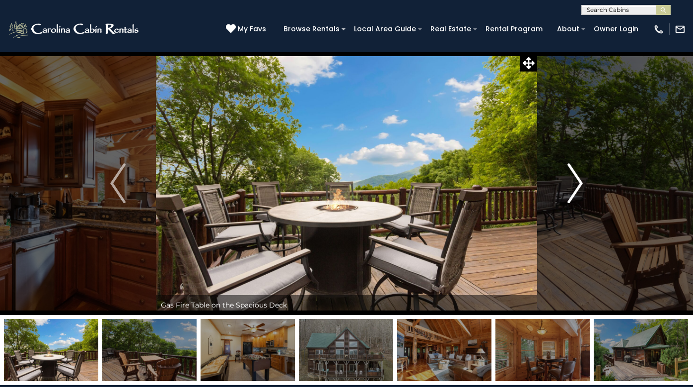
click at [579, 180] on img "Next" at bounding box center [575, 183] width 15 height 40
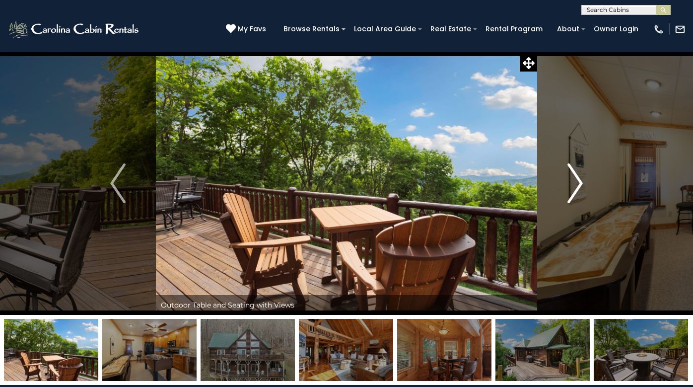
click at [579, 180] on img "Next" at bounding box center [575, 183] width 15 height 40
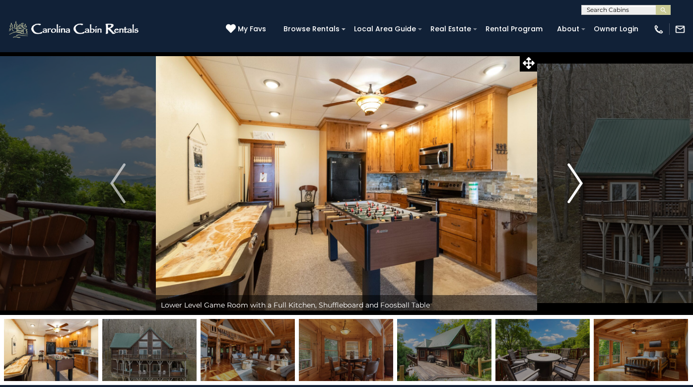
click at [579, 180] on img "Next" at bounding box center [575, 183] width 15 height 40
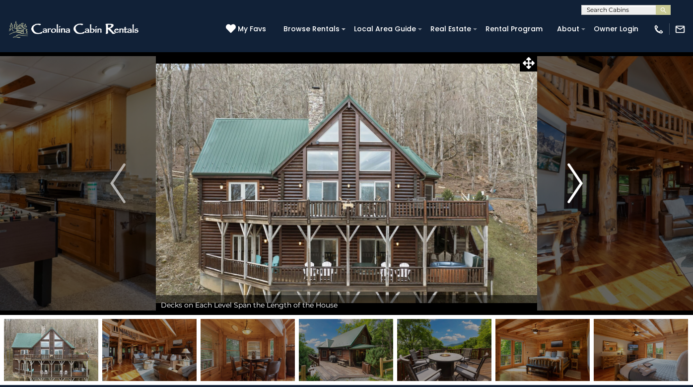
click at [579, 180] on img "Next" at bounding box center [575, 183] width 15 height 40
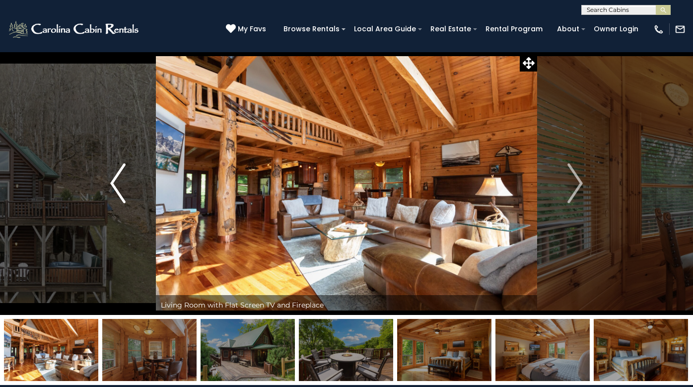
click at [112, 178] on img "Previous" at bounding box center [117, 183] width 15 height 40
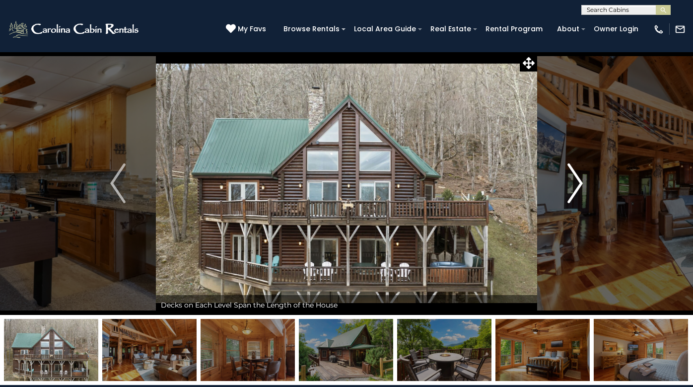
click at [580, 162] on button "Next" at bounding box center [575, 183] width 76 height 263
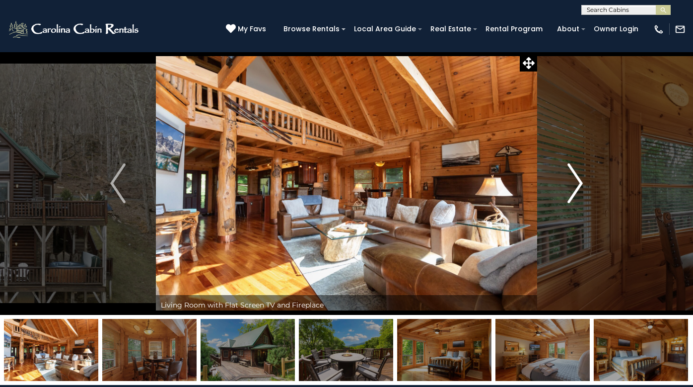
click at [580, 176] on img "Next" at bounding box center [575, 183] width 15 height 40
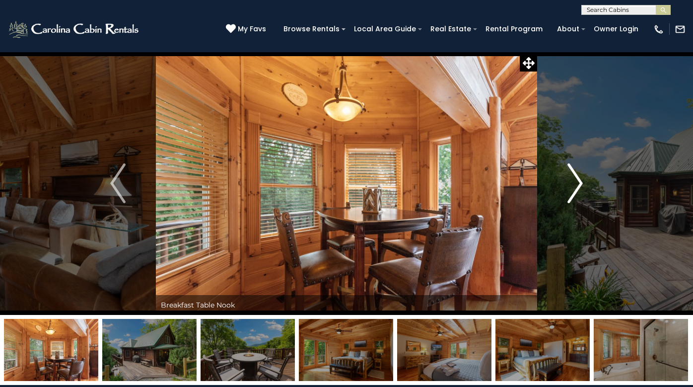
click at [580, 176] on img "Next" at bounding box center [575, 183] width 15 height 40
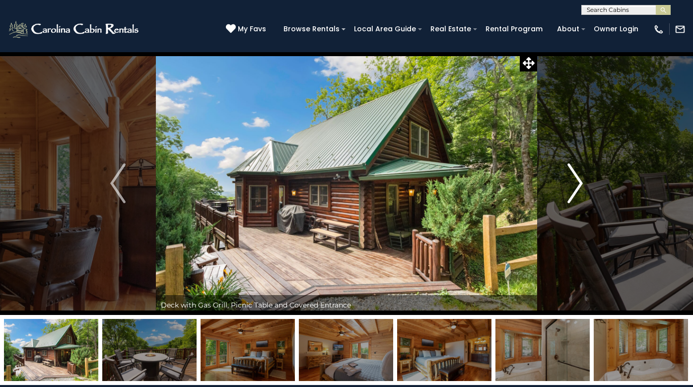
click at [580, 182] on img "Next" at bounding box center [575, 183] width 15 height 40
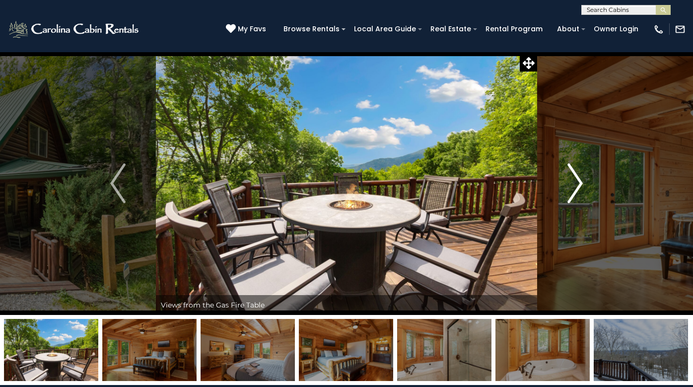
click at [580, 182] on img "Next" at bounding box center [575, 183] width 15 height 40
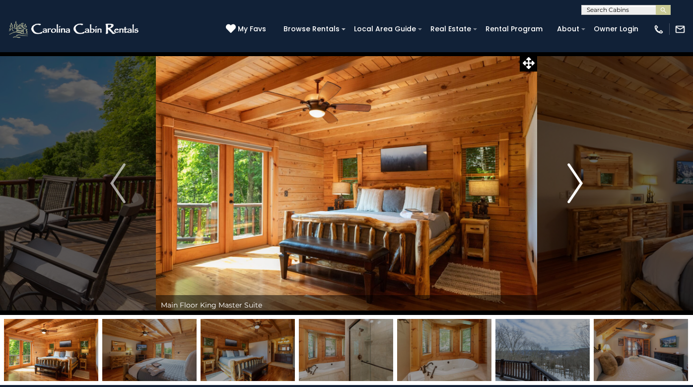
click at [580, 182] on img "Next" at bounding box center [575, 183] width 15 height 40
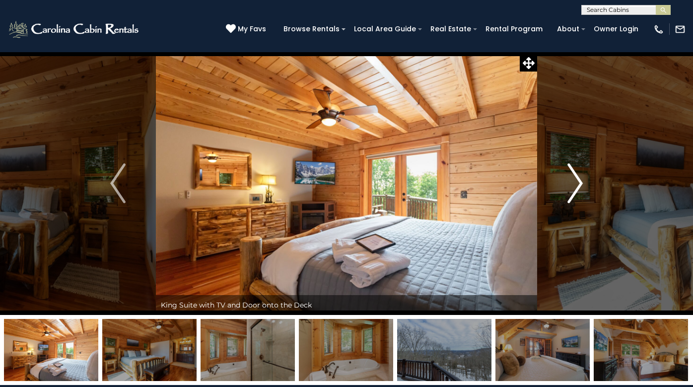
click at [581, 182] on img "Next" at bounding box center [575, 183] width 15 height 40
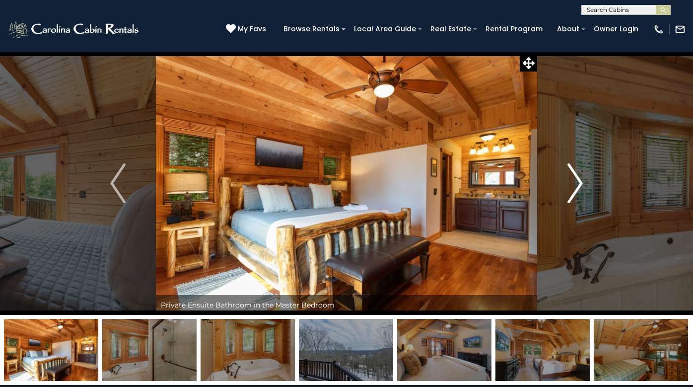
click at [581, 182] on img "Next" at bounding box center [575, 183] width 15 height 40
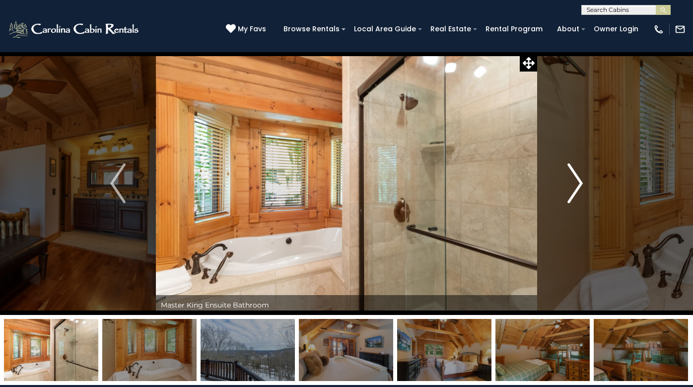
click at [581, 182] on img "Next" at bounding box center [575, 183] width 15 height 40
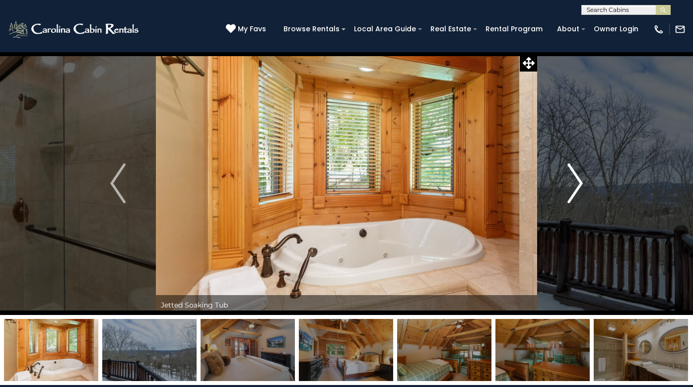
click at [581, 182] on img "Next" at bounding box center [575, 183] width 15 height 40
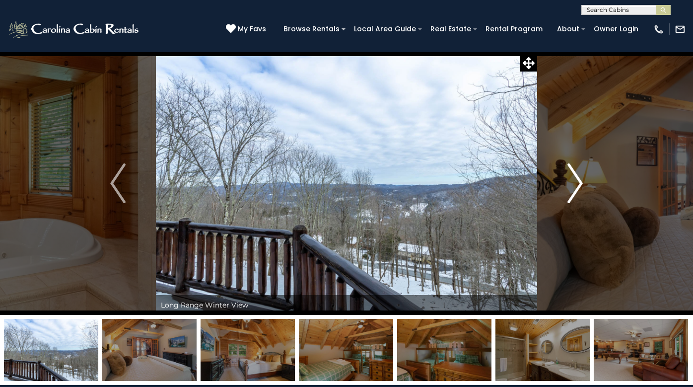
click at [581, 182] on img "Next" at bounding box center [575, 183] width 15 height 40
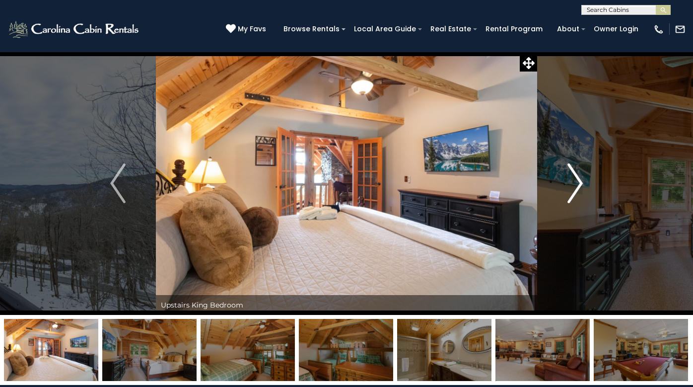
click at [579, 180] on img "Next" at bounding box center [575, 183] width 15 height 40
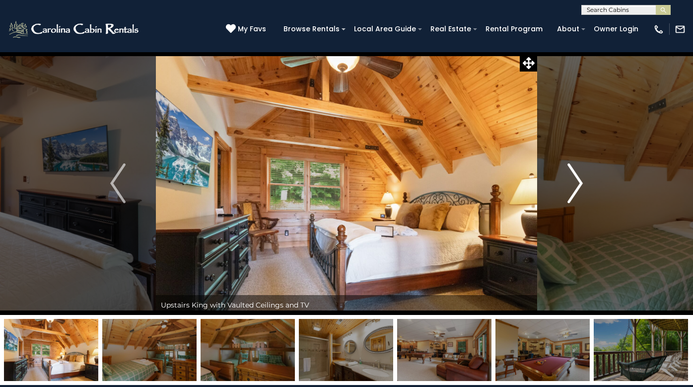
click at [579, 180] on img "Next" at bounding box center [575, 183] width 15 height 40
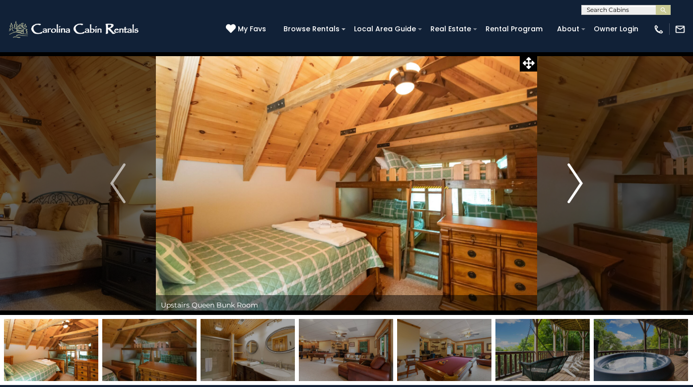
click at [579, 180] on img "Next" at bounding box center [575, 183] width 15 height 40
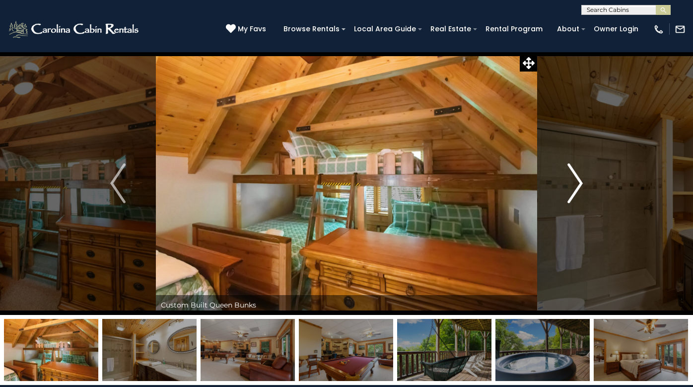
click at [579, 180] on img "Next" at bounding box center [575, 183] width 15 height 40
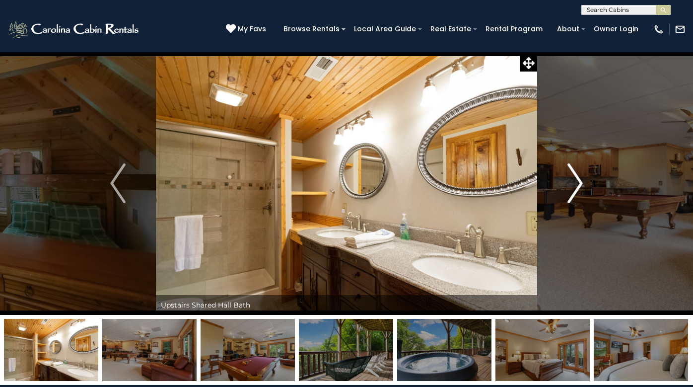
click at [579, 180] on img "Next" at bounding box center [575, 183] width 15 height 40
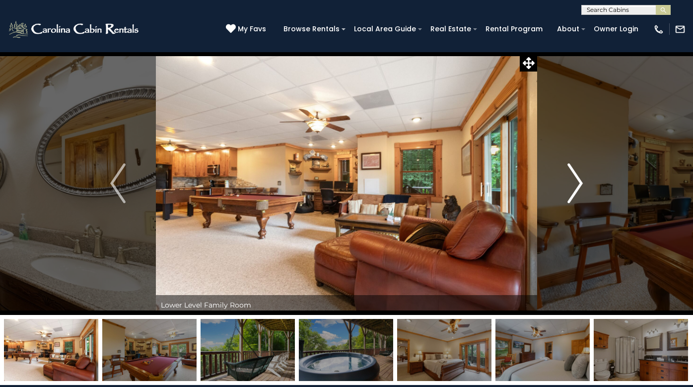
click at [579, 180] on img "Next" at bounding box center [575, 183] width 15 height 40
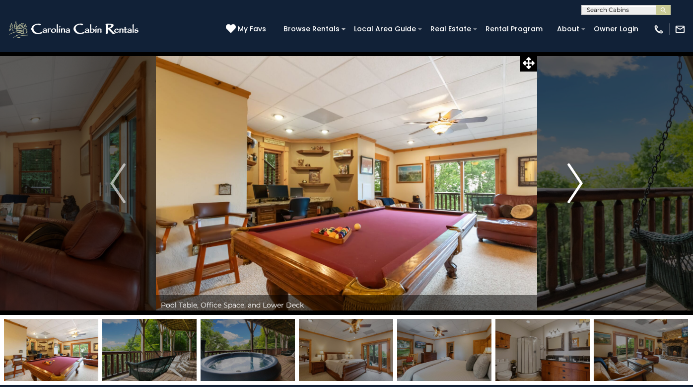
click at [579, 180] on img "Next" at bounding box center [575, 183] width 15 height 40
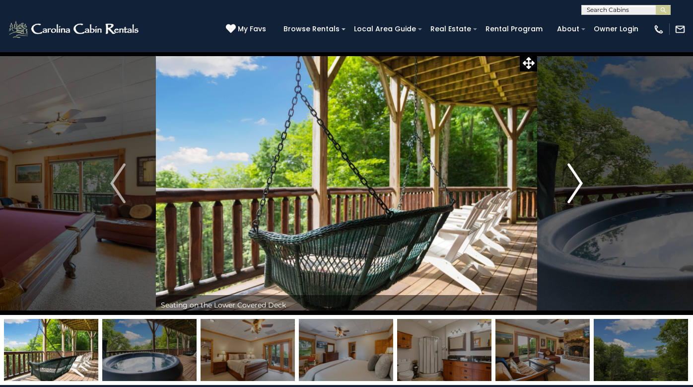
click at [579, 180] on img "Next" at bounding box center [575, 183] width 15 height 40
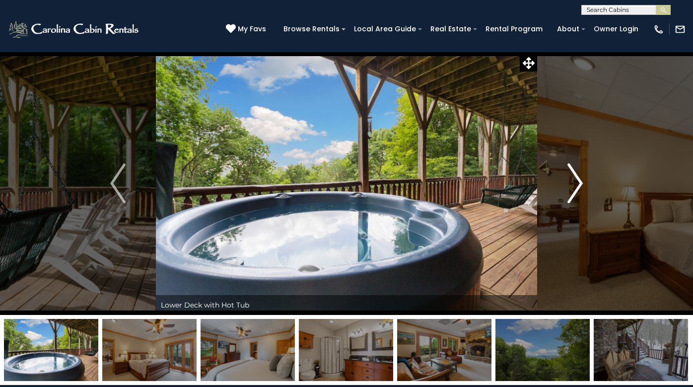
click at [579, 180] on img "Next" at bounding box center [575, 183] width 15 height 40
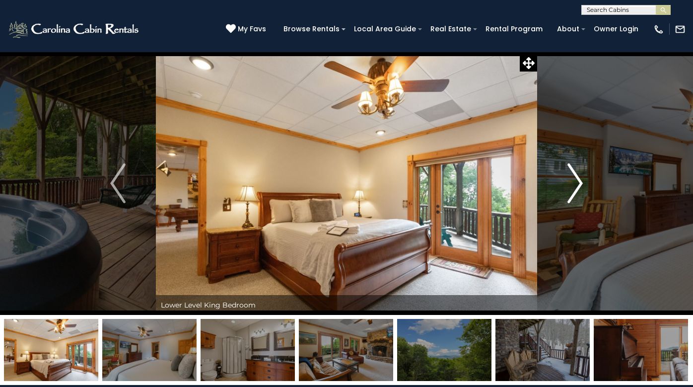
click at [579, 180] on img "Next" at bounding box center [575, 183] width 15 height 40
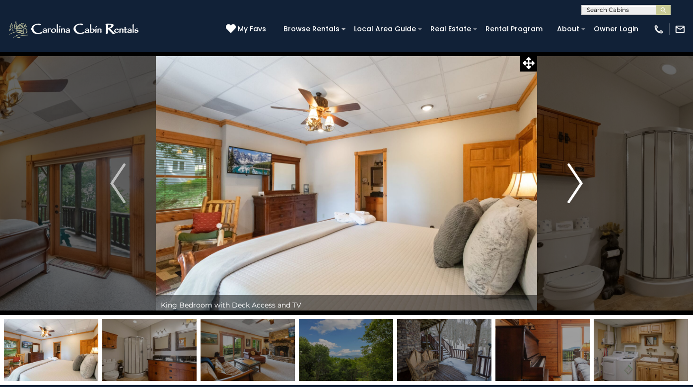
click at [579, 180] on img "Next" at bounding box center [575, 183] width 15 height 40
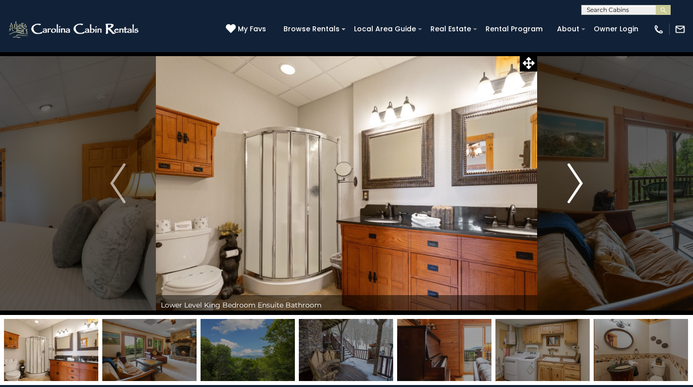
click at [579, 180] on img "Next" at bounding box center [575, 183] width 15 height 40
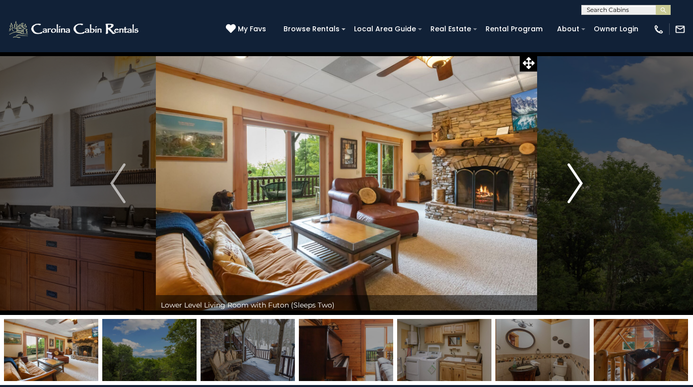
click at [579, 180] on img "Next" at bounding box center [575, 183] width 15 height 40
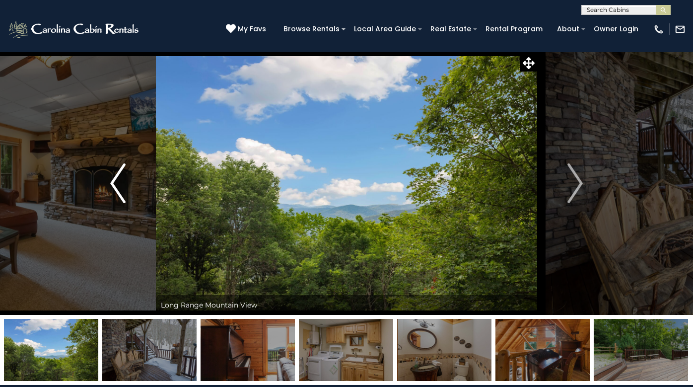
click at [112, 181] on img "Previous" at bounding box center [117, 183] width 15 height 40
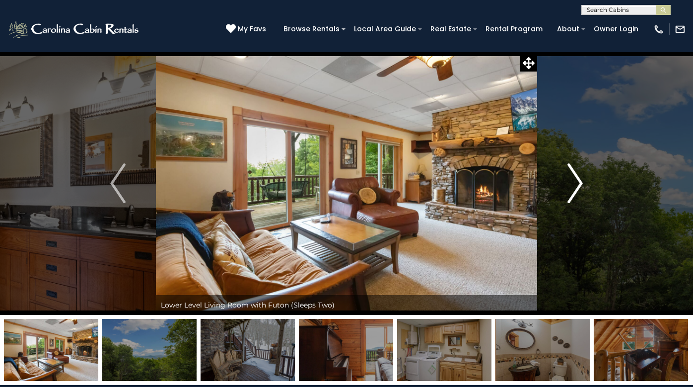
click at [578, 181] on img "Next" at bounding box center [575, 183] width 15 height 40
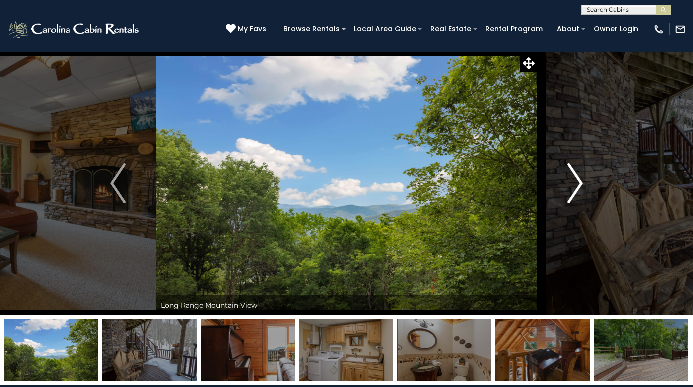
click at [578, 181] on img "Next" at bounding box center [575, 183] width 15 height 40
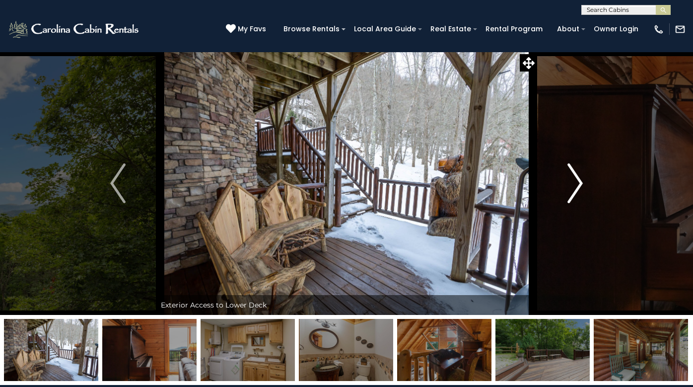
click at [580, 182] on img "Next" at bounding box center [575, 183] width 15 height 40
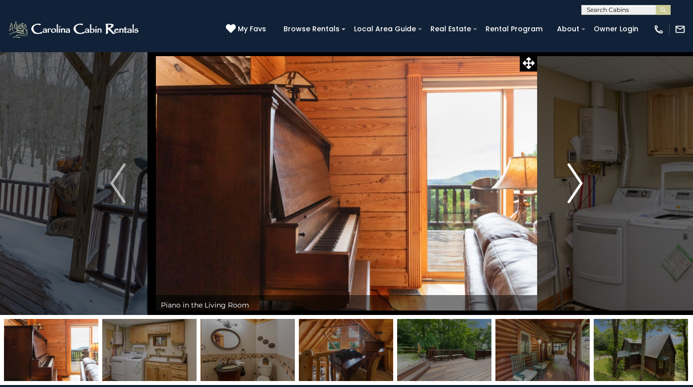
click at [580, 182] on img "Next" at bounding box center [575, 183] width 15 height 40
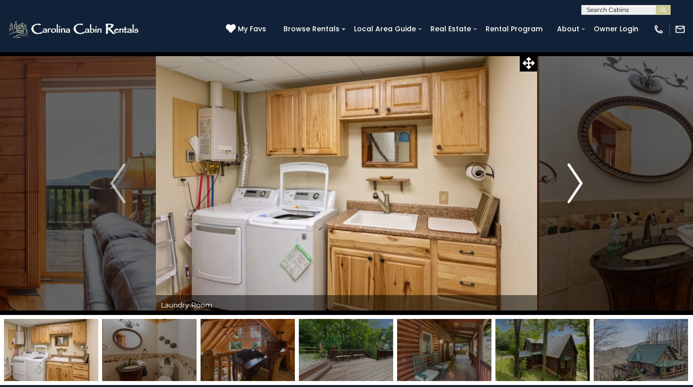
click at [580, 182] on img "Next" at bounding box center [575, 183] width 15 height 40
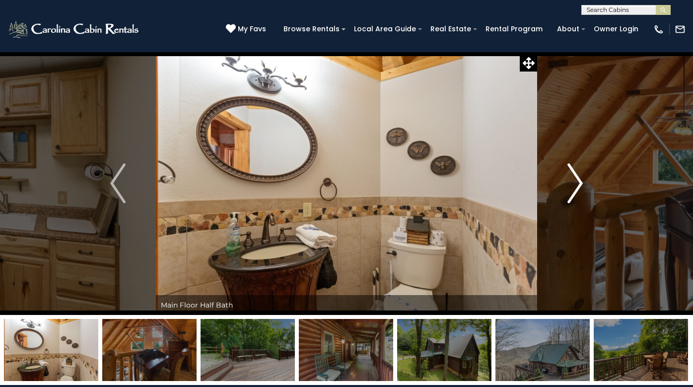
click at [580, 182] on img "Next" at bounding box center [575, 183] width 15 height 40
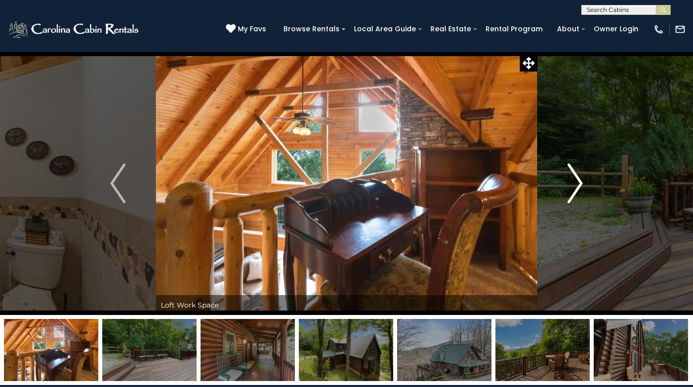
click at [580, 182] on img "Next" at bounding box center [575, 183] width 15 height 40
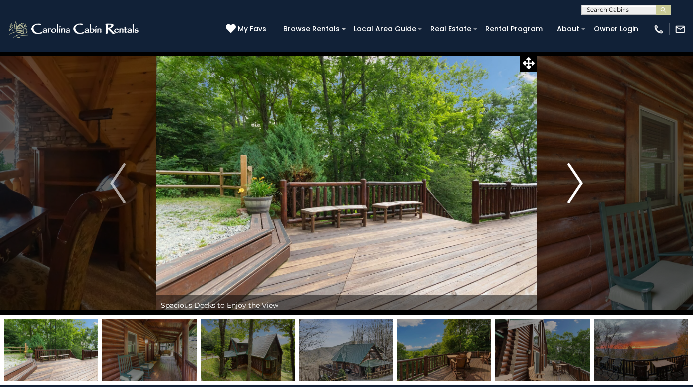
click at [580, 182] on img "Next" at bounding box center [575, 183] width 15 height 40
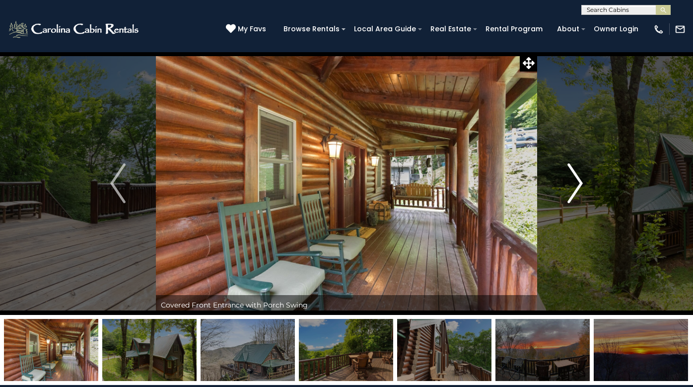
click at [580, 182] on img "Next" at bounding box center [575, 183] width 15 height 40
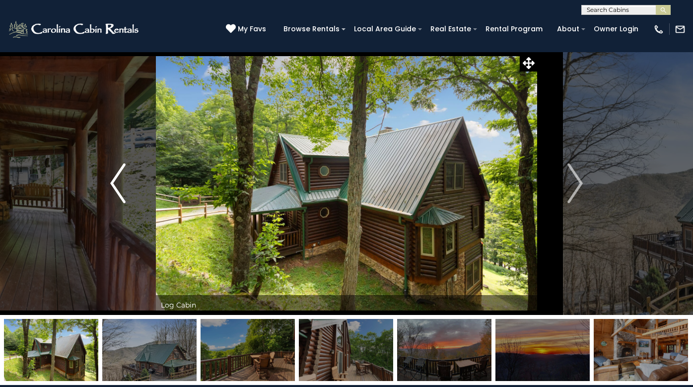
click at [113, 180] on img "Previous" at bounding box center [117, 183] width 15 height 40
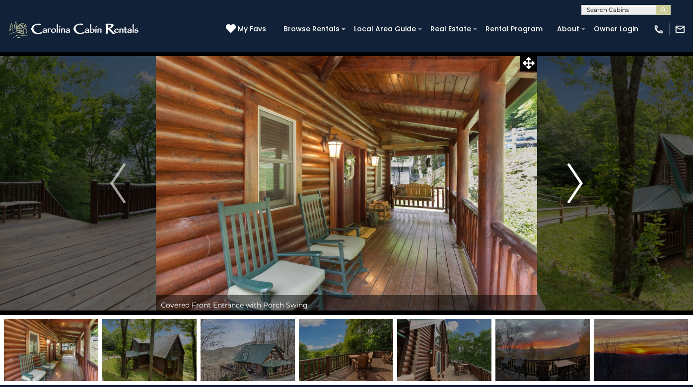
click at [580, 178] on img "Next" at bounding box center [575, 183] width 15 height 40
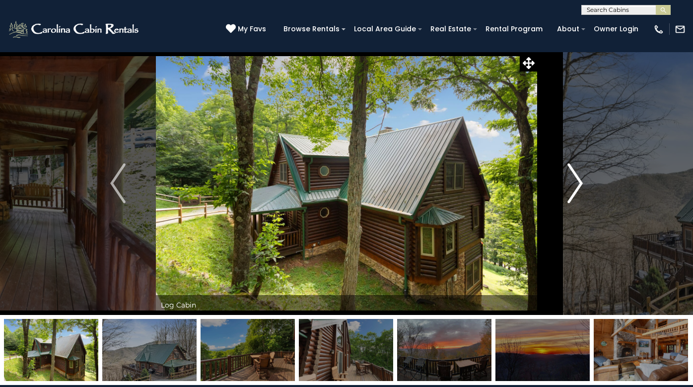
click at [579, 178] on img "Next" at bounding box center [575, 183] width 15 height 40
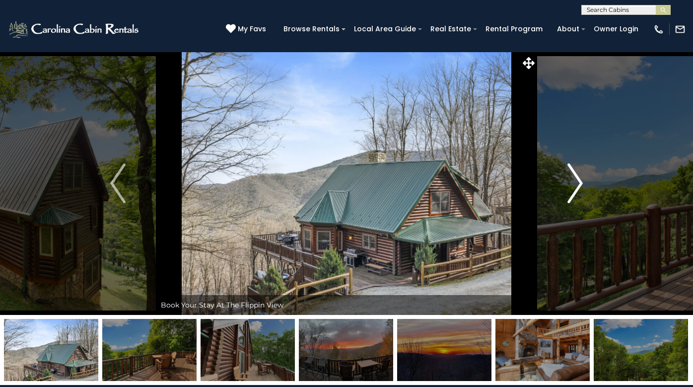
click at [579, 178] on img "Next" at bounding box center [575, 183] width 15 height 40
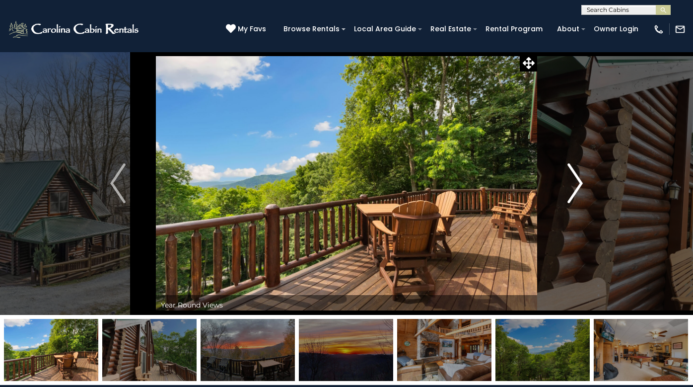
click at [579, 178] on img "Next" at bounding box center [575, 183] width 15 height 40
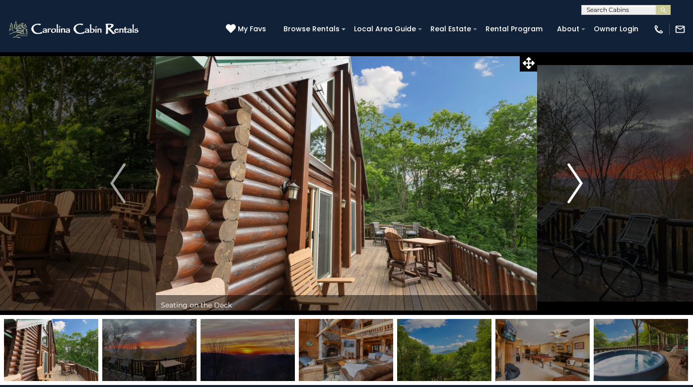
click at [579, 178] on img "Next" at bounding box center [575, 183] width 15 height 40
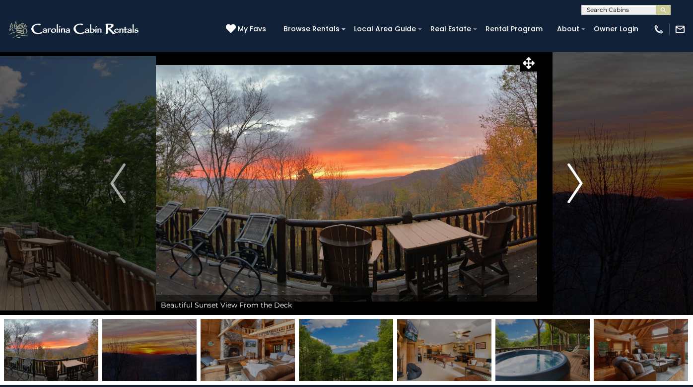
click at [579, 178] on img "Next" at bounding box center [575, 183] width 15 height 40
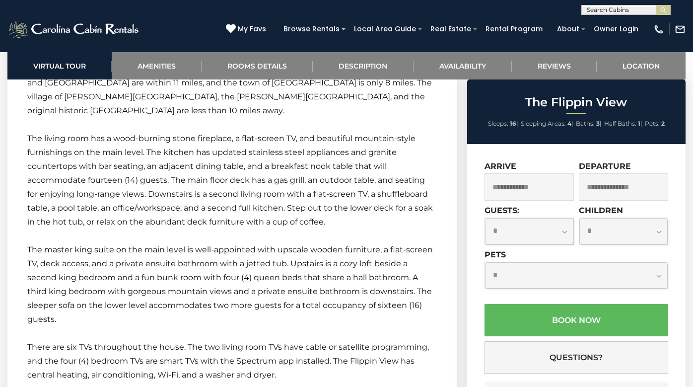
scroll to position [1589, 0]
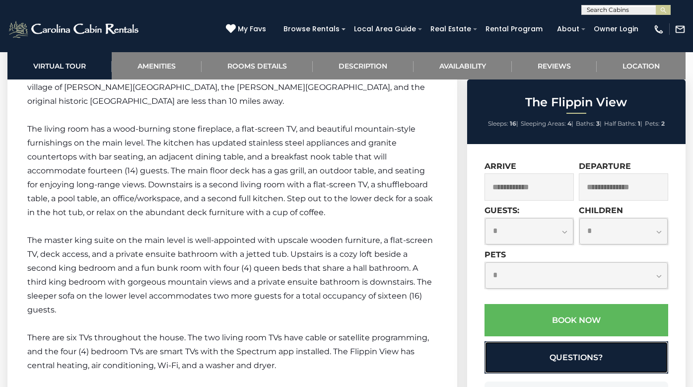
click at [555, 357] on button "Questions?" at bounding box center [577, 357] width 184 height 32
select select "*"
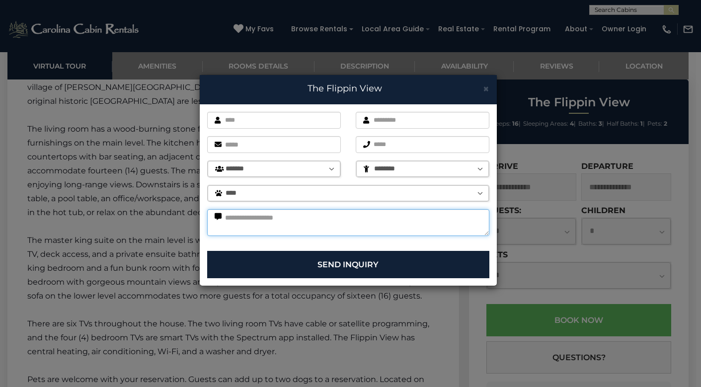
click at [379, 225] on textarea at bounding box center [348, 222] width 282 height 27
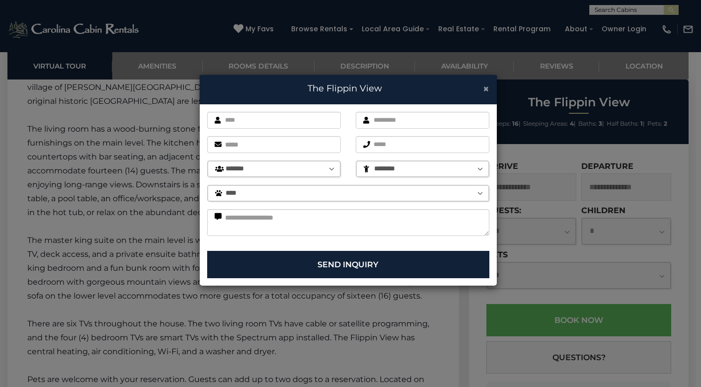
click at [483, 88] on span "×" at bounding box center [486, 88] width 6 height 12
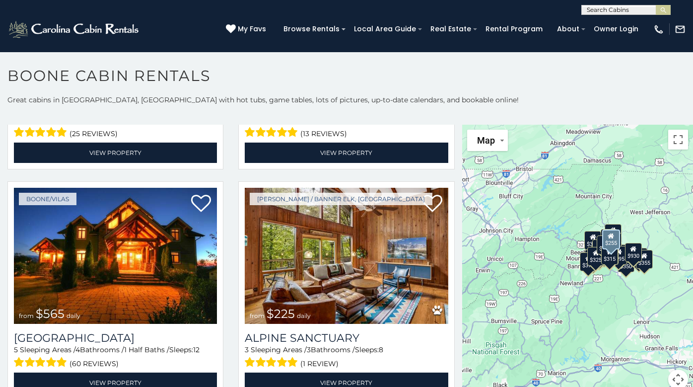
scroll to position [1838, 0]
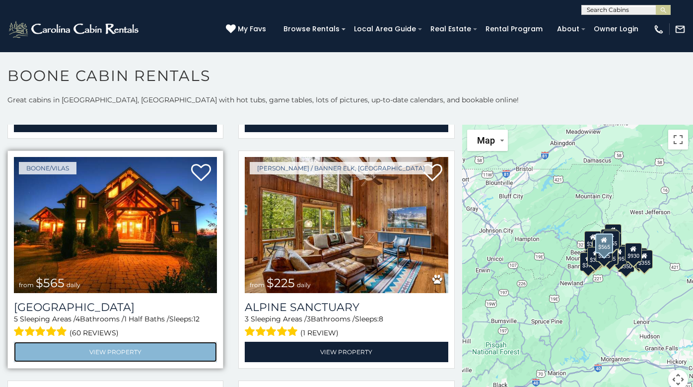
click at [138, 342] on link "View Property" at bounding box center [115, 352] width 203 height 20
